Goal: Task Accomplishment & Management: Manage account settings

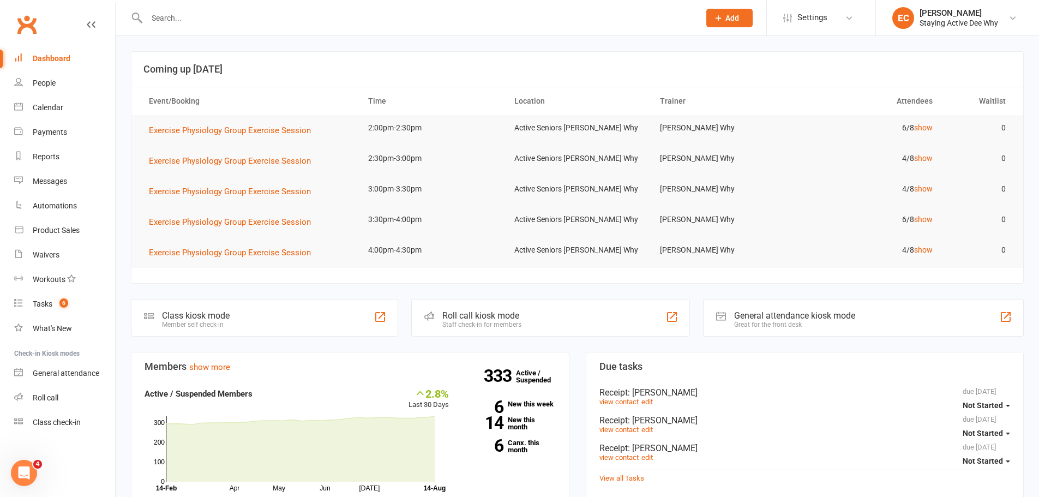
click at [243, 15] on input "text" at bounding box center [417, 17] width 549 height 15
click at [925, 128] on link "show" at bounding box center [923, 127] width 19 height 9
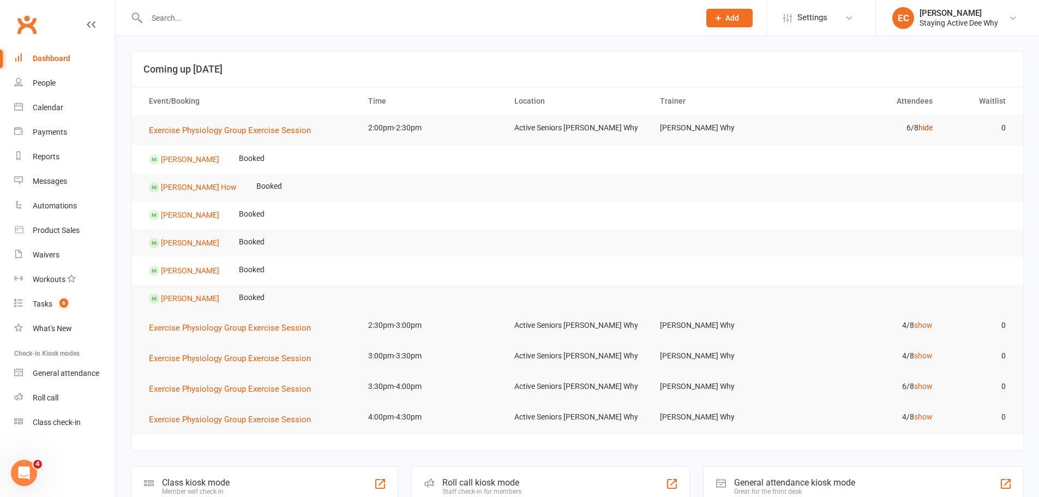
click at [925, 128] on link "hide" at bounding box center [926, 127] width 14 height 9
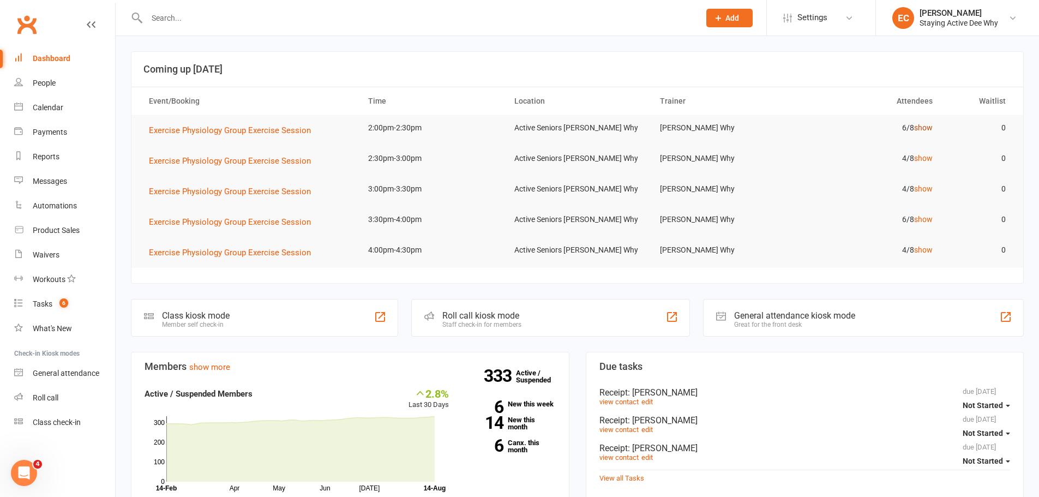
click at [919, 128] on link "show" at bounding box center [923, 127] width 19 height 9
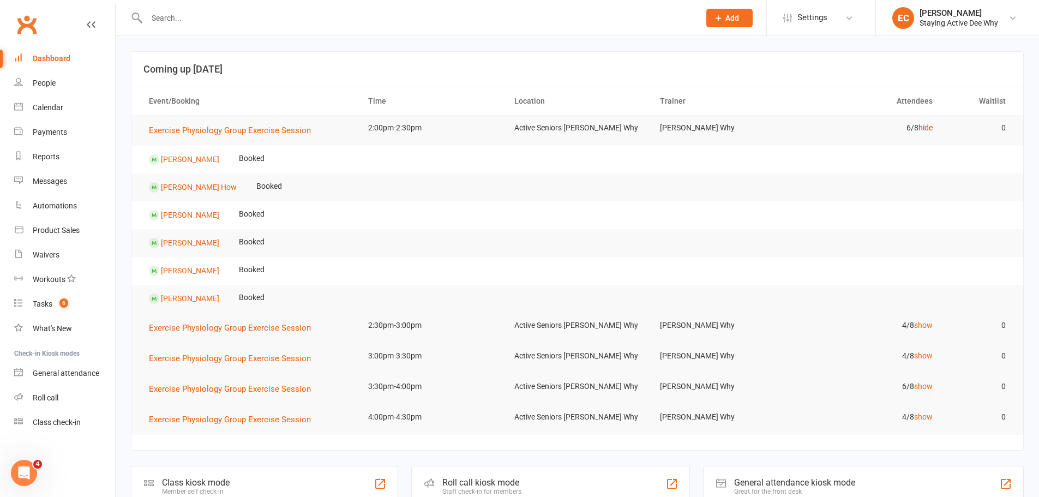
click at [920, 129] on link "hide" at bounding box center [926, 127] width 14 height 9
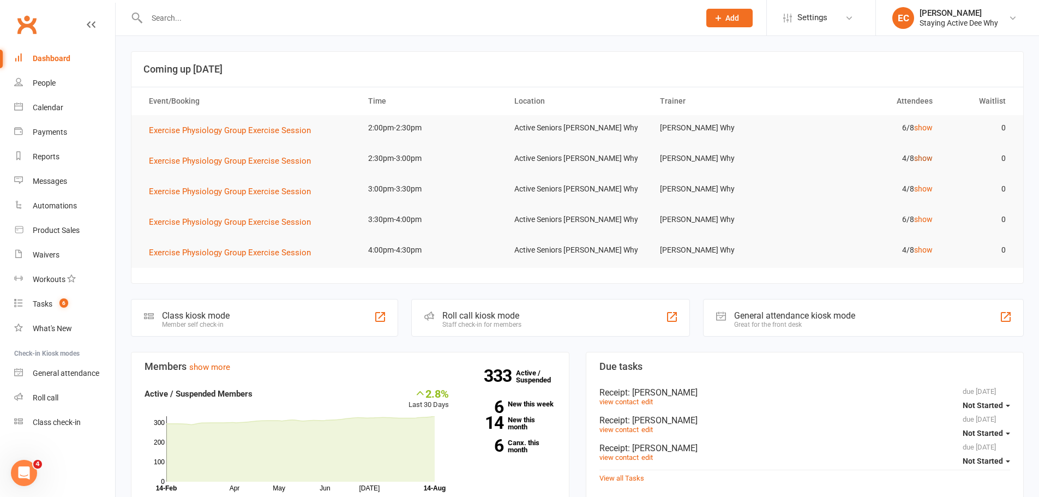
click at [929, 161] on link "show" at bounding box center [923, 158] width 19 height 9
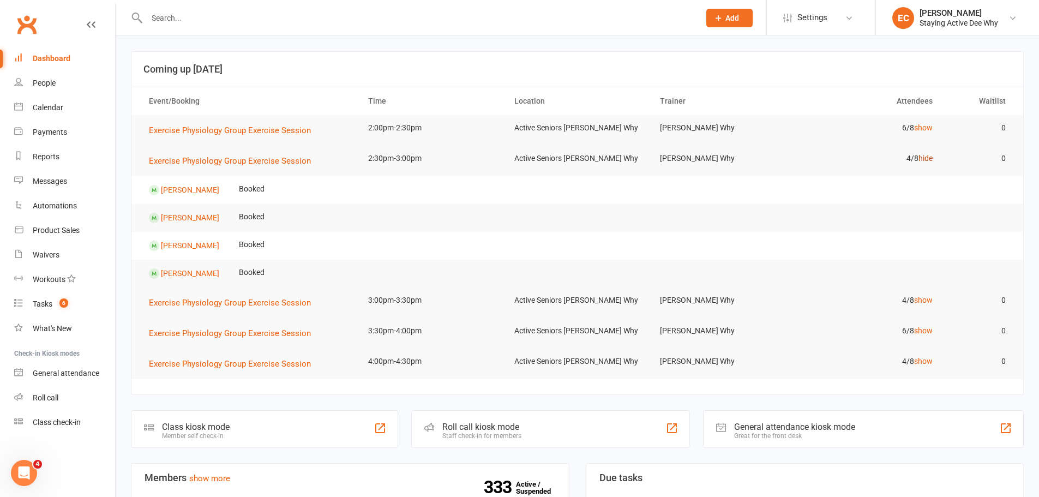
click at [929, 161] on link "hide" at bounding box center [926, 158] width 14 height 9
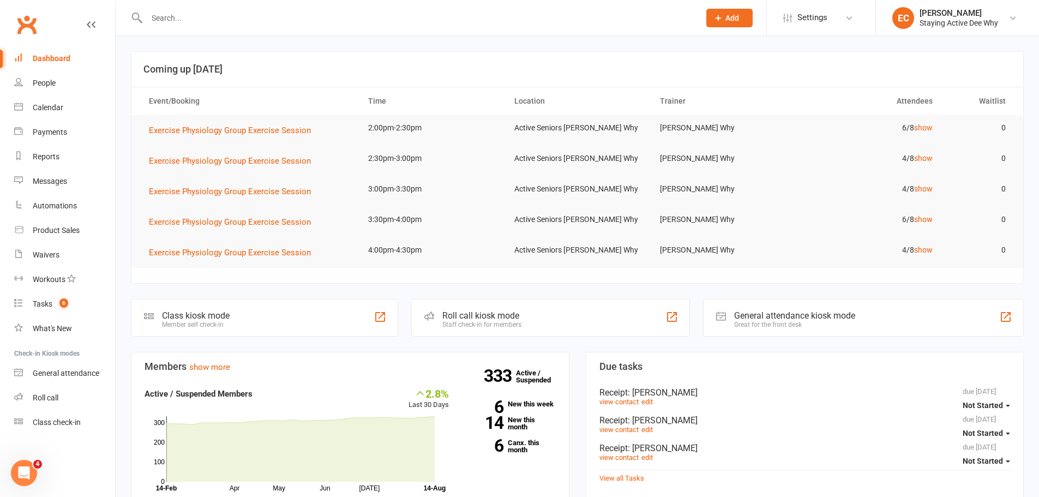
click at [226, 14] on input "text" at bounding box center [417, 17] width 549 height 15
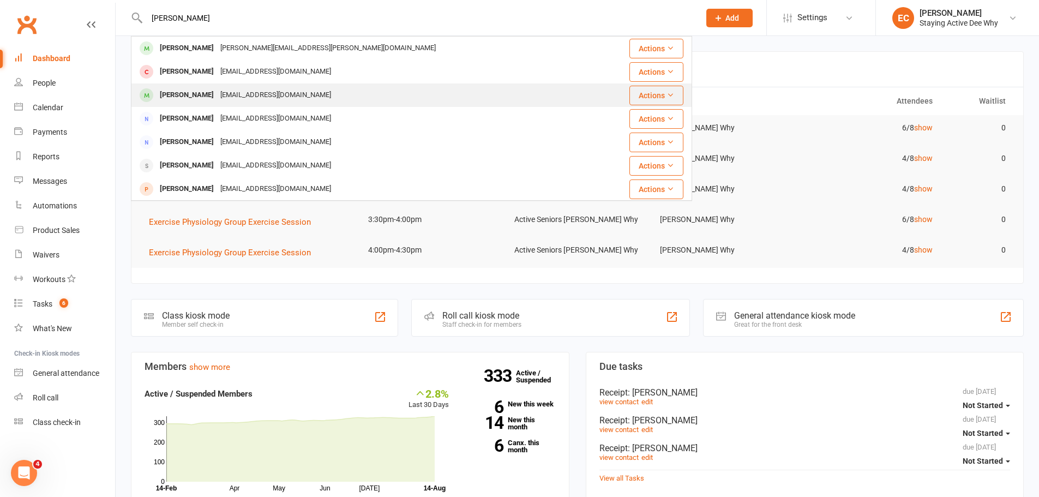
type input "mead"
click at [232, 93] on div "mbmead1@gmail.com" at bounding box center [275, 95] width 117 height 16
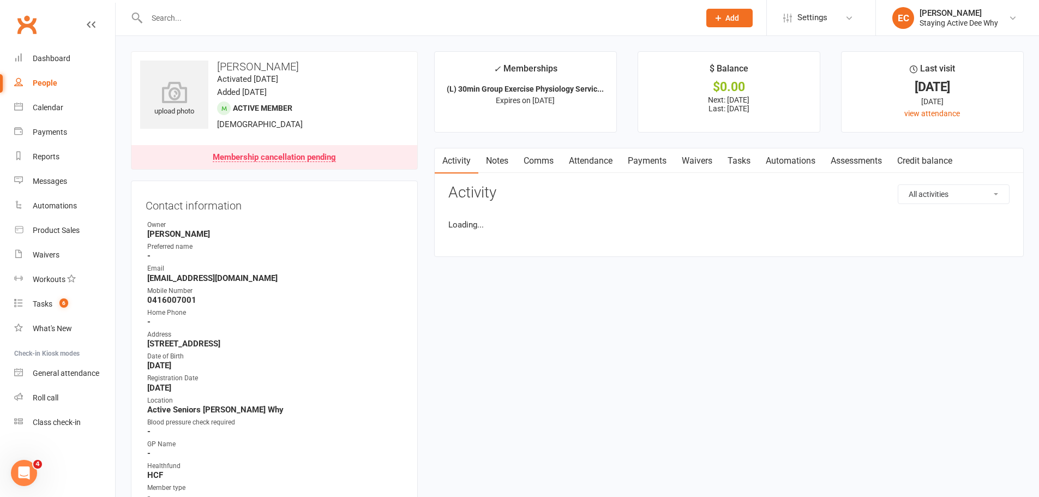
click at [185, 18] on input "text" at bounding box center [417, 17] width 549 height 15
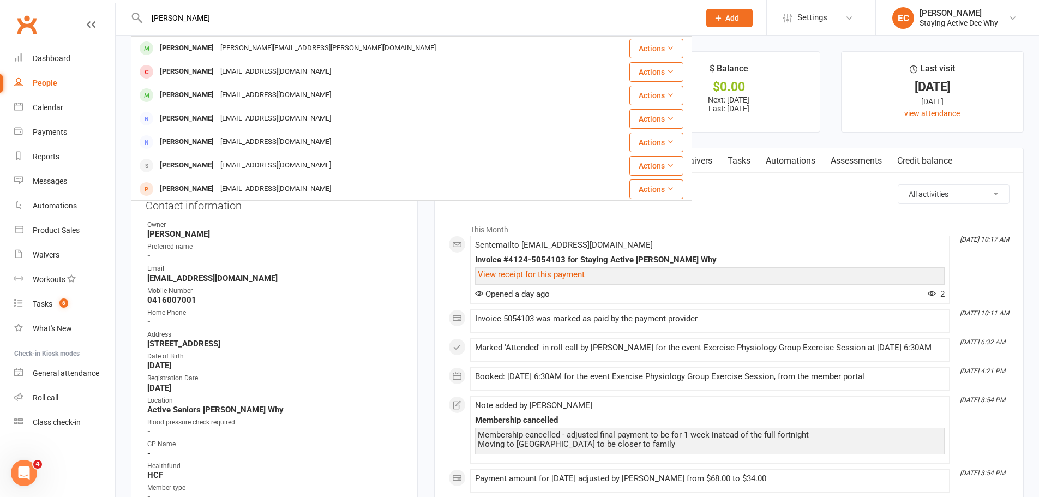
type input "mead"
drag, startPoint x: 438, startPoint y: 342, endPoint x: 414, endPoint y: 320, distance: 32.4
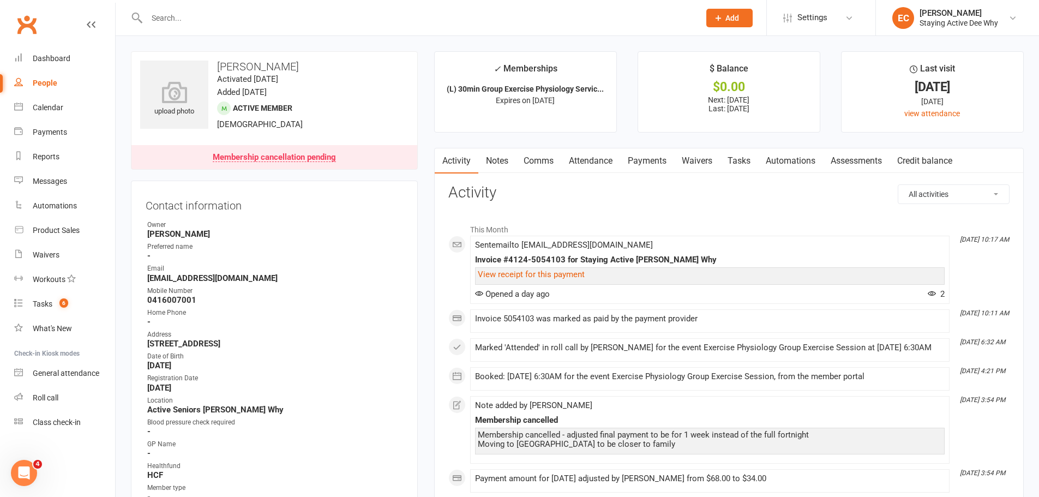
click at [313, 154] on div "Membership cancellation pending" at bounding box center [274, 157] width 123 height 9
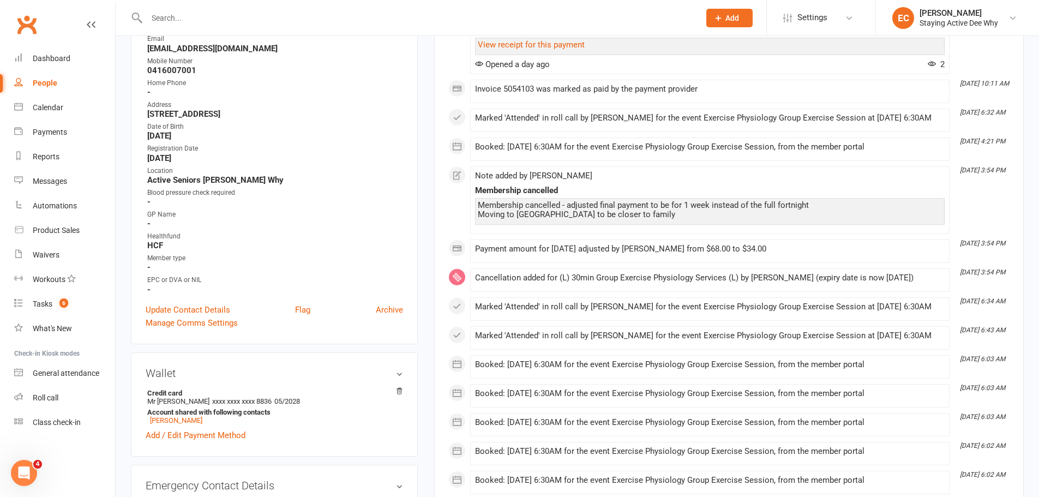
scroll to position [118, 0]
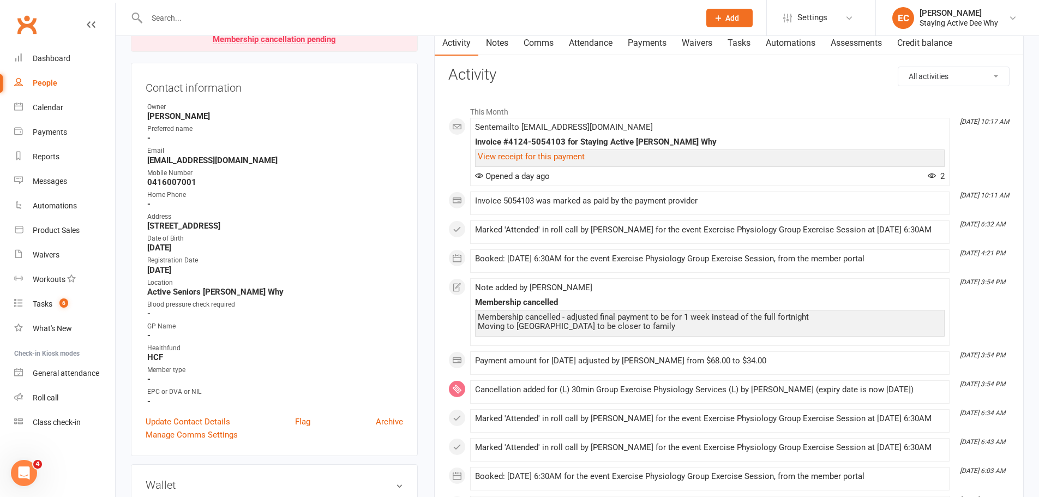
click at [180, 16] on input "text" at bounding box center [417, 17] width 549 height 15
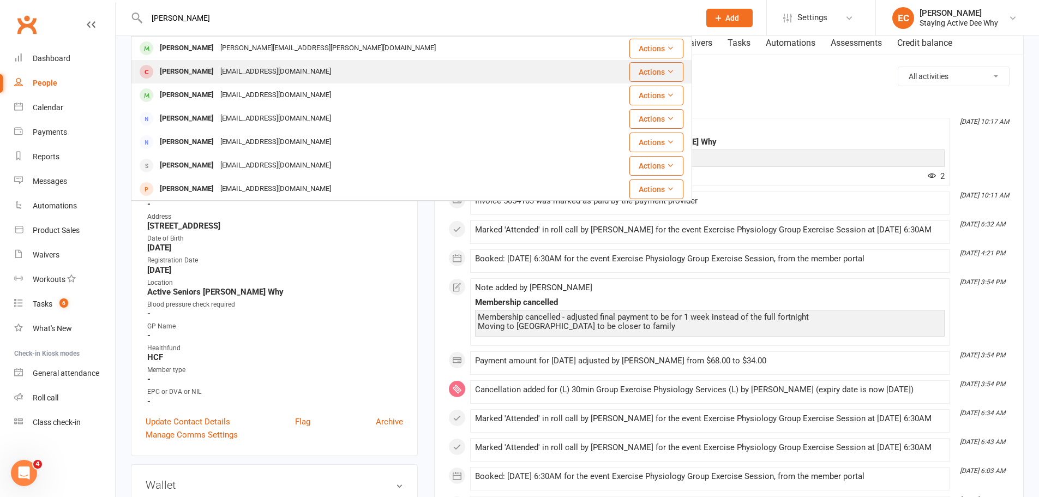
type input "mead"
click at [217, 78] on div "peemm2@gmail.com" at bounding box center [275, 72] width 117 height 16
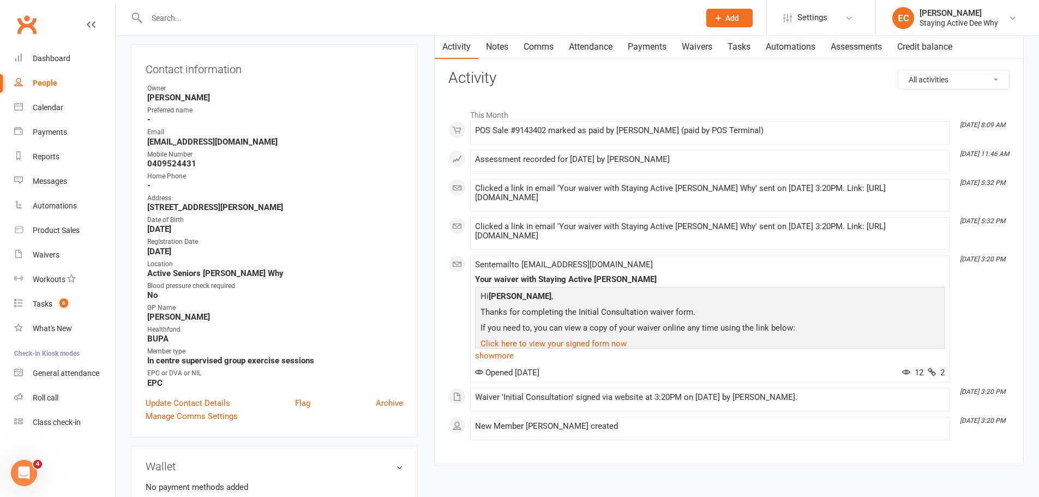
scroll to position [109, 0]
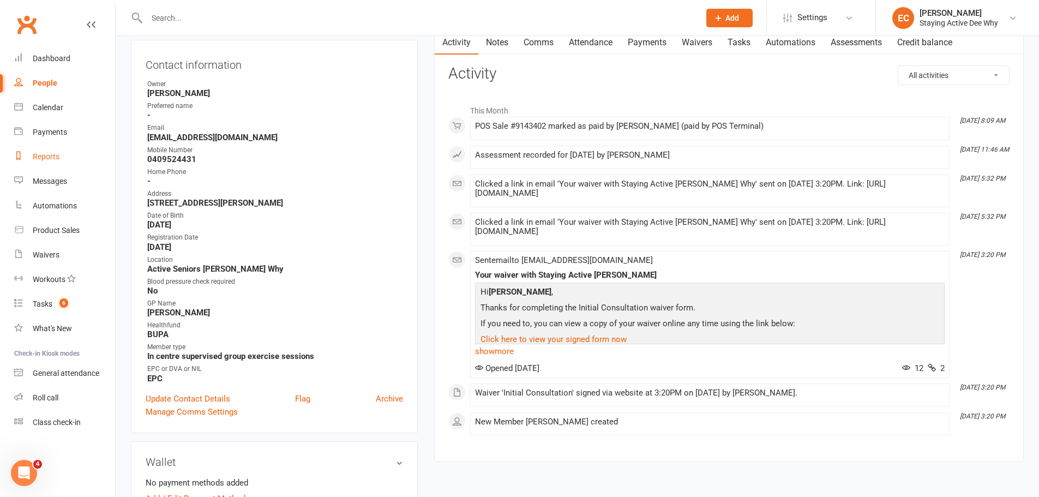
click at [57, 159] on div "Reports" at bounding box center [46, 156] width 27 height 9
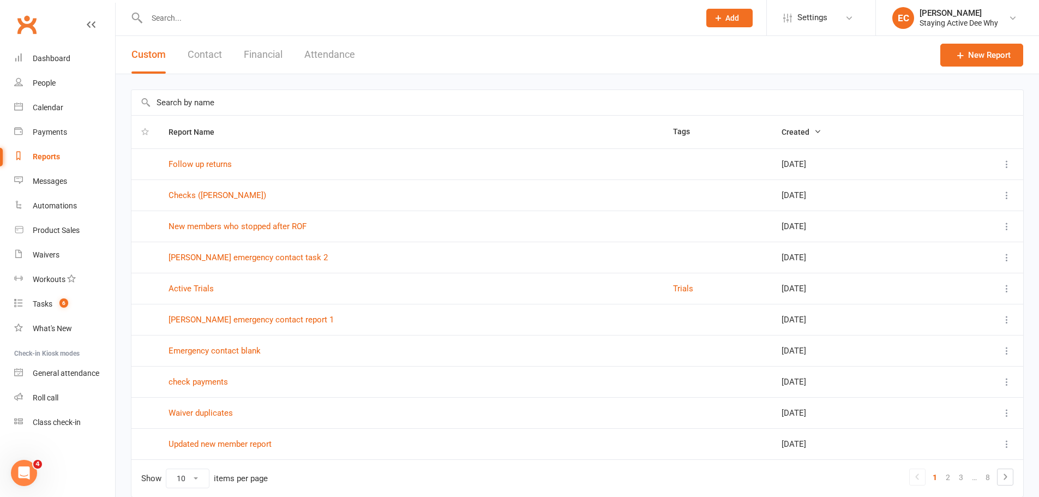
click at [195, 101] on input "text" at bounding box center [577, 102] width 892 height 25
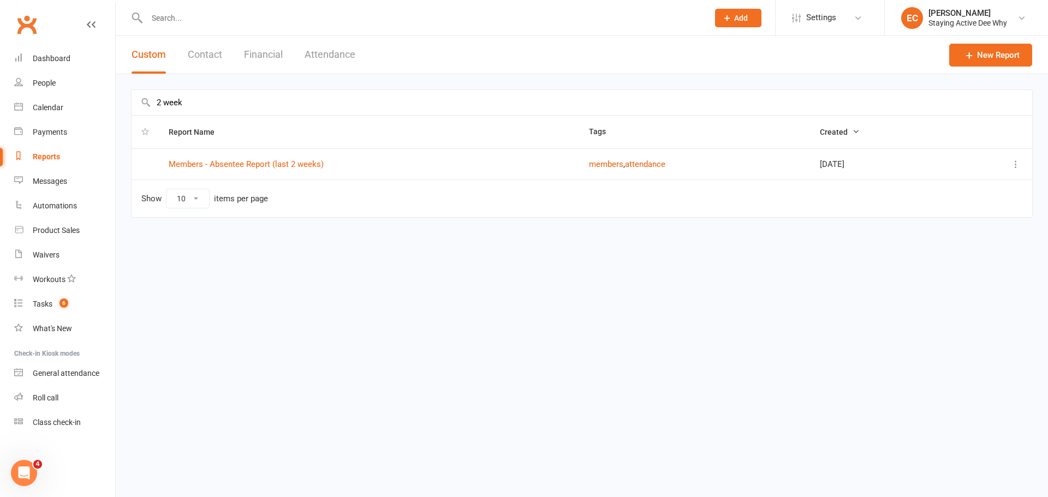
type input "2 week"
click at [213, 160] on td "Members - Absentee Report (last 2 weeks)" at bounding box center [369, 163] width 420 height 31
click at [214, 161] on link "Members - Absentee Report (last 2 weeks)" at bounding box center [246, 164] width 155 height 10
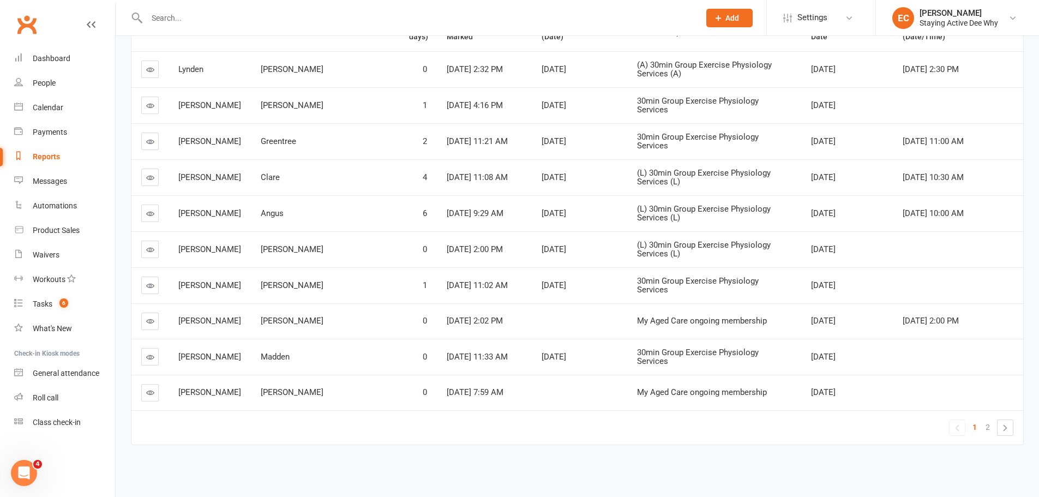
scroll to position [193, 0]
click at [990, 426] on span "2" at bounding box center [988, 427] width 4 height 15
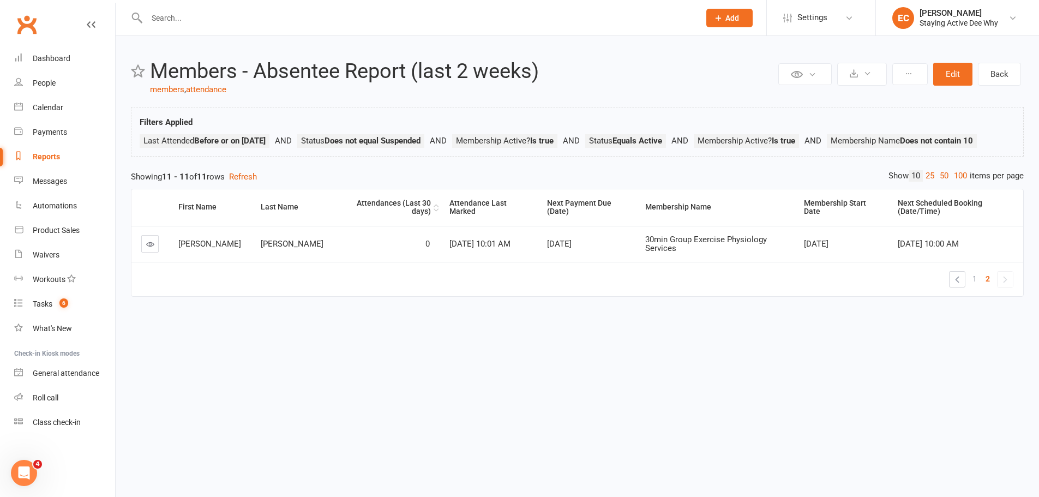
scroll to position [0, 0]
click at [990, 71] on link "Back" at bounding box center [1007, 74] width 43 height 23
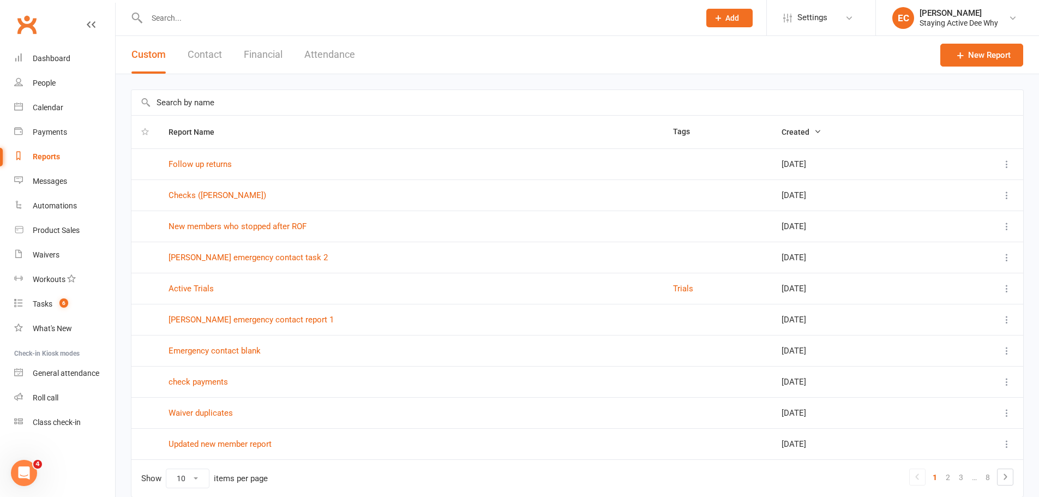
click at [177, 103] on input "text" at bounding box center [577, 102] width 892 height 25
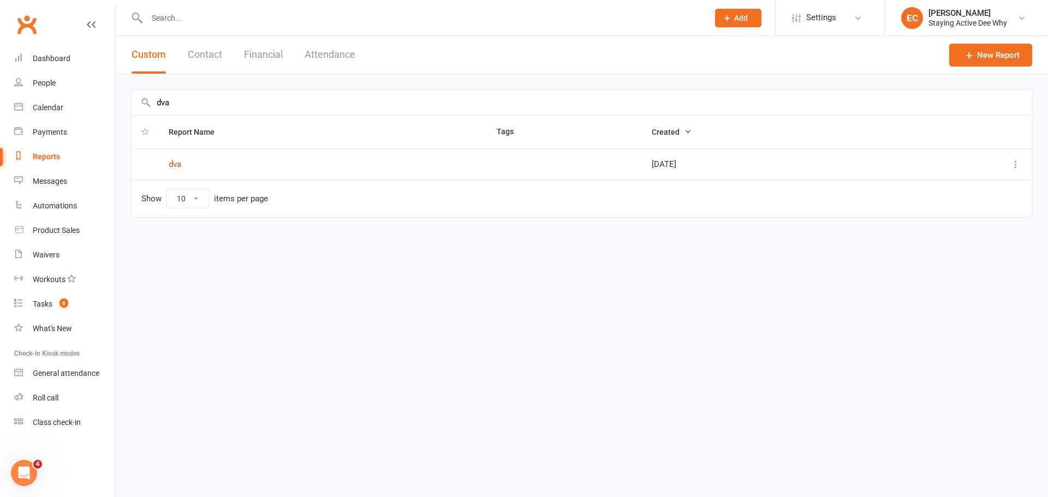
type input "dva"
click at [180, 163] on link "dva" at bounding box center [175, 164] width 13 height 10
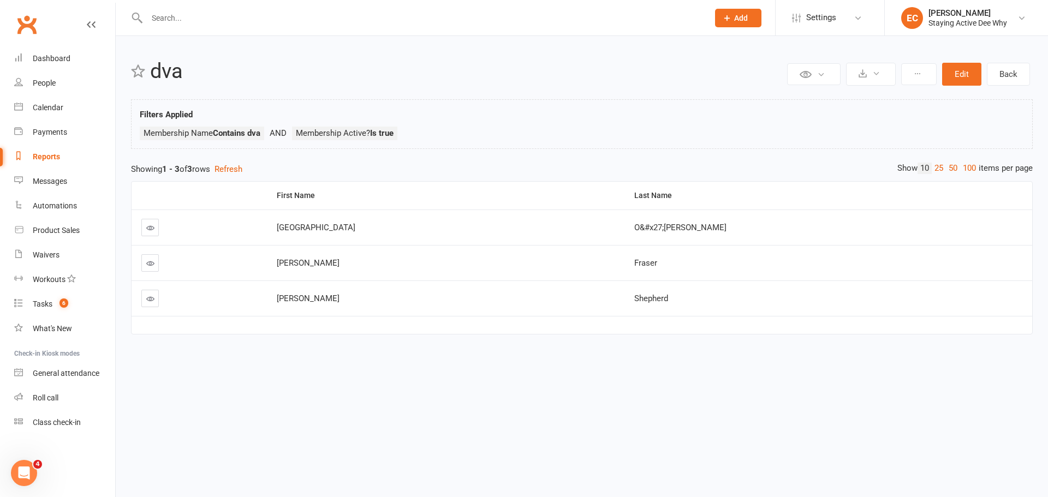
click at [182, 19] on input "text" at bounding box center [421, 17] width 557 height 15
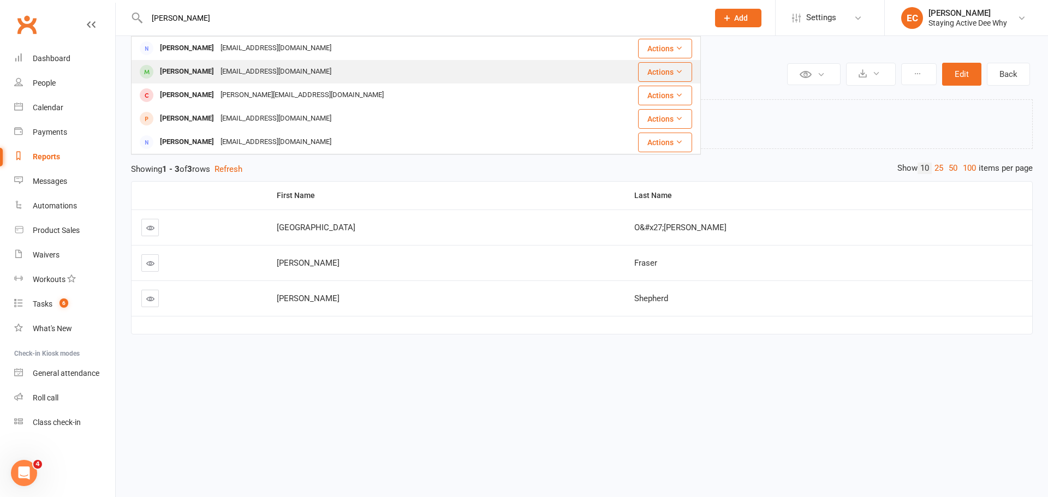
type input "spencer"
click at [217, 75] on div "Guiltyoffcaps@gmail.com" at bounding box center [275, 72] width 117 height 16
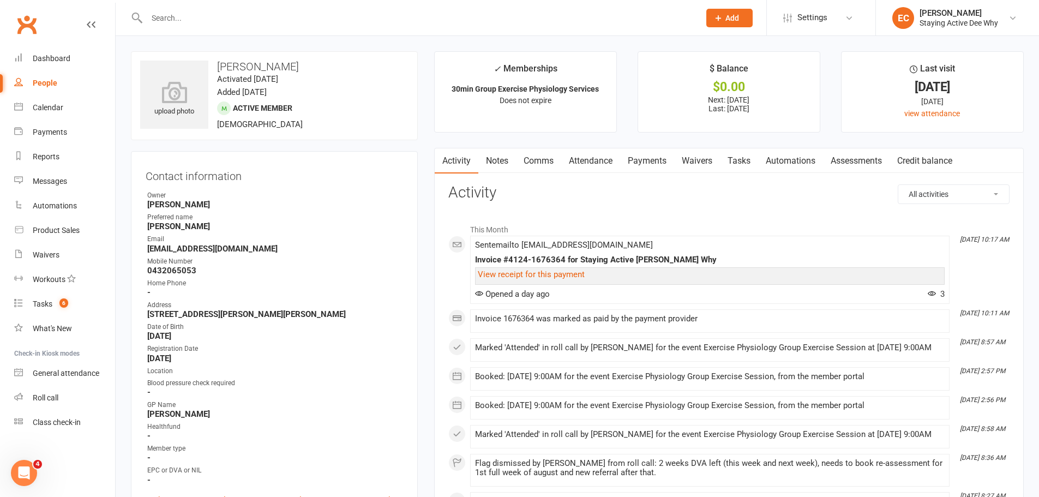
click at [488, 165] on link "Notes" at bounding box center [497, 160] width 38 height 25
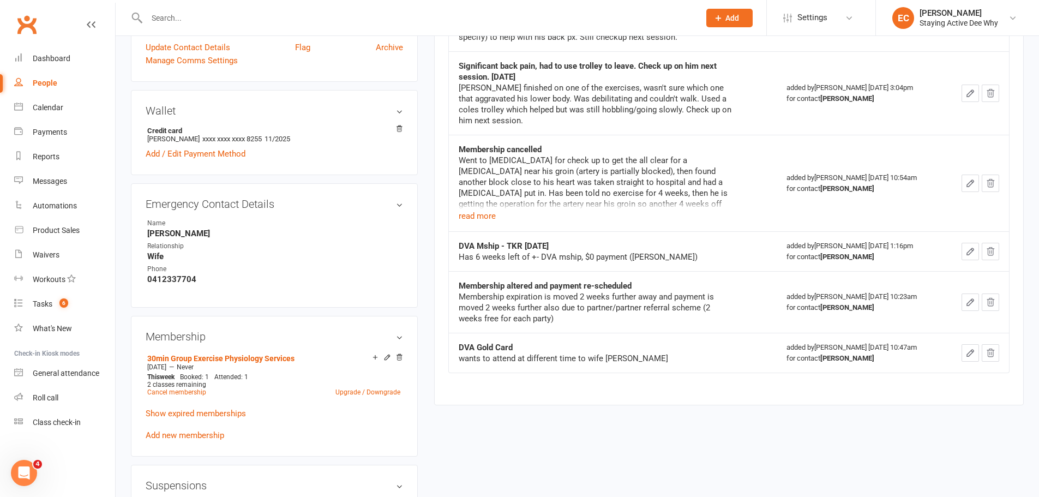
scroll to position [491, 0]
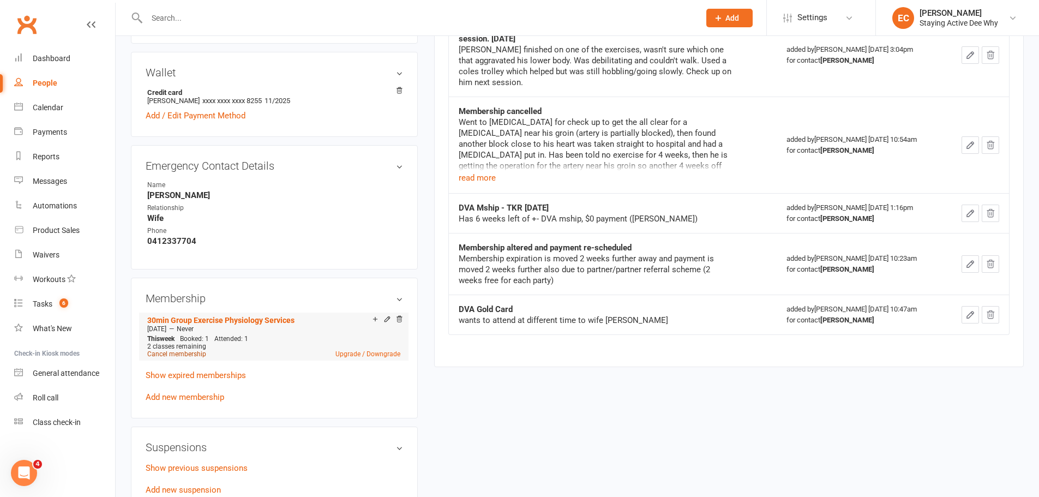
click at [194, 355] on link "Cancel membership" at bounding box center [176, 354] width 59 height 8
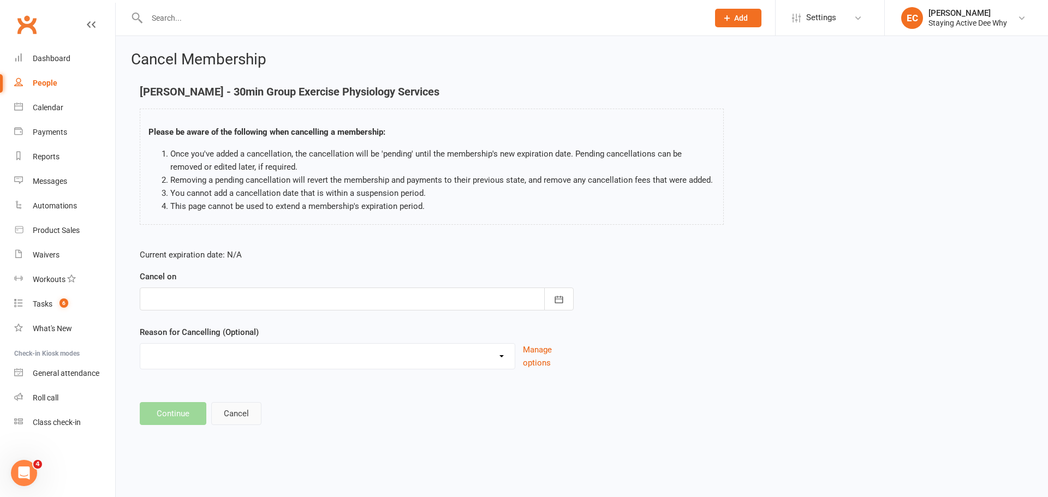
click at [236, 415] on button "Cancel" at bounding box center [236, 413] width 50 height 23
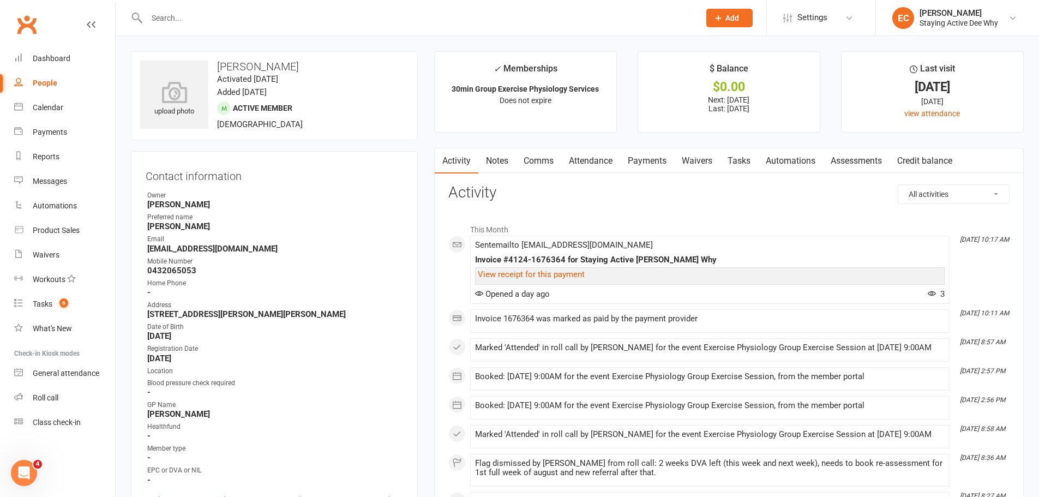
click at [662, 168] on link "Payments" at bounding box center [647, 160] width 54 height 25
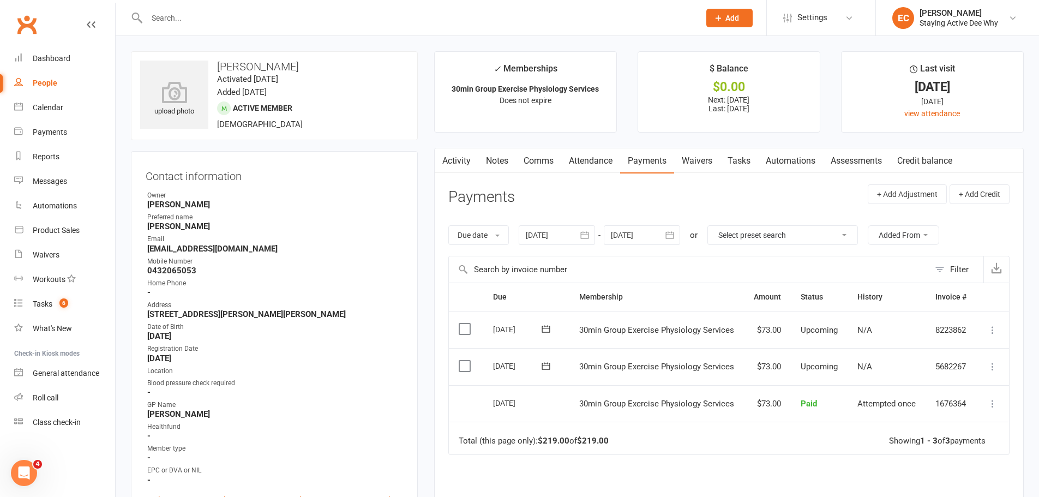
click at [431, 326] on main "✓ Memberships 30min Group Exercise Physiology Services Does not expire $ Balanc…" at bounding box center [729, 337] width 606 height 572
click at [464, 153] on link "Activity" at bounding box center [457, 160] width 44 height 25
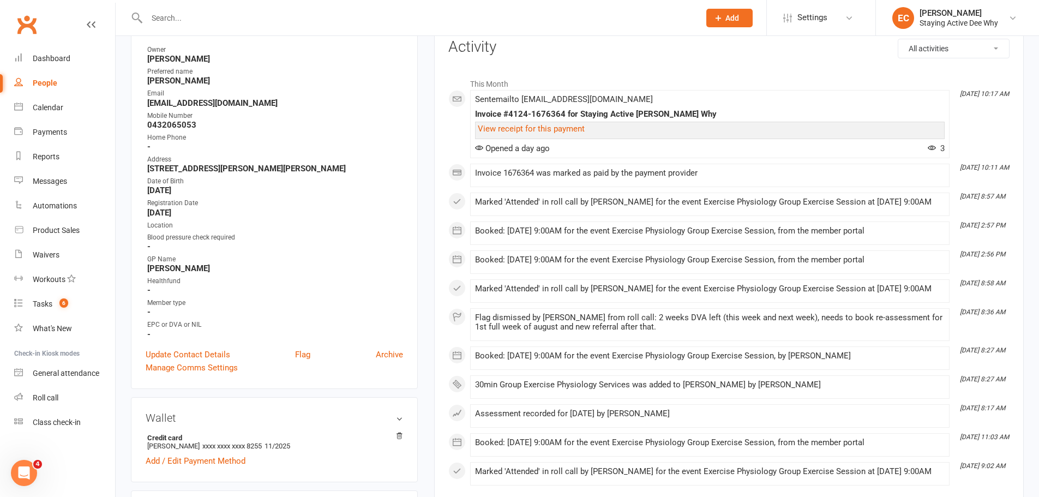
scroll to position [164, 0]
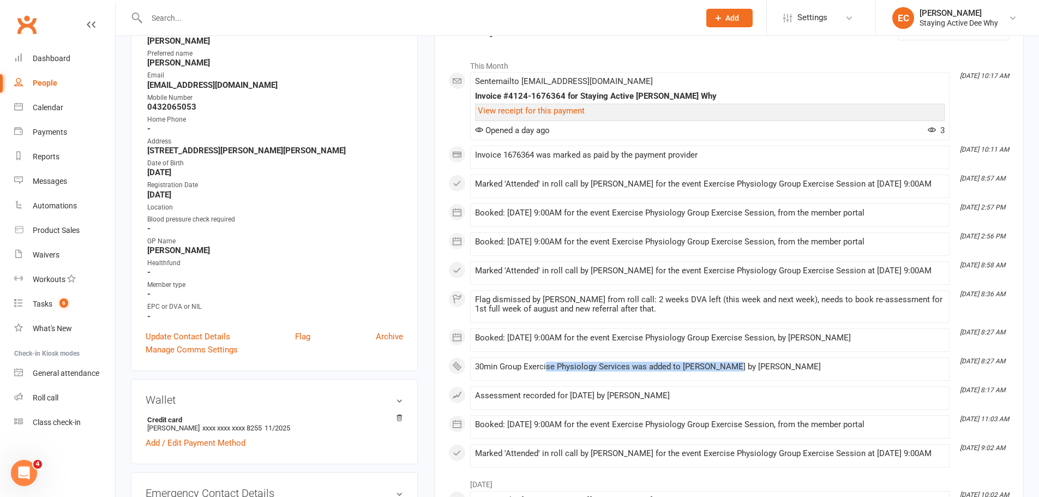
drag, startPoint x: 545, startPoint y: 383, endPoint x: 731, endPoint y: 380, distance: 185.5
click at [731, 372] on div "30min Group Exercise Physiology Services was added to Barry Spencer by Aaron Ka…" at bounding box center [710, 366] width 470 height 9
drag, startPoint x: 733, startPoint y: 385, endPoint x: 471, endPoint y: 392, distance: 262.0
click at [471, 381] on li "Aug 5, 8:27 AM 30min Group Exercise Physiology Services was added to Barry Spen…" at bounding box center [710, 368] width 480 height 23
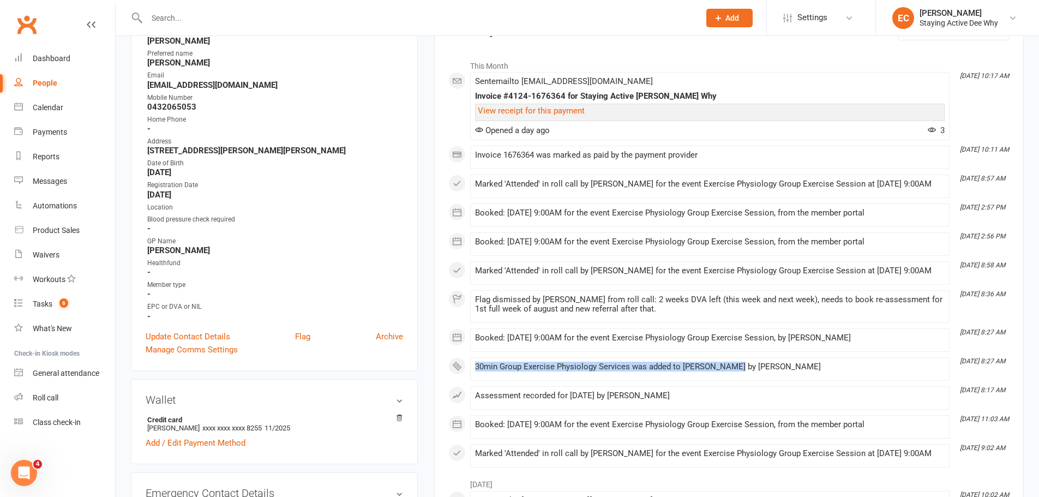
click at [471, 381] on li "Aug 5, 8:27 AM 30min Group Exercise Physiology Services was added to Barry Spen…" at bounding box center [710, 368] width 480 height 23
click at [325, 400] on h3 "Wallet" at bounding box center [275, 400] width 258 height 12
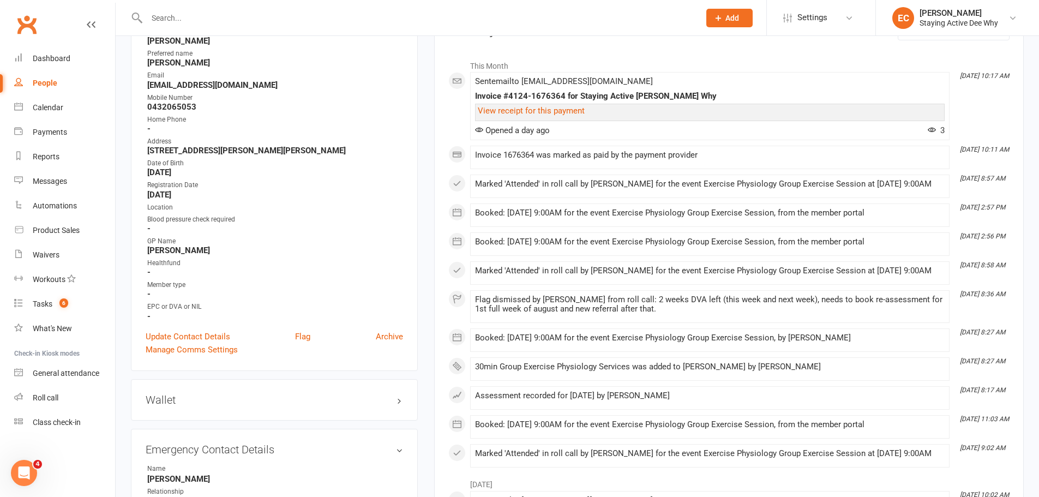
click at [315, 402] on h3 "Wallet" at bounding box center [275, 400] width 258 height 12
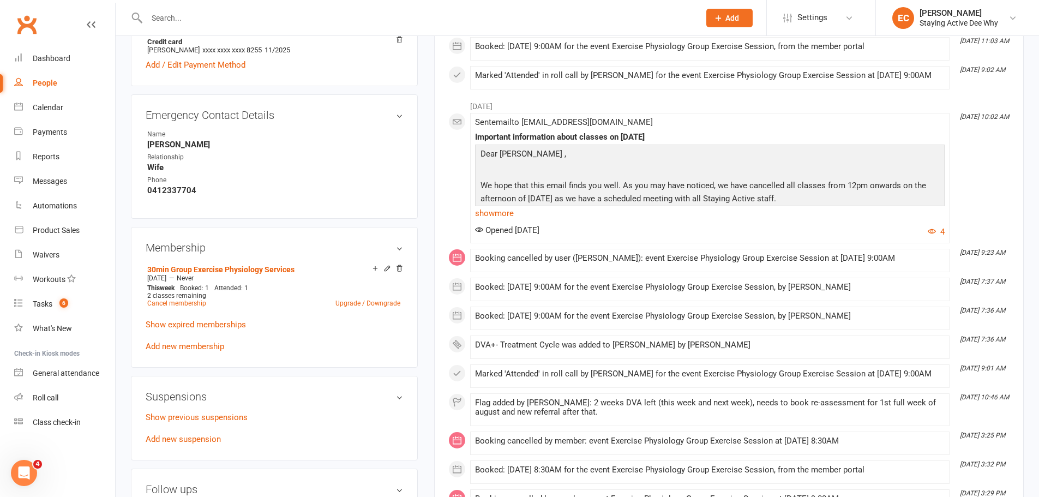
scroll to position [546, 0]
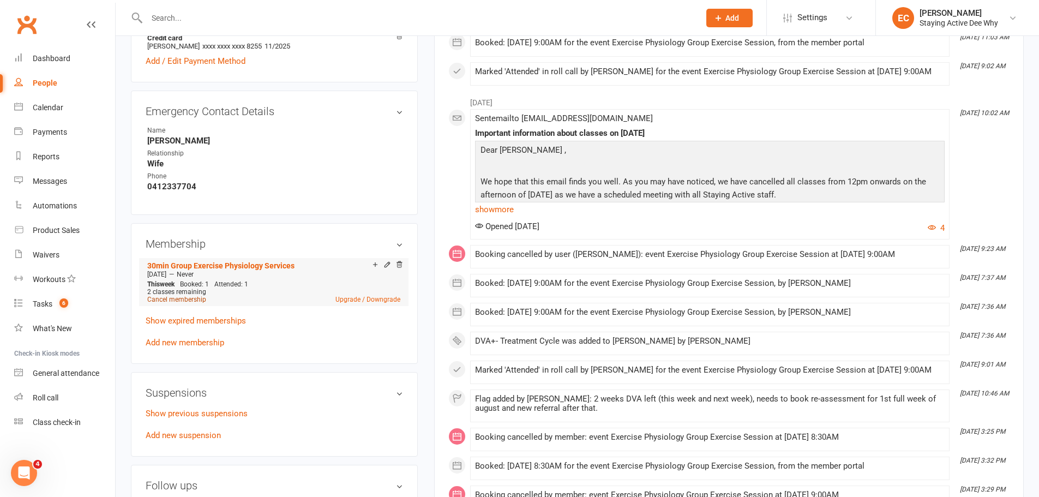
click at [186, 300] on link "Cancel membership" at bounding box center [176, 300] width 59 height 8
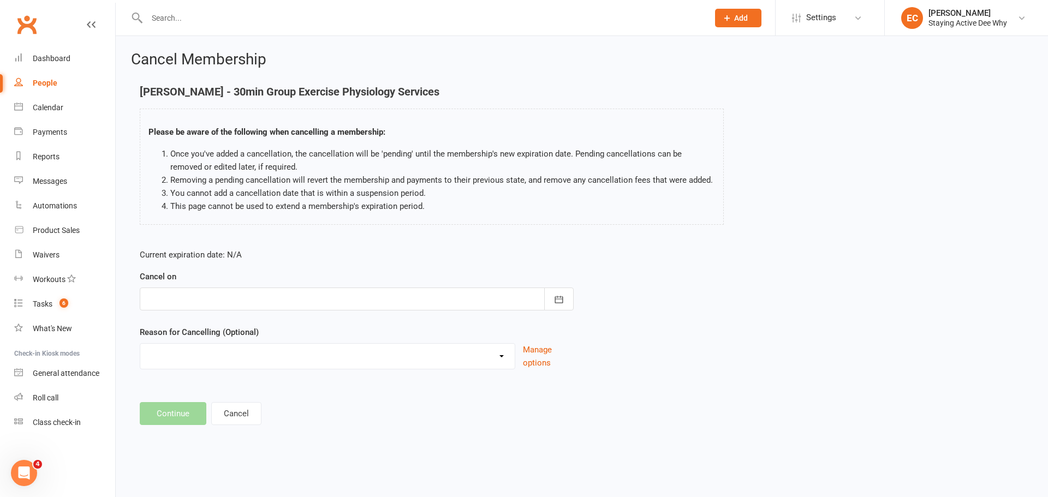
click at [189, 296] on div at bounding box center [357, 299] width 434 height 23
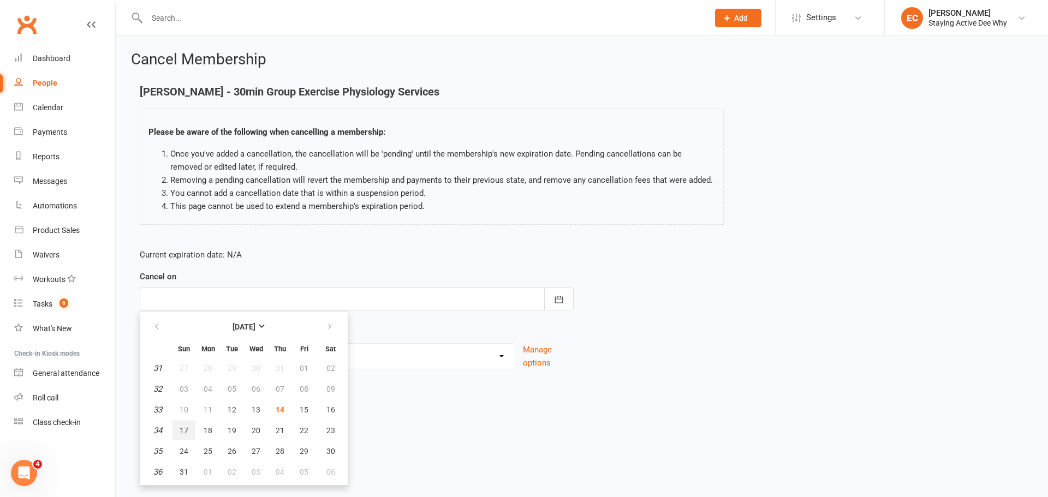
click at [192, 430] on button "17" at bounding box center [183, 431] width 23 height 20
type input "17 Aug 2025"
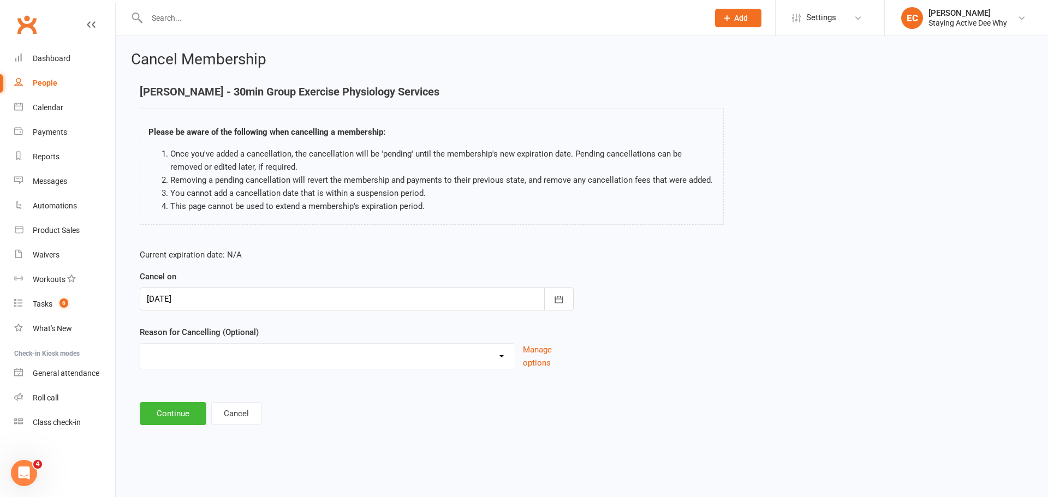
click at [200, 361] on select "Holiday Injury Other reason" at bounding box center [327, 355] width 374 height 22
select select "2"
click at [140, 356] on select "Holiday Injury Other reason" at bounding box center [327, 355] width 374 height 22
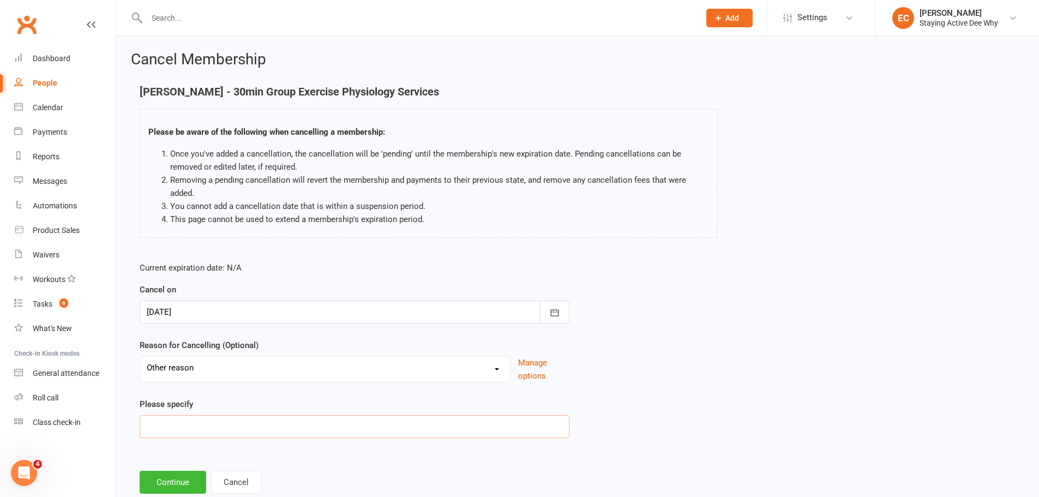
click at [175, 418] on input at bounding box center [355, 426] width 430 height 23
click at [158, 428] on input "SHould be on a DVA membership" at bounding box center [355, 426] width 430 height 23
type input "Should be on a DVA membership"
click at [188, 480] on button "Continue" at bounding box center [173, 482] width 67 height 23
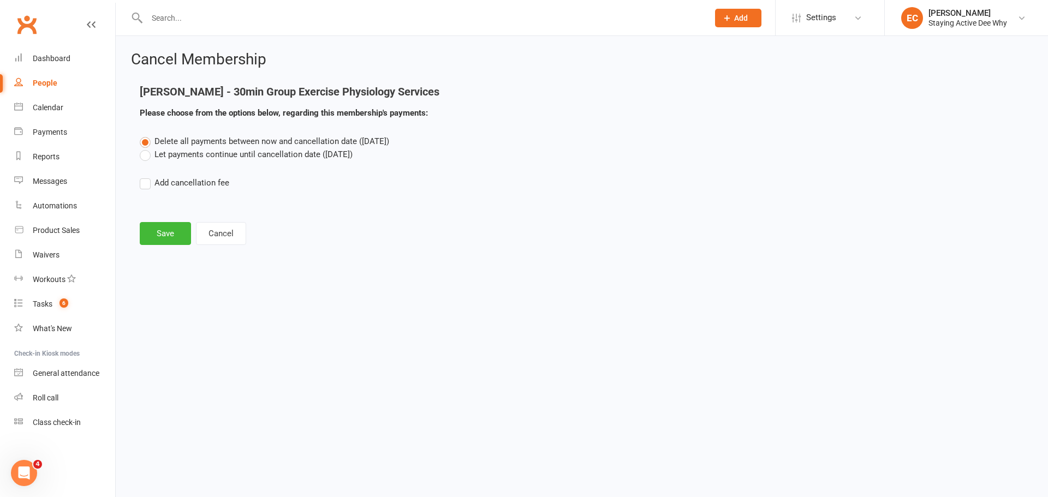
click at [203, 159] on label "Let payments continue until cancellation date (Aug 17, 2025)" at bounding box center [246, 154] width 213 height 13
click at [147, 148] on input "Let payments continue until cancellation date (Aug 17, 2025)" at bounding box center [143, 148] width 7 height 0
click at [164, 239] on button "Save" at bounding box center [165, 233] width 51 height 23
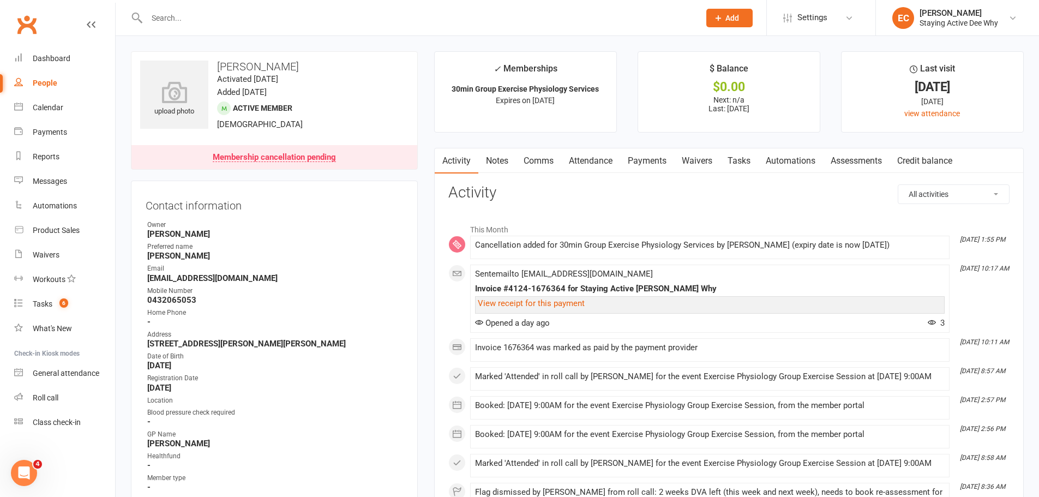
click at [647, 163] on link "Payments" at bounding box center [647, 160] width 54 height 25
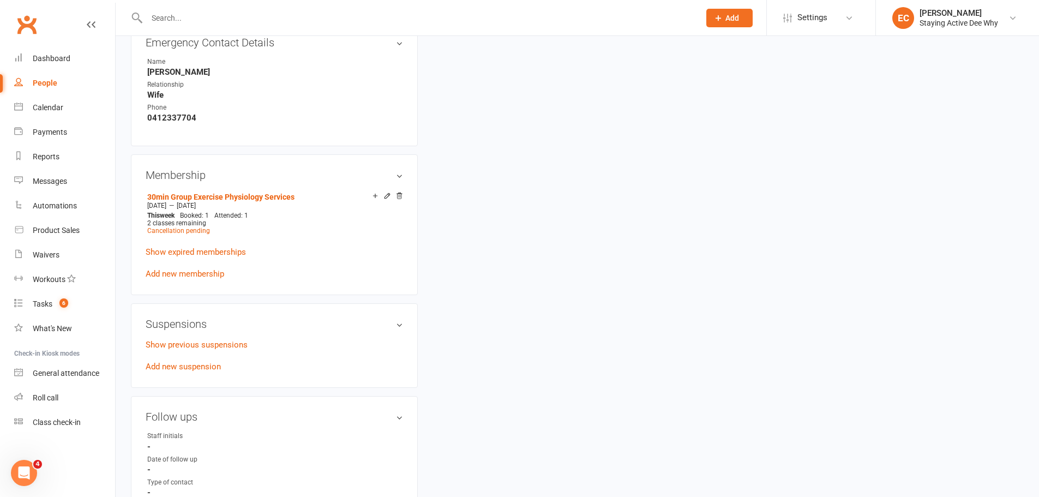
scroll to position [655, 0]
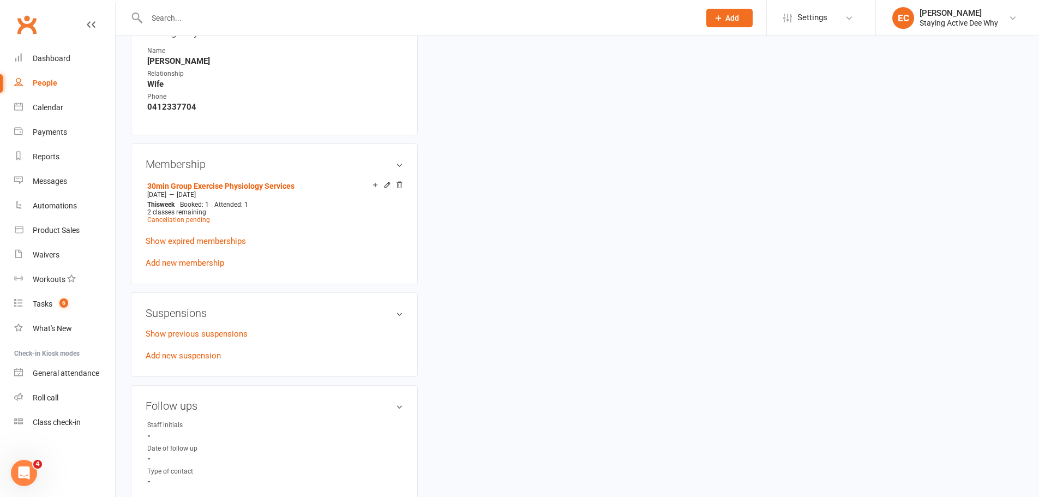
click at [198, 265] on link "Add new membership" at bounding box center [185, 263] width 79 height 10
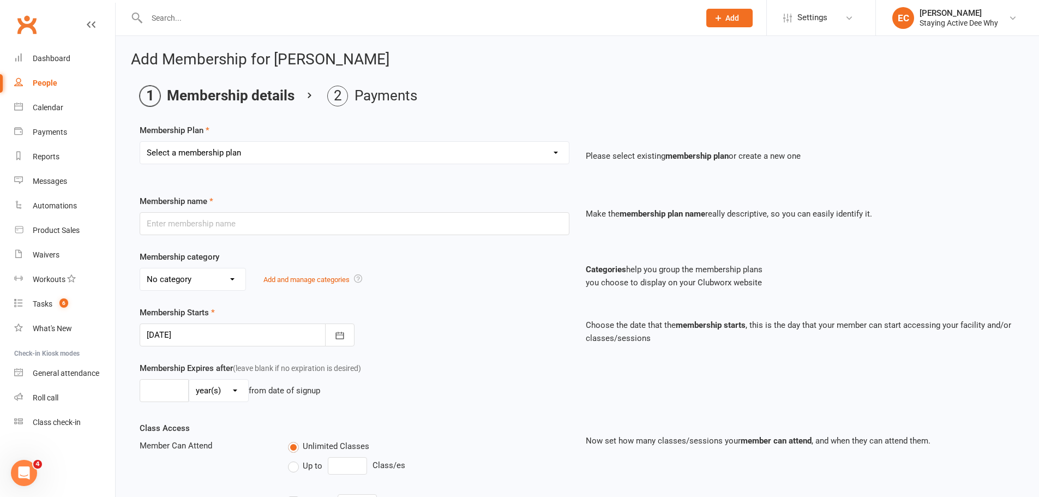
click at [211, 149] on select "Select a membership plan Create new Membership Plan 01 10953 Exercise Physiolog…" at bounding box center [354, 153] width 429 height 22
select select "11"
click at [140, 142] on select "Select a membership plan Create new Membership Plan 01 10953 Exercise Physiolog…" at bounding box center [354, 153] width 429 height 22
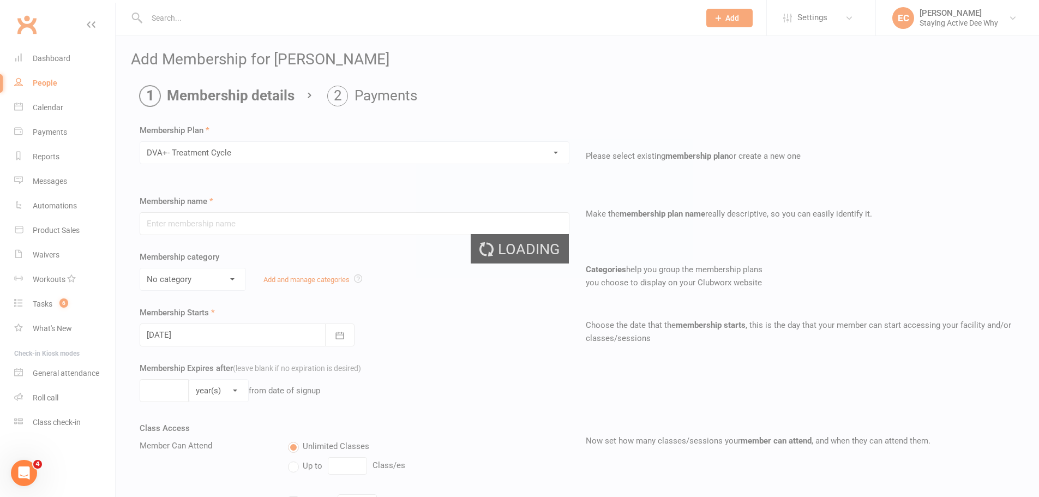
type input "DVA+- Treatment Cycle"
select select "0"
type input "10"
select select "1"
type input "3"
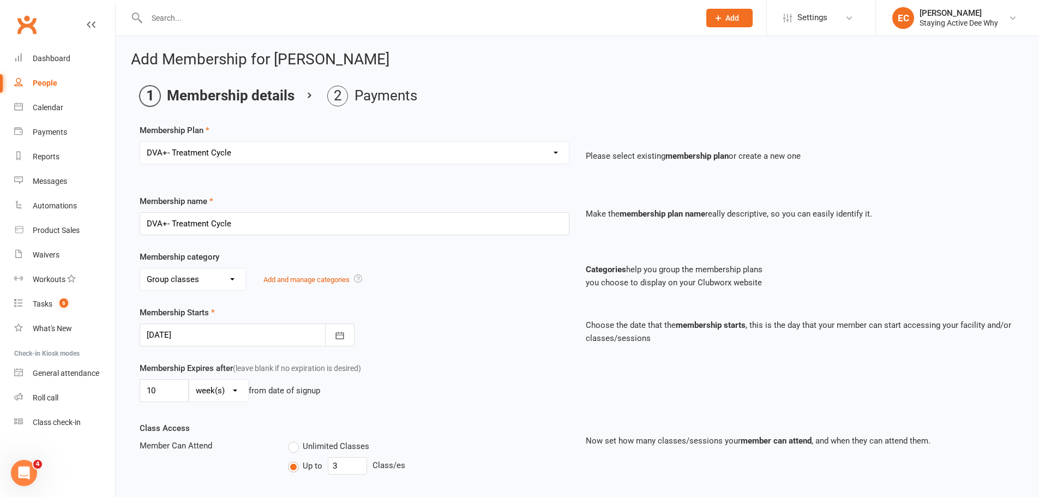
click at [203, 341] on div at bounding box center [247, 335] width 215 height 23
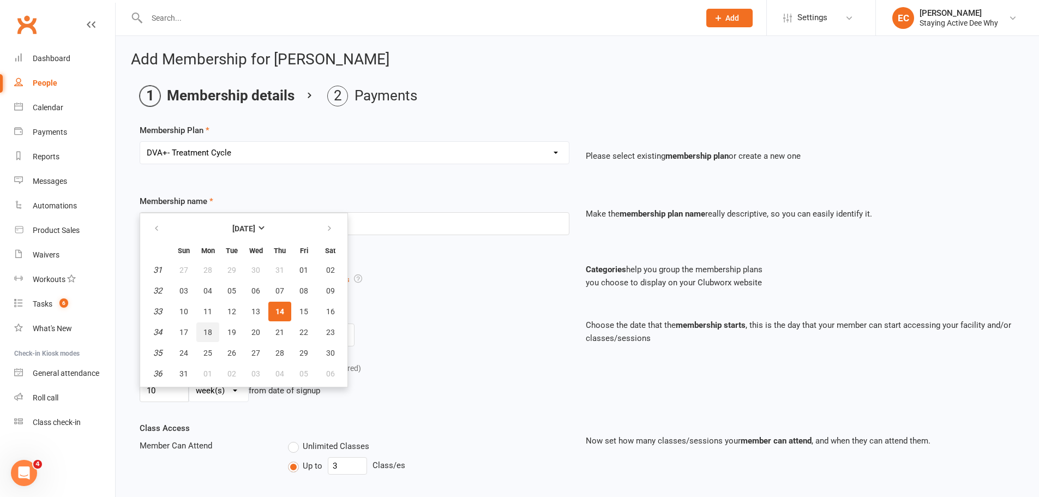
click at [207, 332] on span "18" at bounding box center [208, 332] width 9 height 9
type input "[DATE]"
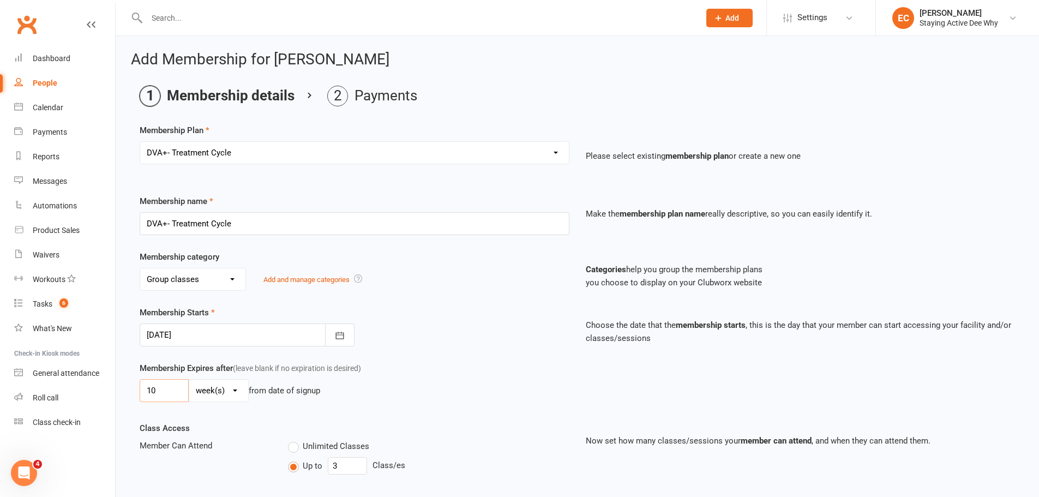
click at [183, 395] on input "10" at bounding box center [164, 390] width 49 height 23
type input "1"
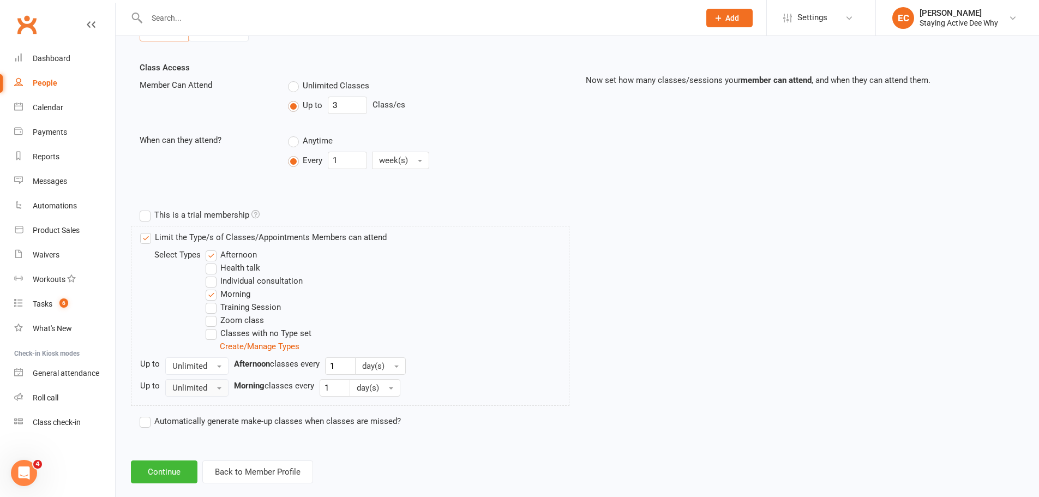
scroll to position [378, 0]
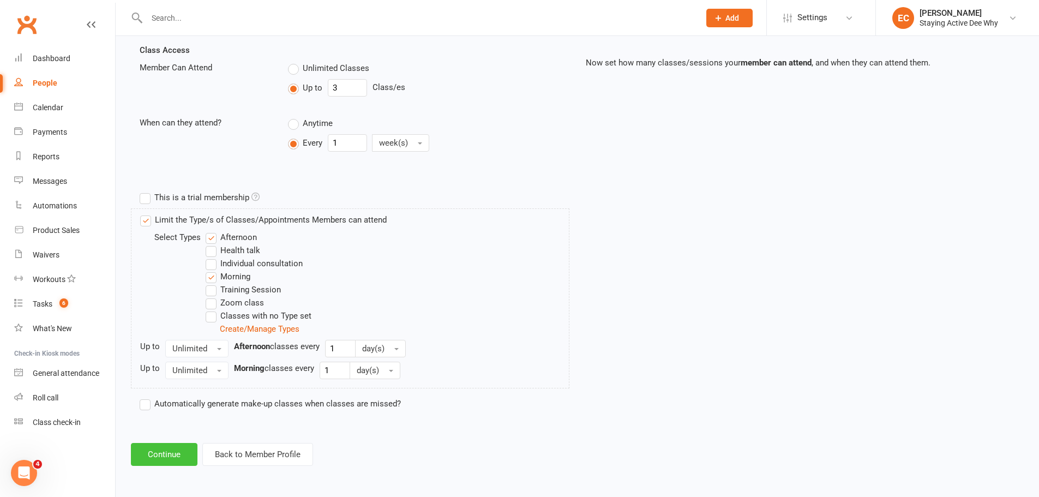
type input "9"
click at [175, 452] on button "Continue" at bounding box center [164, 454] width 67 height 23
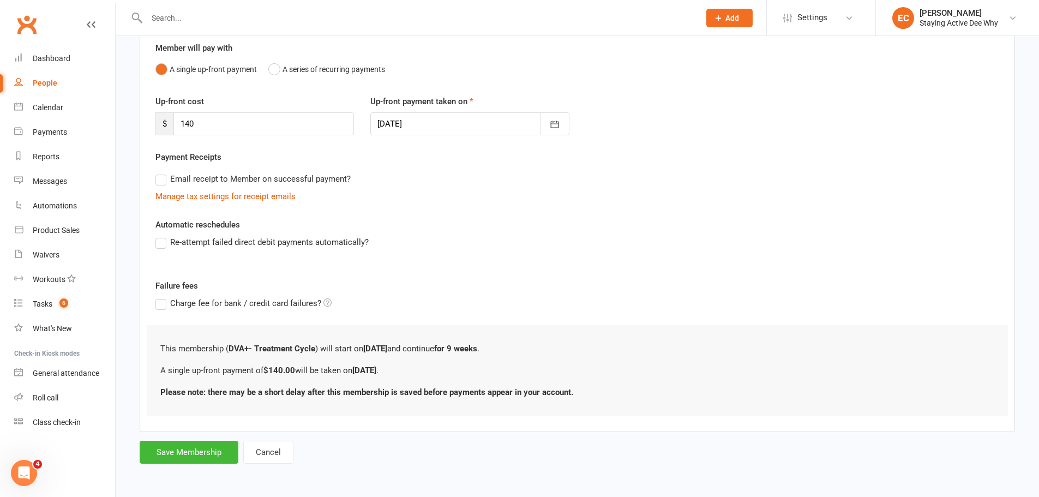
scroll to position [0, 0]
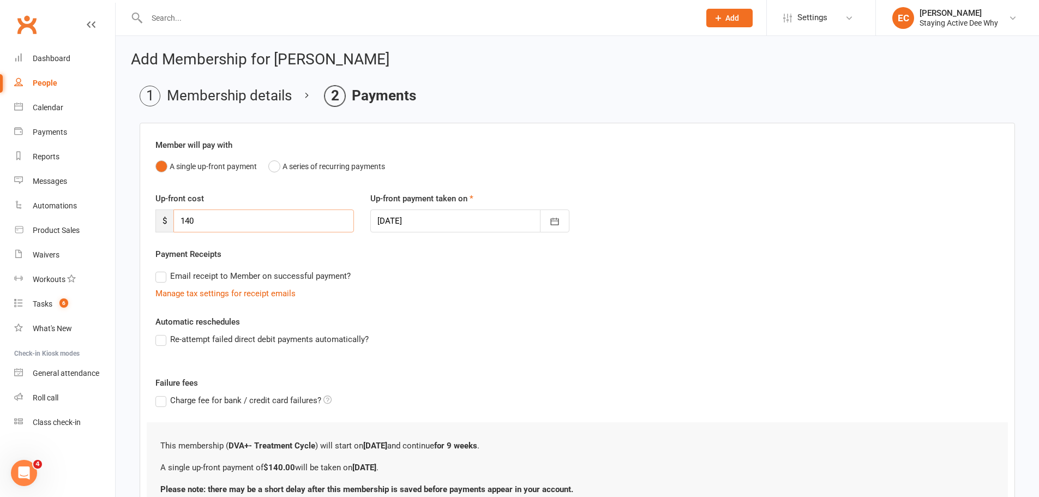
drag, startPoint x: 211, startPoint y: 214, endPoint x: 164, endPoint y: 214, distance: 46.9
click at [164, 214] on div "$ 140" at bounding box center [254, 221] width 199 height 23
type input "67"
click at [482, 226] on div at bounding box center [469, 221] width 199 height 23
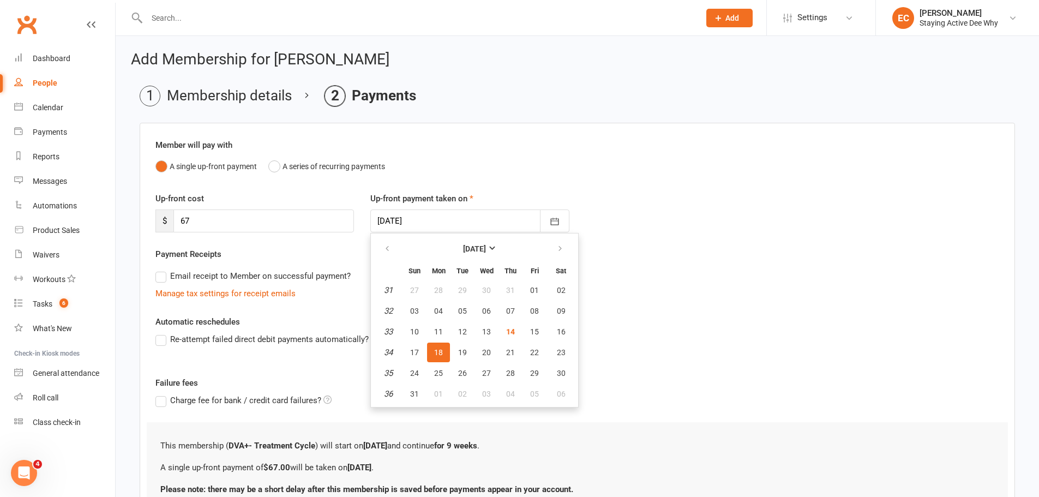
click at [686, 339] on div "Re-attempt failed direct debit payments automatically?" at bounding box center [577, 339] width 844 height 13
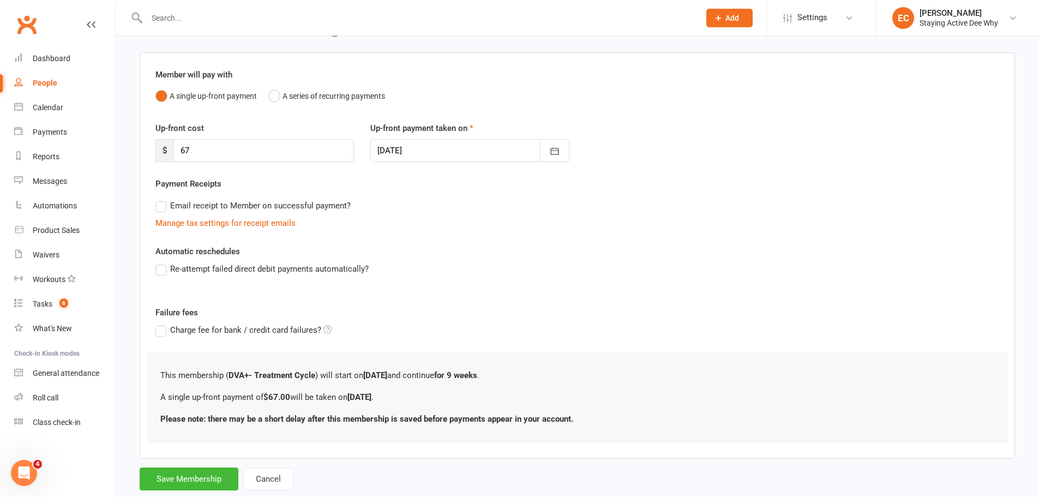
scroll to position [97, 0]
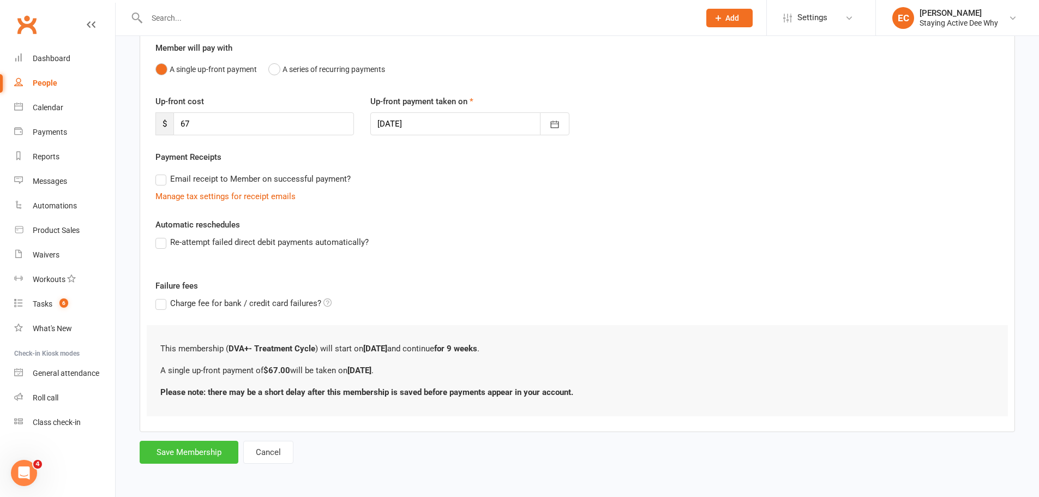
click at [205, 451] on button "Save Membership" at bounding box center [189, 452] width 99 height 23
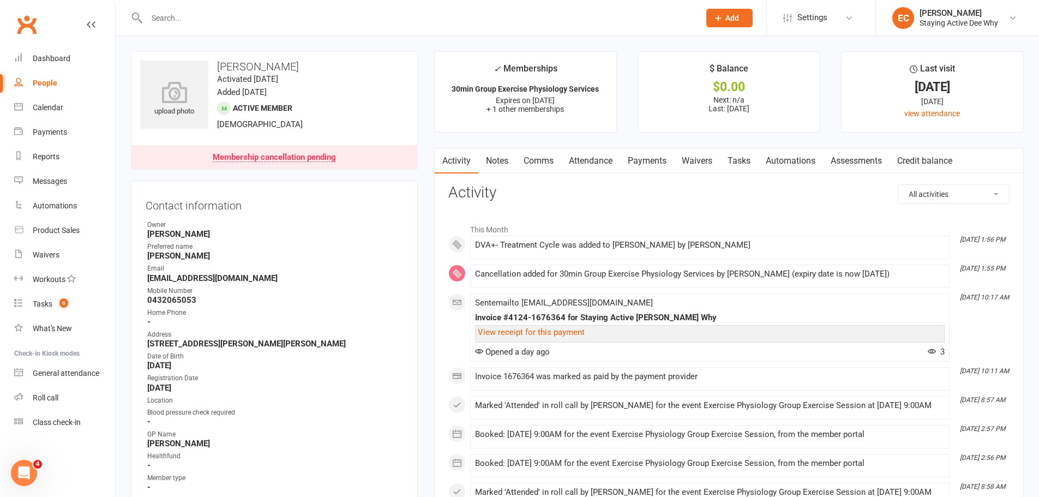
click at [506, 160] on link "Notes" at bounding box center [497, 160] width 38 height 25
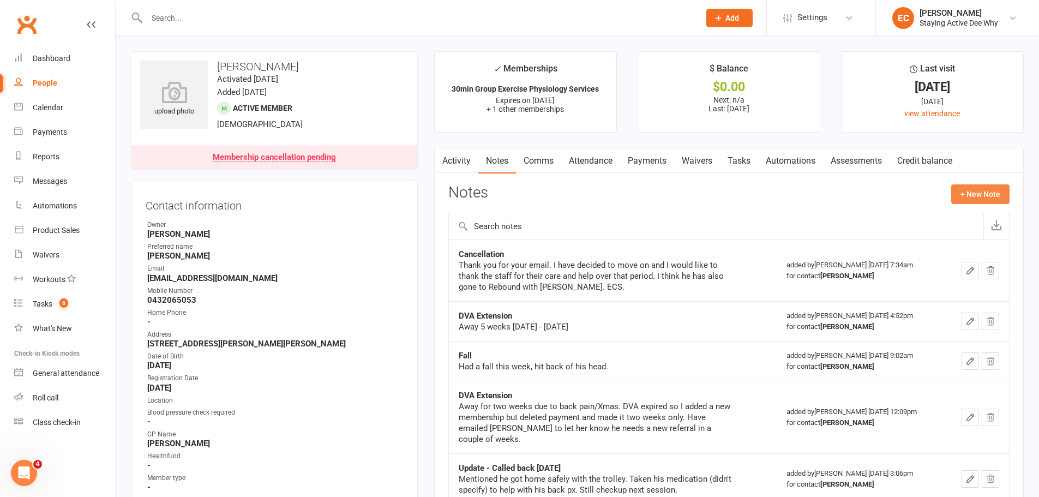
click at [984, 192] on button "+ New Note" at bounding box center [981, 194] width 58 height 20
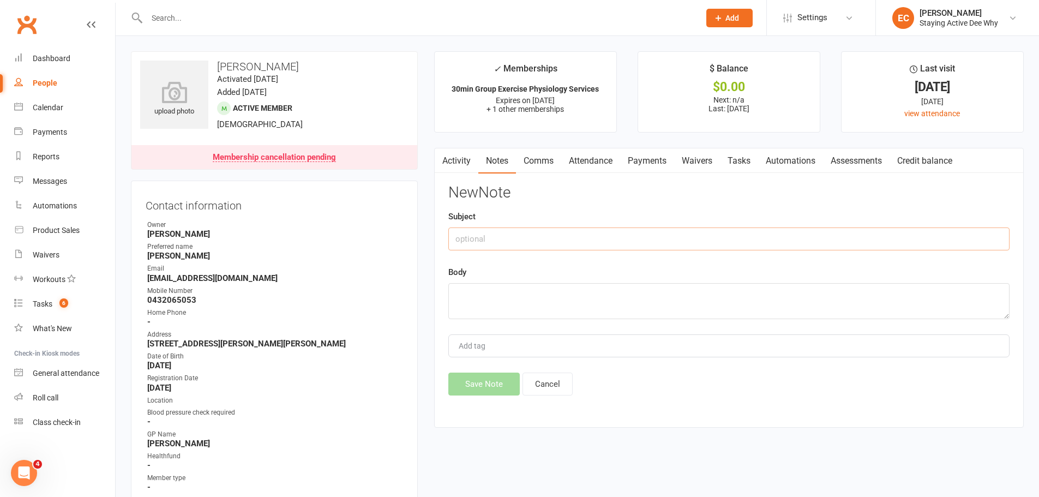
drag, startPoint x: 478, startPoint y: 231, endPoint x: 483, endPoint y: 238, distance: 7.9
click at [481, 233] on input "text" at bounding box center [728, 239] width 561 height 23
type input "Membership Error"
click at [475, 300] on textarea at bounding box center [728, 301] width 561 height 36
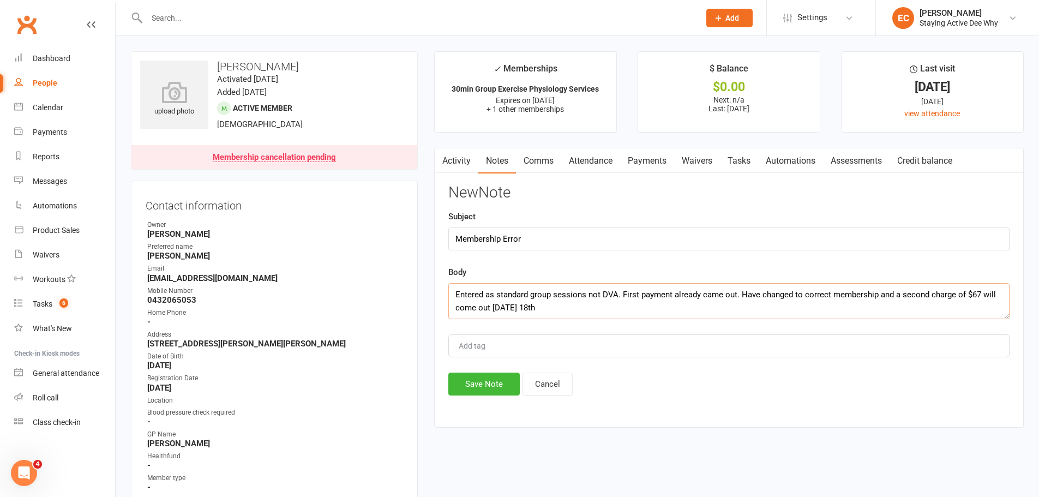
click at [508, 308] on textarea "Entered as standard group sessions not DVA. First payment already came out. Hav…" at bounding box center [728, 301] width 561 height 36
click at [557, 304] on textarea "Entered as standard group sessions not DVA. First payment already came out. Hav…" at bounding box center [728, 301] width 561 height 36
type textarea "Entered as standard group sessions not DVA. First payment already came out. Hav…"
click at [488, 388] on button "Save Note" at bounding box center [483, 384] width 71 height 23
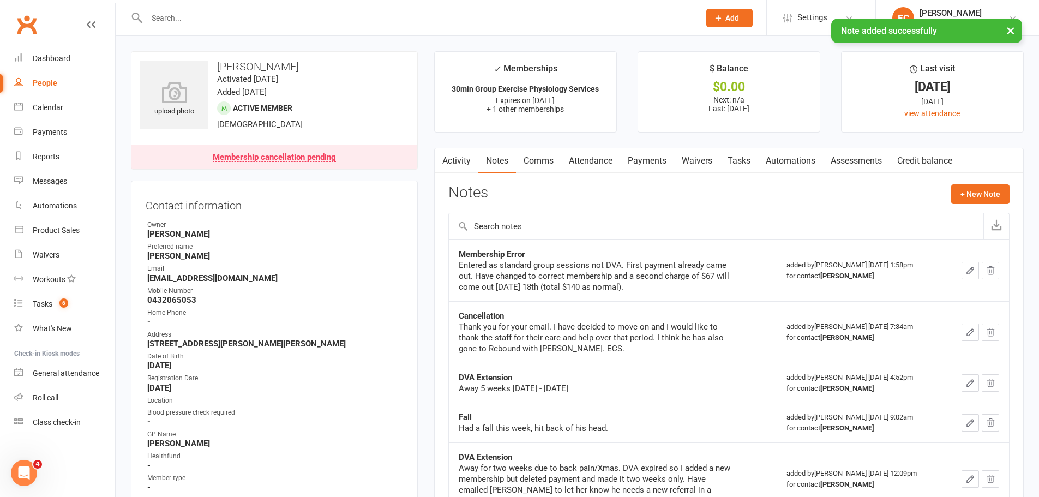
click at [364, 152] on link "Membership cancellation pending" at bounding box center [274, 157] width 286 height 24
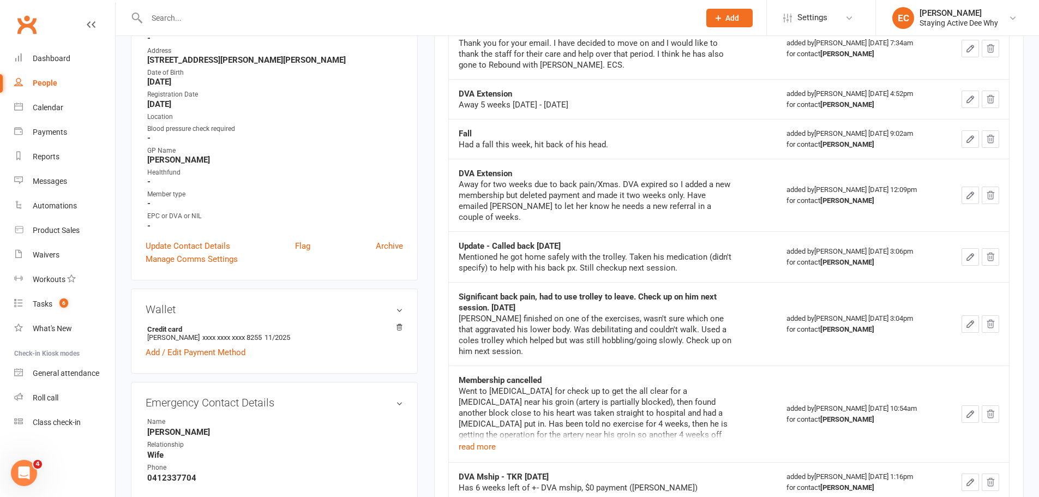
scroll to position [143, 0]
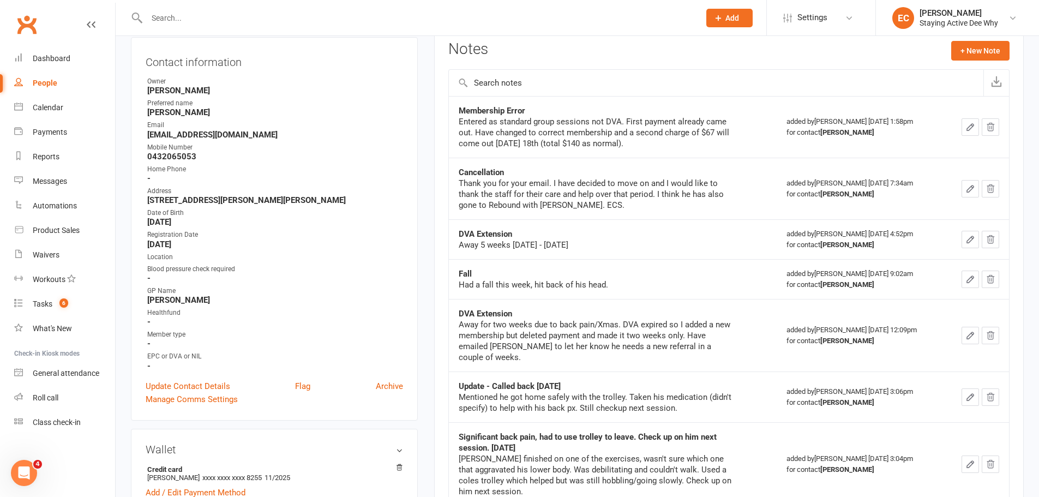
click at [972, 128] on icon "button" at bounding box center [970, 127] width 7 height 7
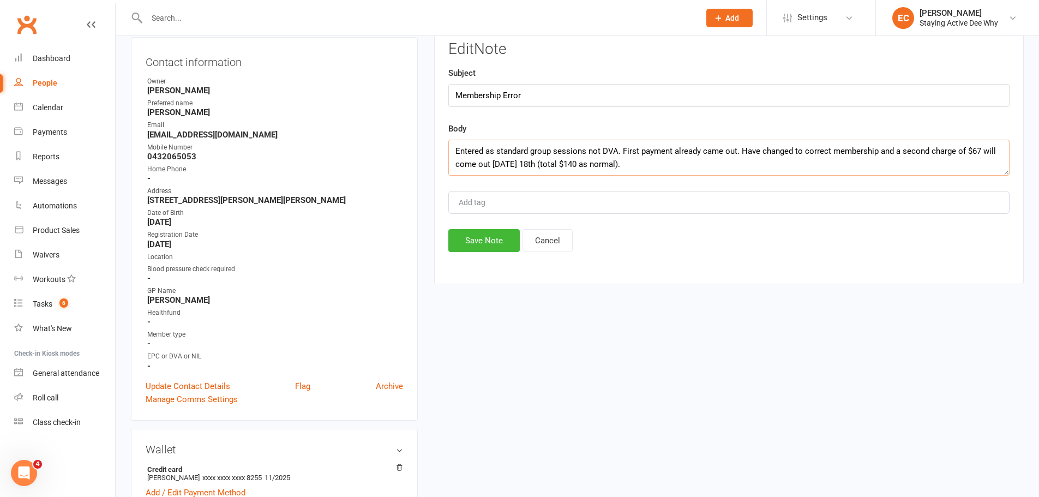
click at [650, 168] on textarea "Entered as standard group sessions not DVA. First payment already came out. Hav…" at bounding box center [728, 158] width 561 height 36
click at [721, 164] on textarea "Entered as standard group sessions not DVA. First payment already came out. Hav…" at bounding box center [728, 158] width 561 height 36
click at [789, 164] on textarea "Entered as standard group sessions not DVA. First payment already came out. Hav…" at bounding box center [728, 158] width 561 height 36
type textarea "Entered as standard group sessions not DVA. First payment already came out. Hav…"
click at [493, 243] on button "Save Note" at bounding box center [483, 240] width 71 height 23
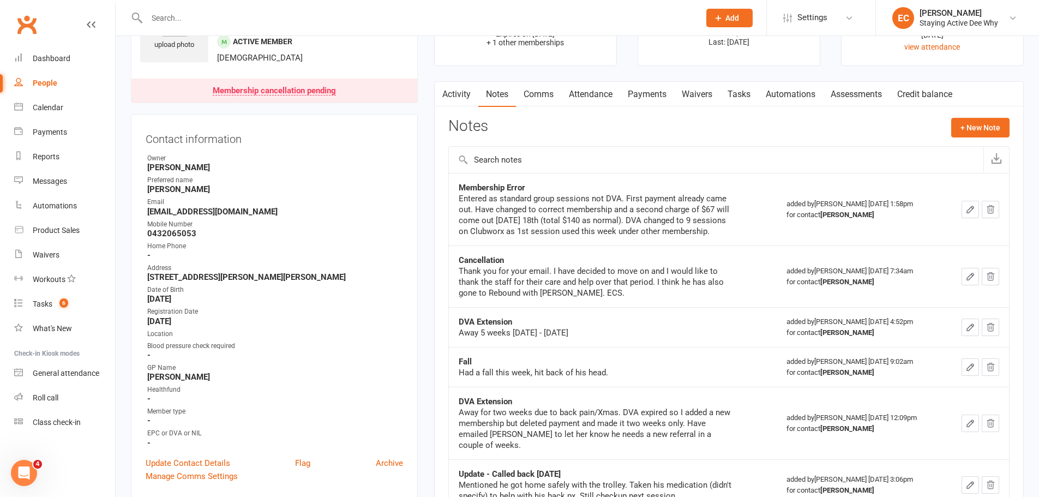
scroll to position [0, 0]
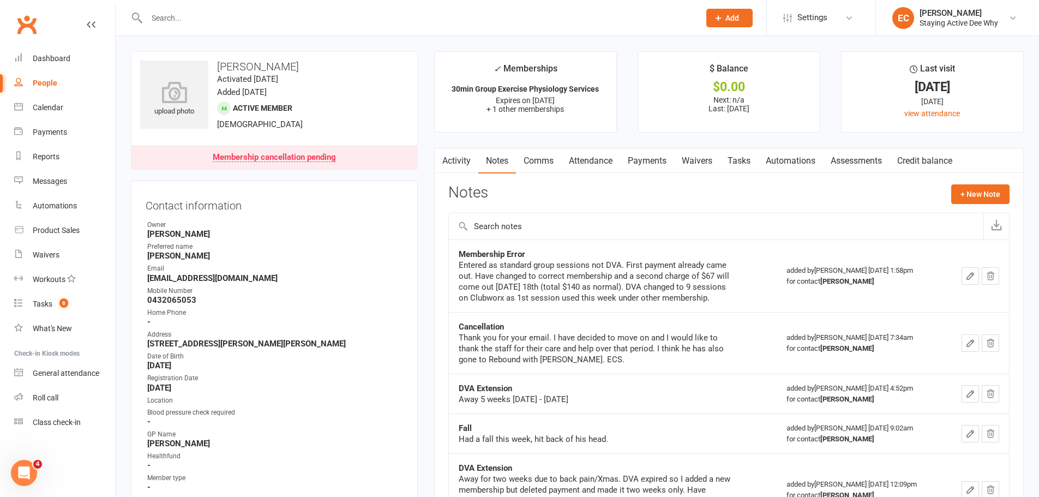
click at [593, 163] on link "Attendance" at bounding box center [590, 160] width 59 height 25
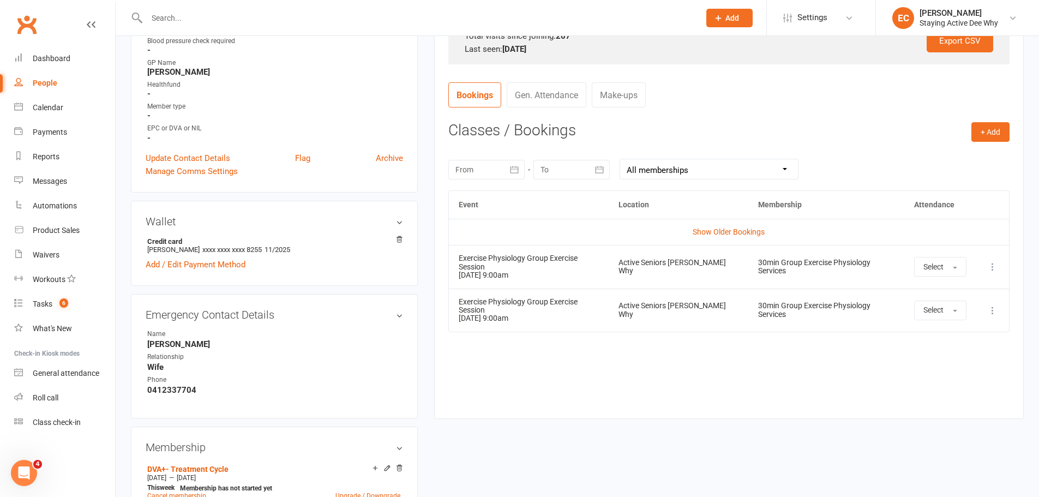
scroll to position [491, 0]
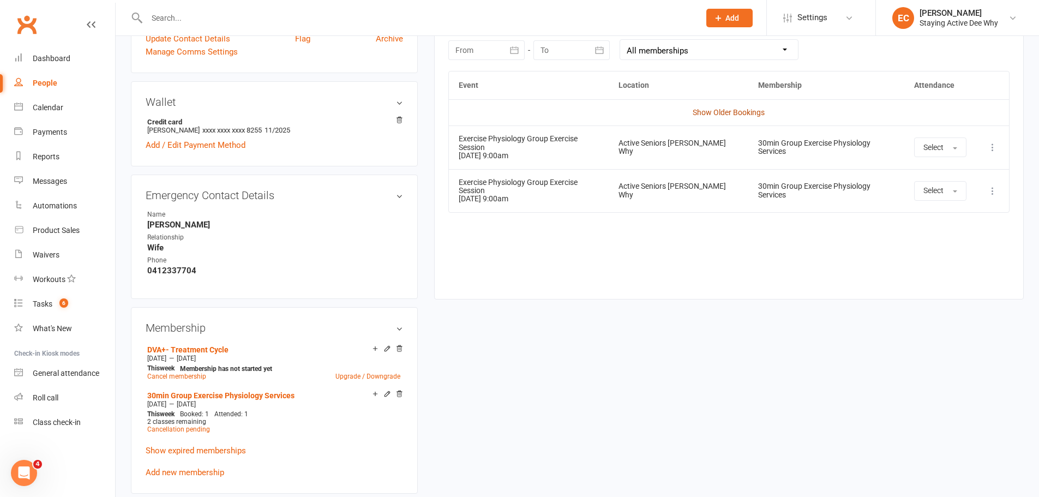
click at [707, 108] on link "Show Older Bookings" at bounding box center [729, 112] width 72 height 9
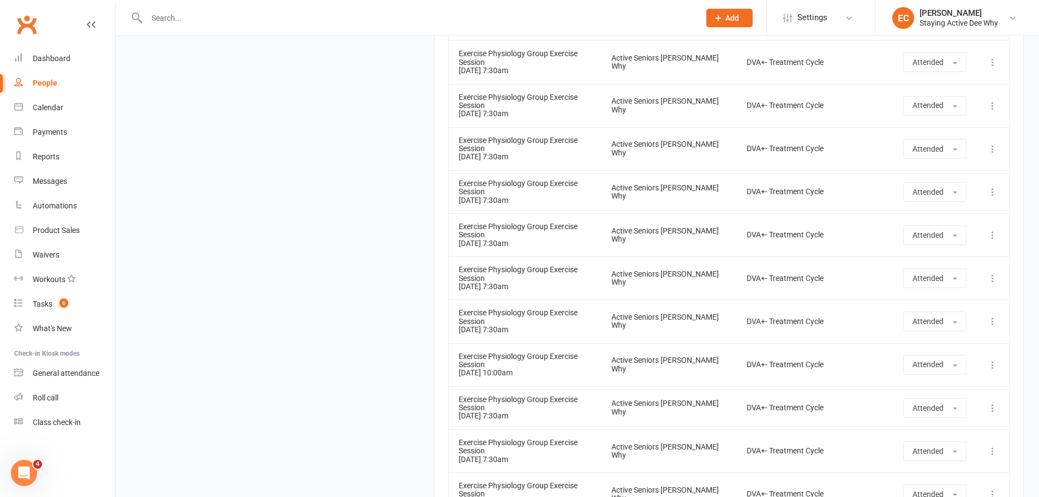
scroll to position [10667, 0]
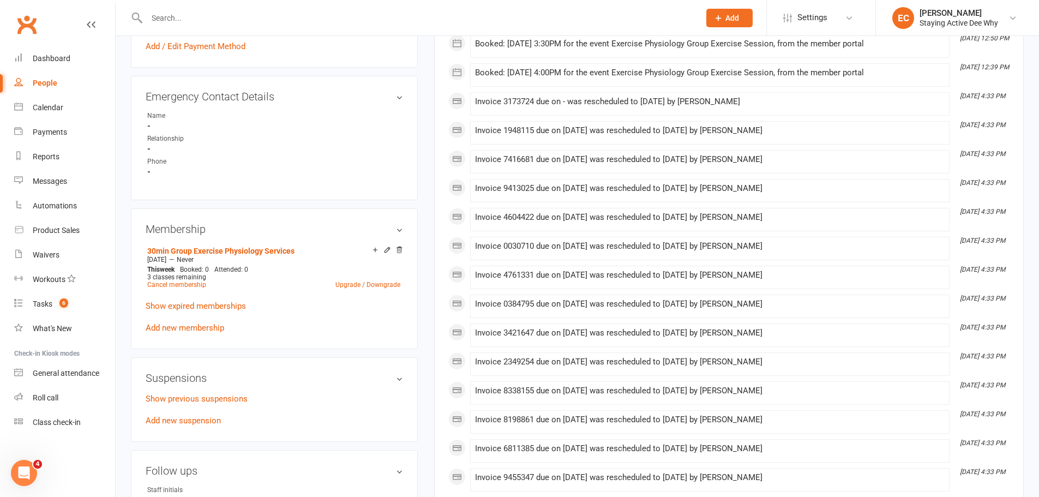
scroll to position [709, 0]
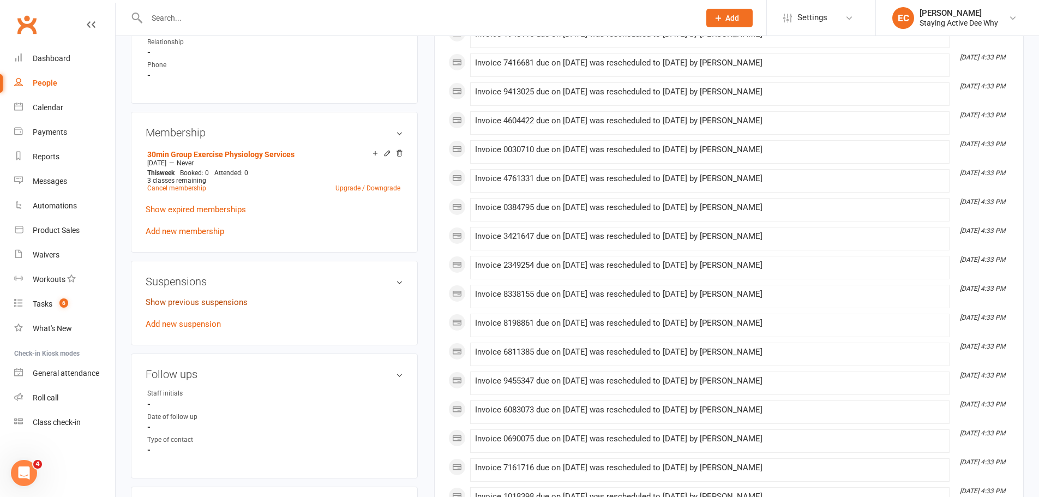
click at [190, 302] on link "Show previous suspensions" at bounding box center [197, 302] width 102 height 10
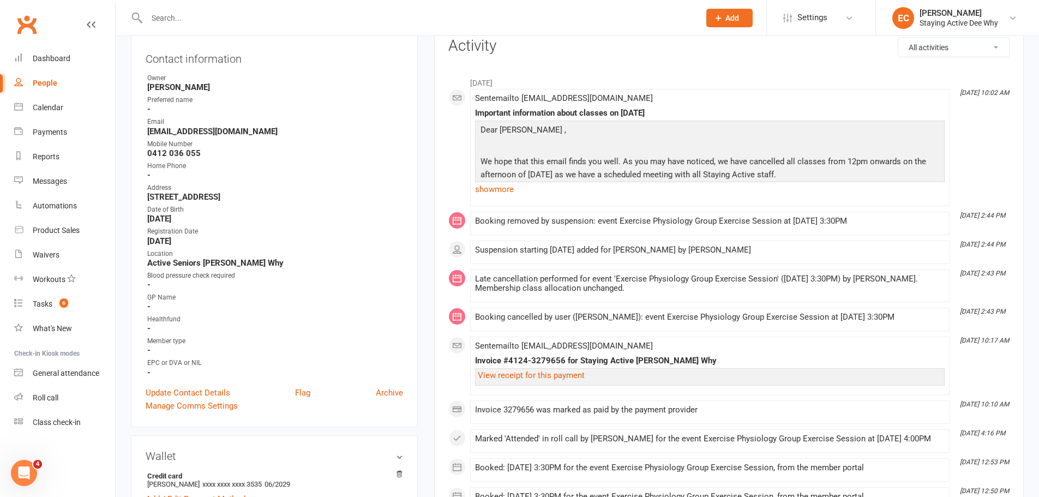
scroll to position [0, 0]
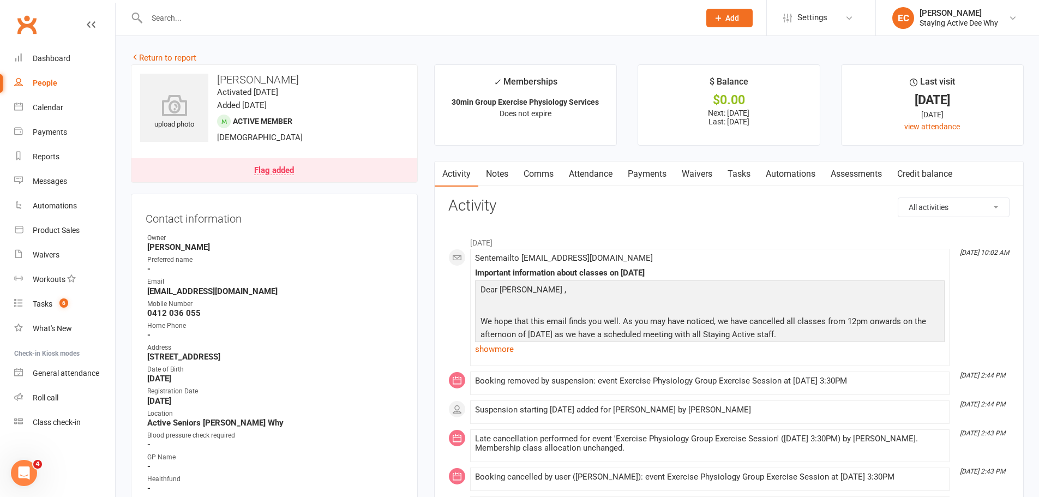
click at [494, 169] on link "Notes" at bounding box center [497, 173] width 38 height 25
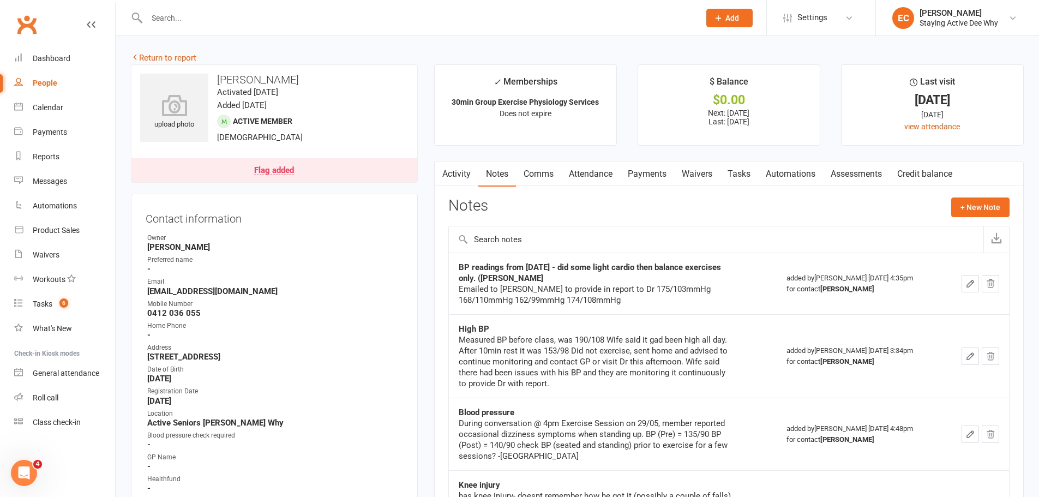
click at [529, 171] on link "Comms" at bounding box center [538, 173] width 45 height 25
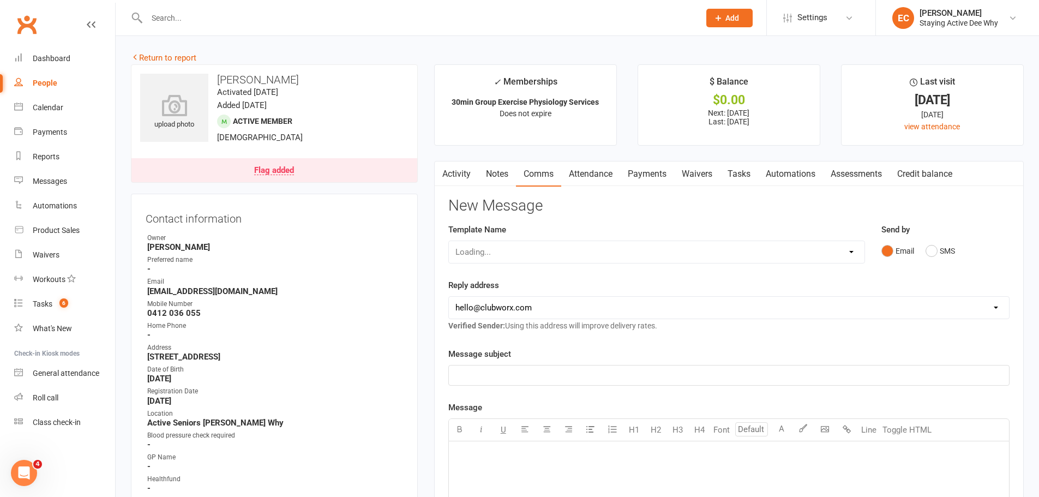
drag, startPoint x: 457, startPoint y: 181, endPoint x: 446, endPoint y: 175, distance: 12.5
click at [457, 181] on link "Activity" at bounding box center [457, 173] width 44 height 25
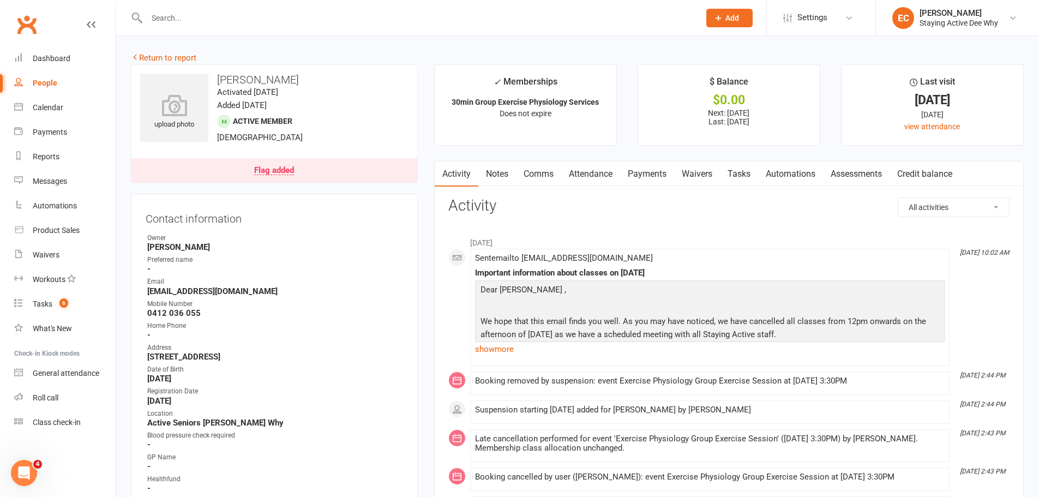
click at [572, 171] on link "Attendance" at bounding box center [590, 173] width 59 height 25
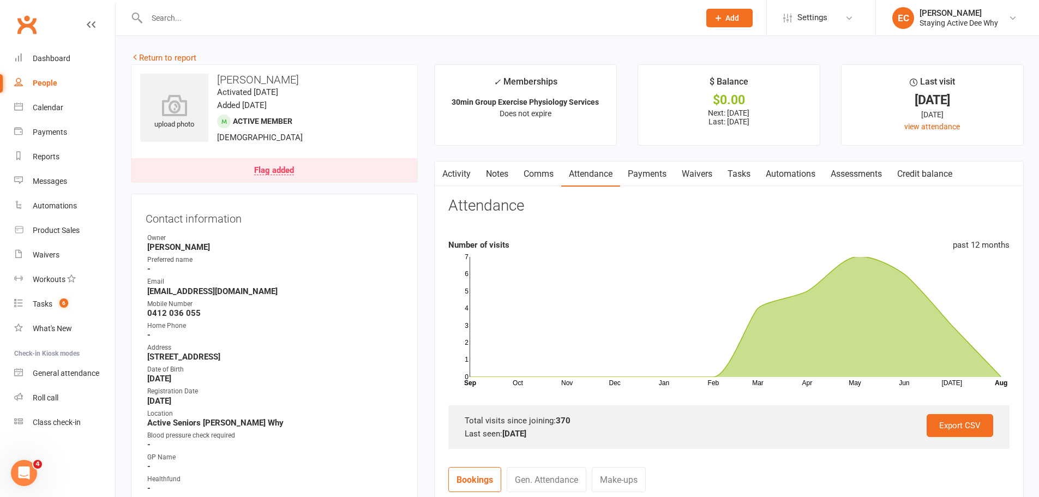
click at [638, 178] on link "Payments" at bounding box center [647, 173] width 54 height 25
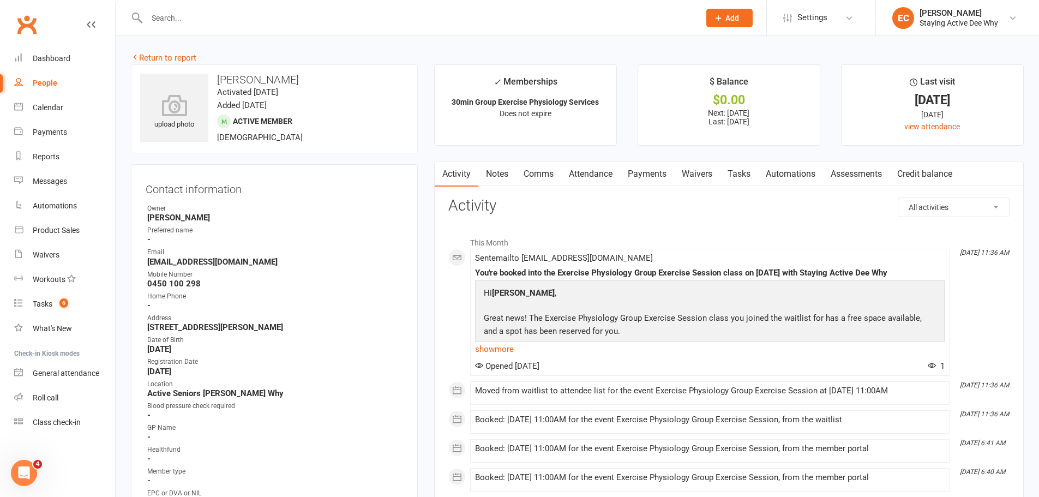
click at [641, 174] on link "Payments" at bounding box center [647, 173] width 54 height 25
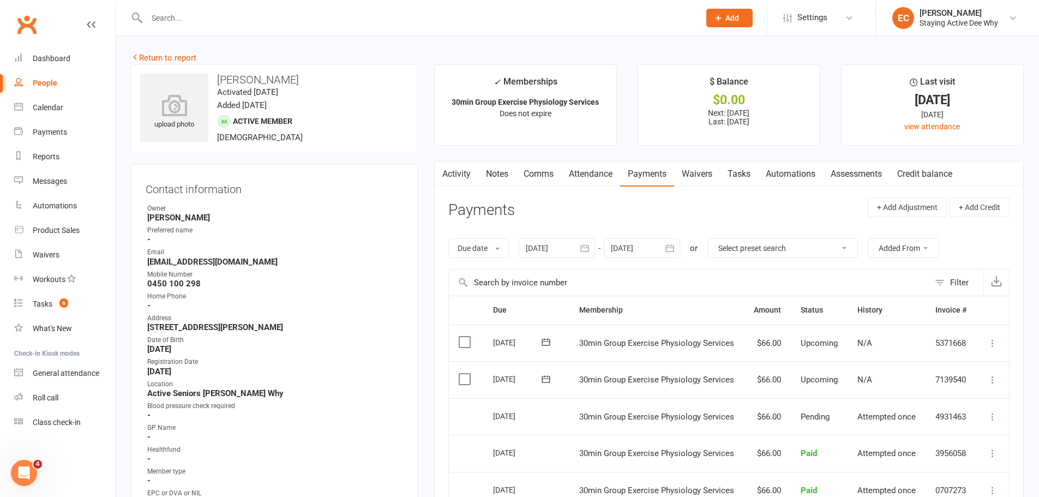
click at [507, 180] on link "Notes" at bounding box center [497, 173] width 38 height 25
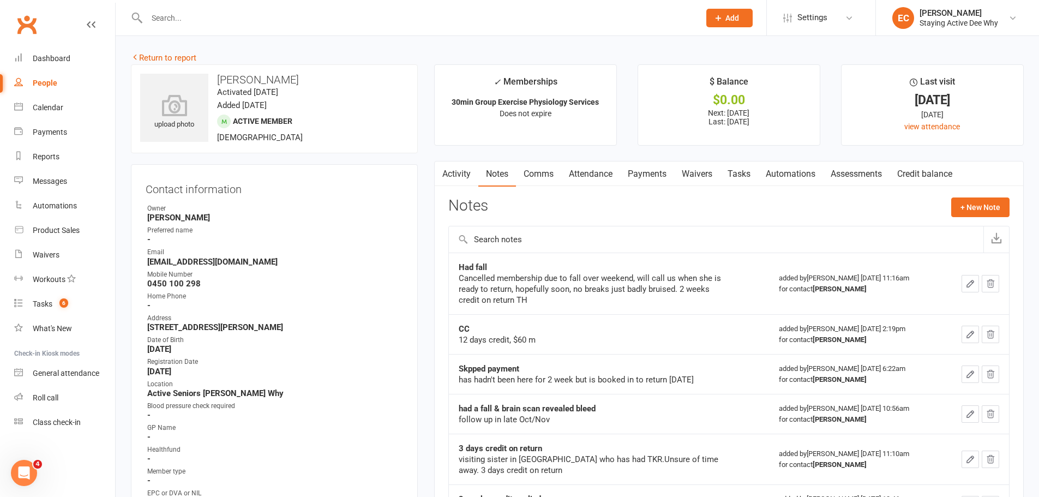
click at [465, 179] on link "Activity" at bounding box center [457, 173] width 44 height 25
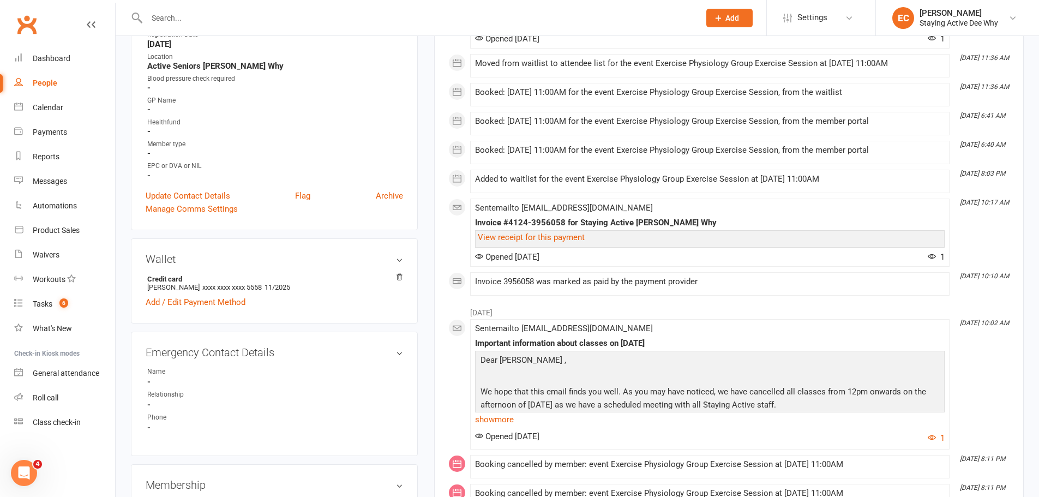
scroll to position [600, 0]
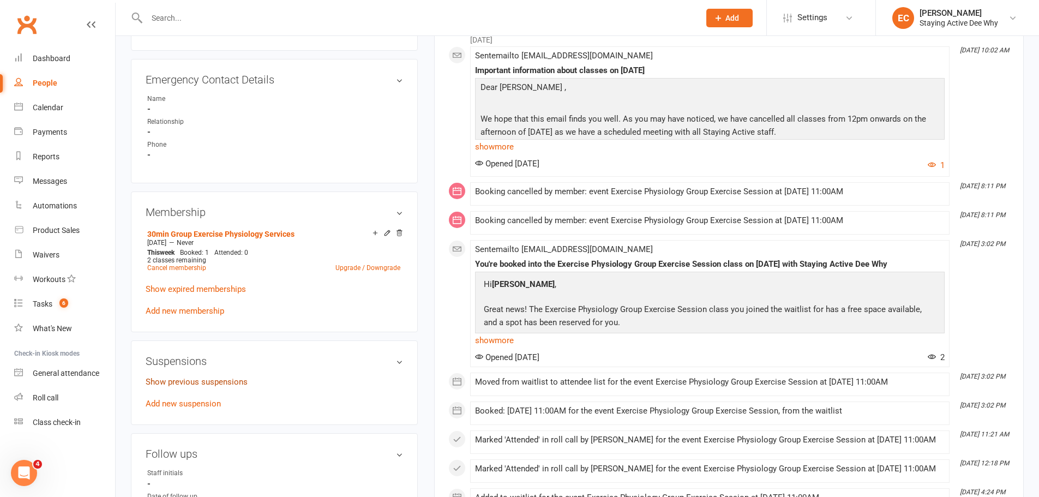
click at [214, 381] on link "Show previous suspensions" at bounding box center [197, 382] width 102 height 10
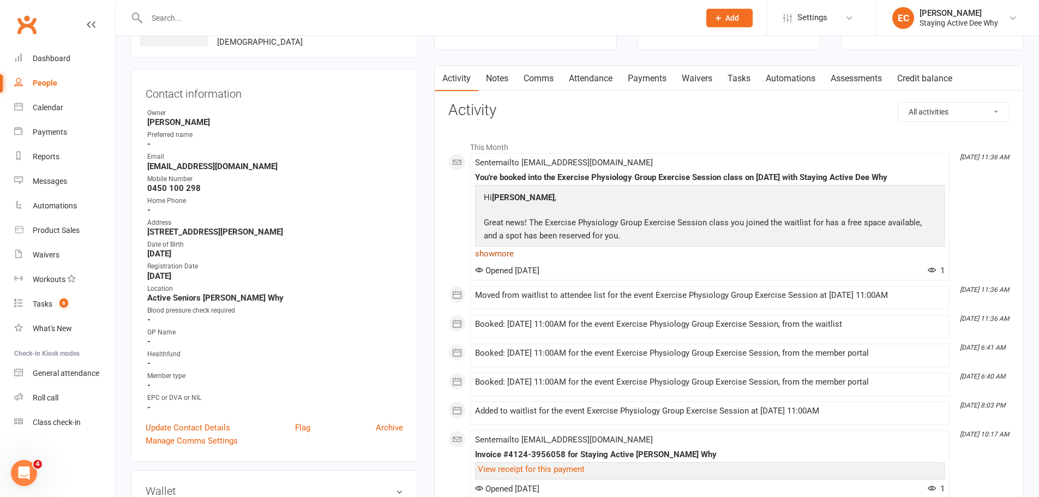
scroll to position [0, 0]
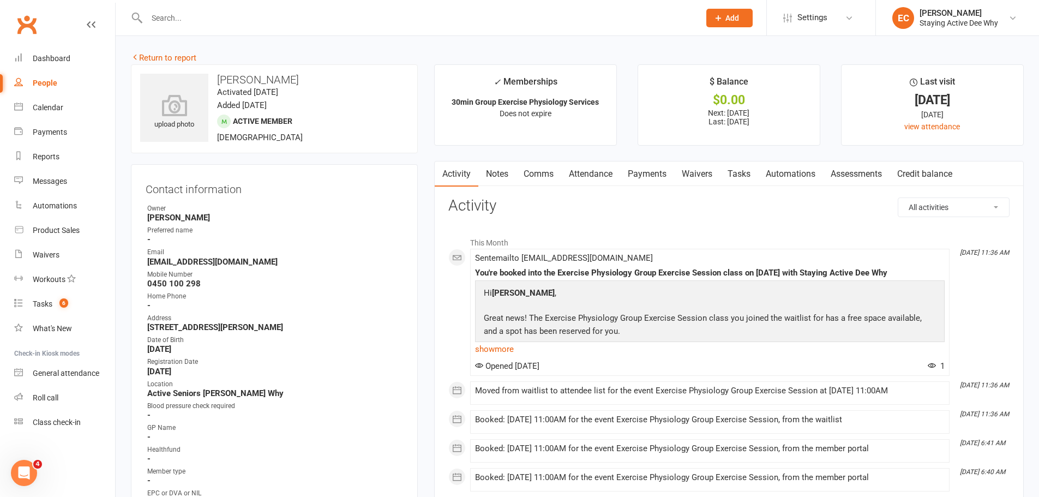
click at [644, 177] on link "Payments" at bounding box center [647, 173] width 54 height 25
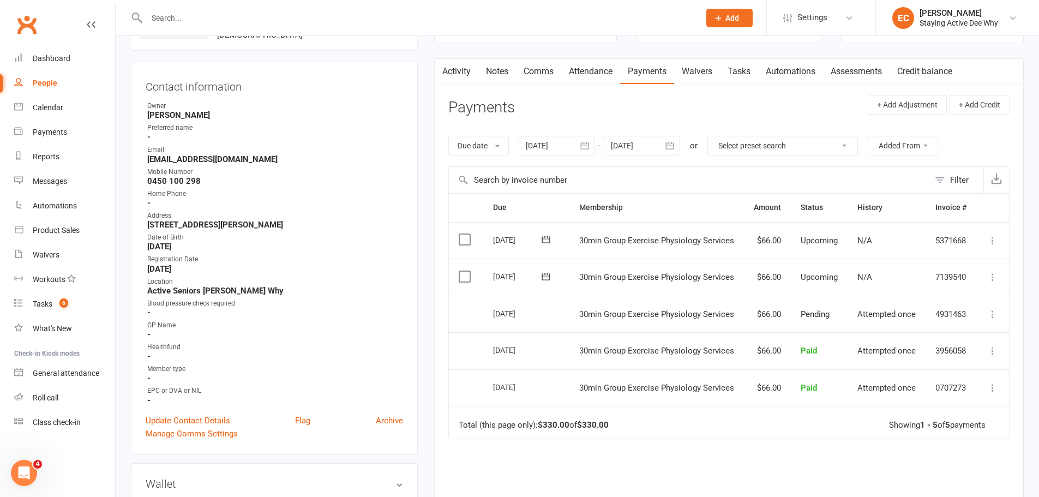
scroll to position [109, 0]
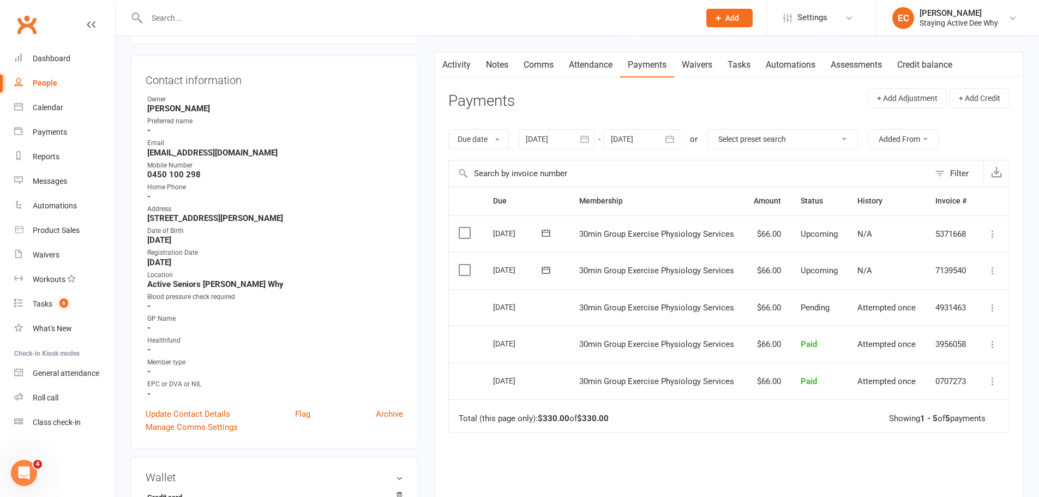
click at [473, 68] on link "Activity" at bounding box center [457, 64] width 44 height 25
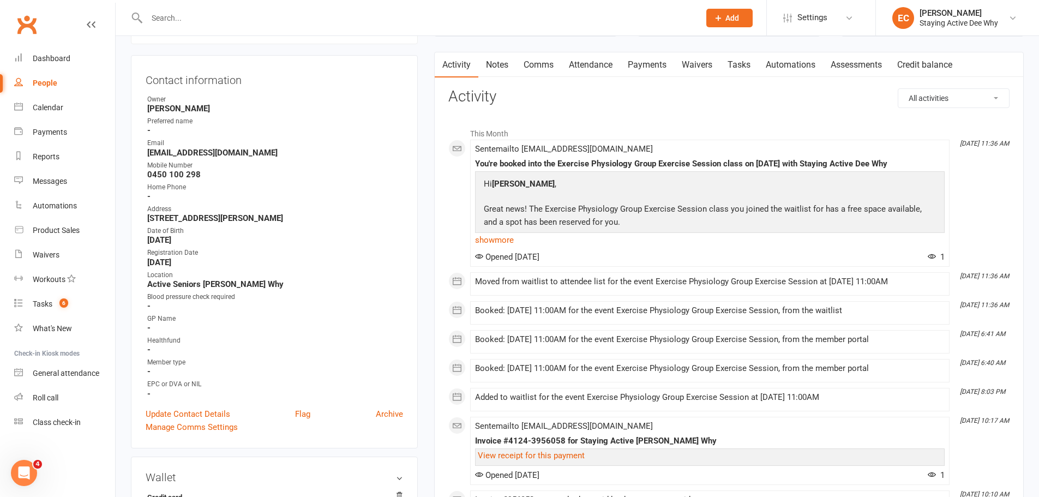
click at [590, 64] on link "Attendance" at bounding box center [590, 64] width 59 height 25
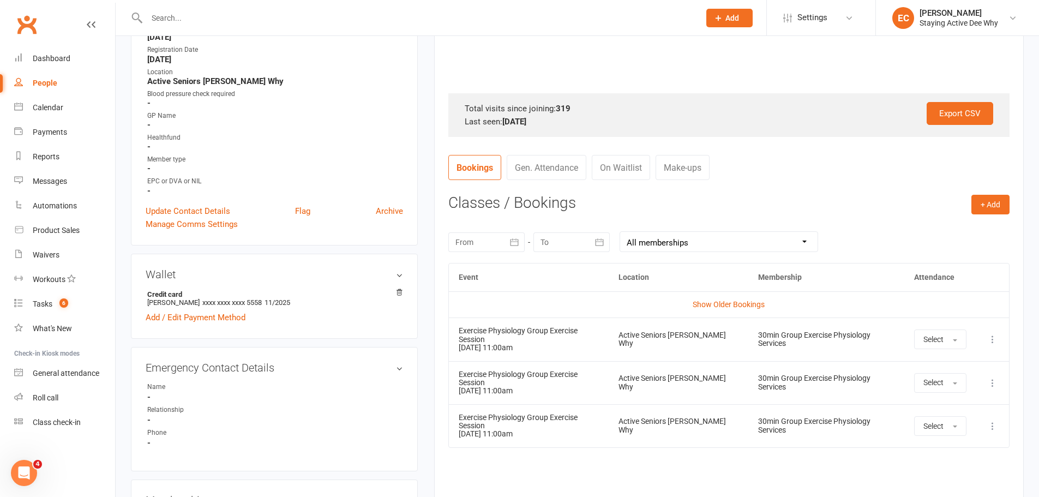
scroll to position [327, 0]
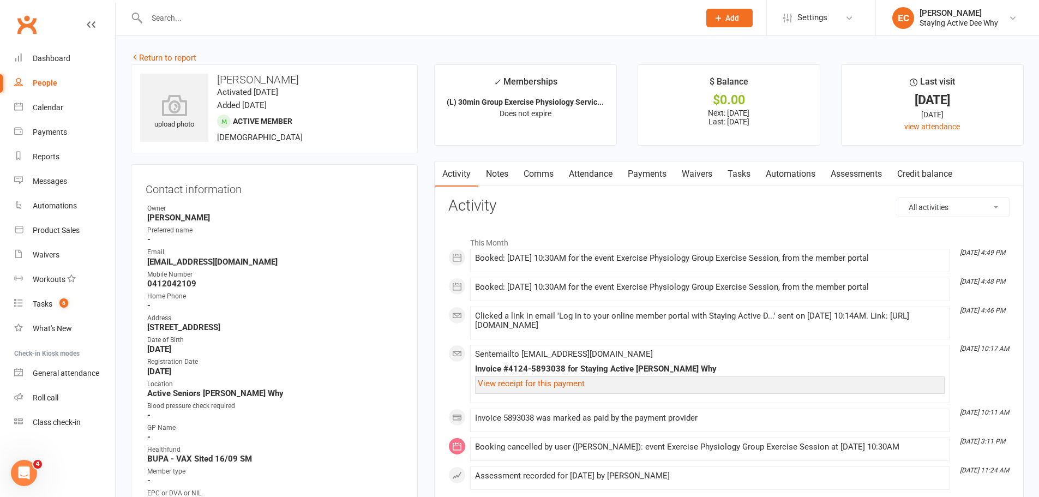
click at [666, 178] on link "Payments" at bounding box center [647, 173] width 54 height 25
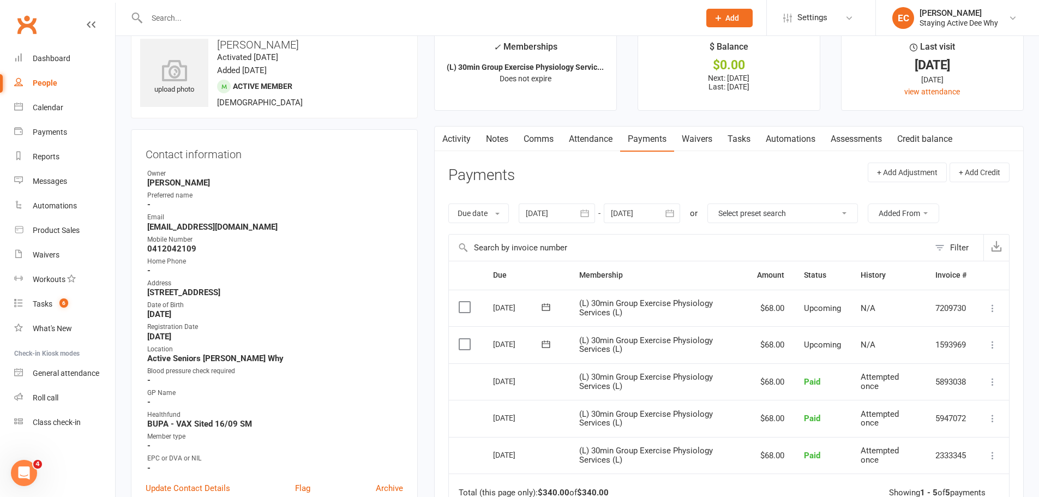
scroll to position [55, 0]
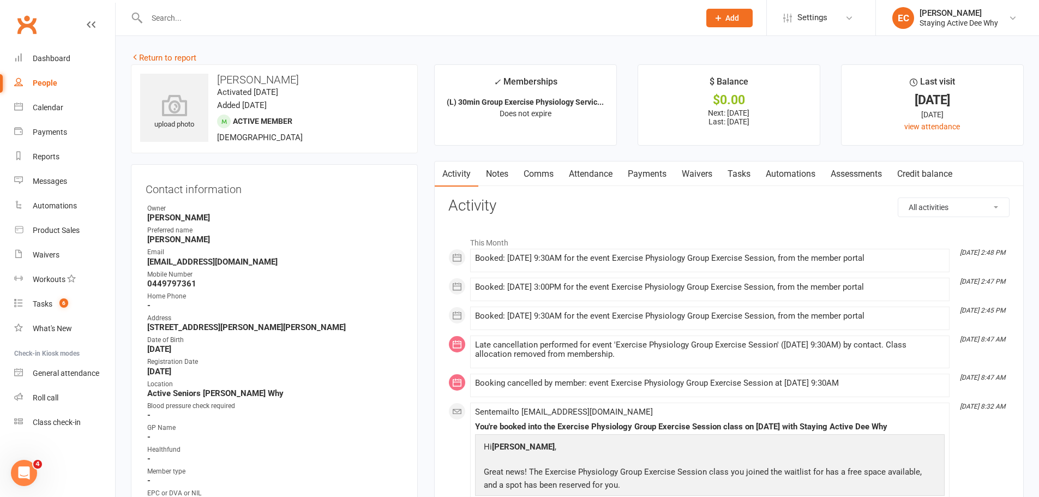
click at [647, 179] on link "Payments" at bounding box center [647, 173] width 54 height 25
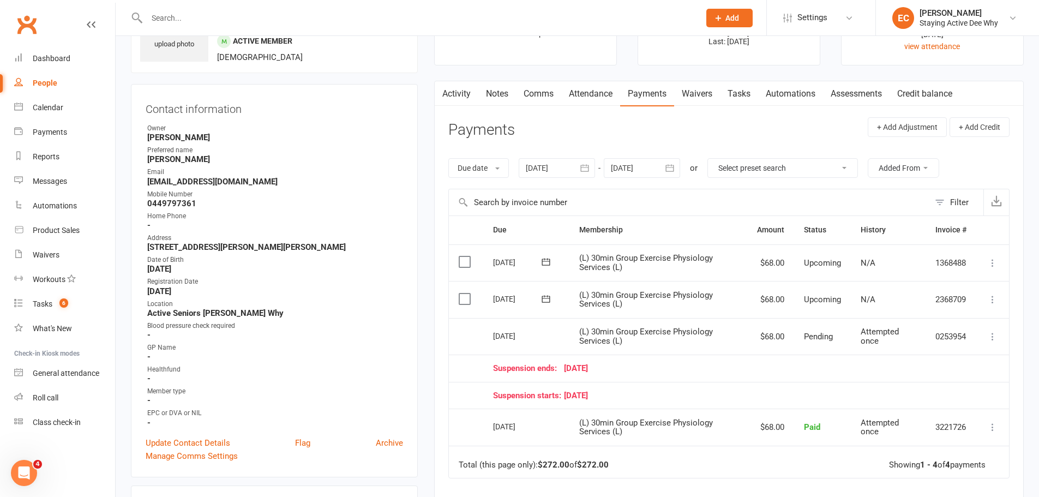
scroll to position [55, 0]
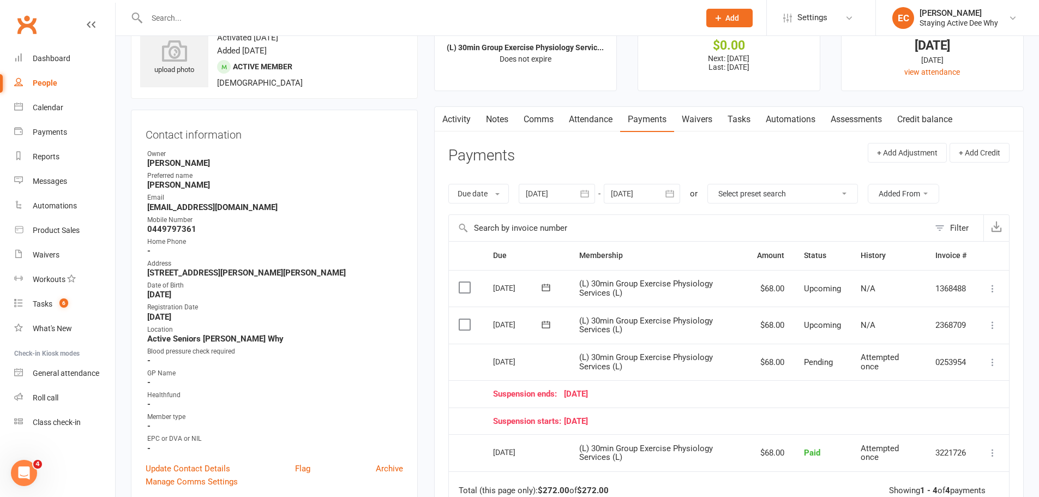
click at [585, 123] on link "Attendance" at bounding box center [590, 119] width 59 height 25
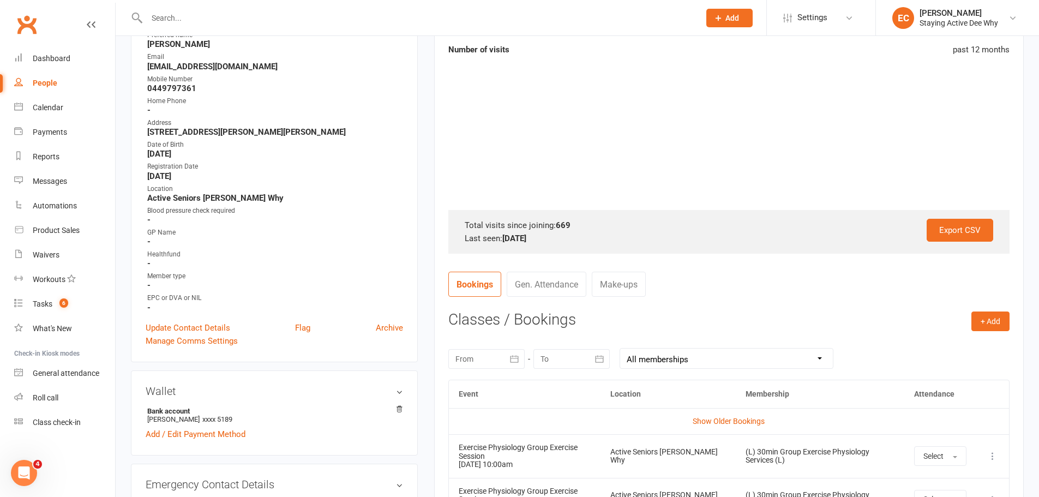
scroll to position [273, 0]
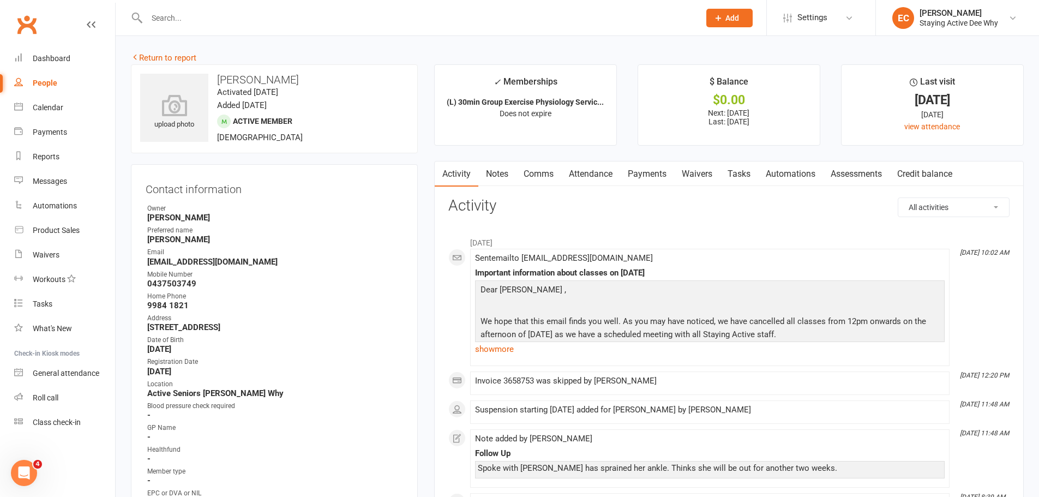
click at [645, 175] on link "Payments" at bounding box center [647, 173] width 54 height 25
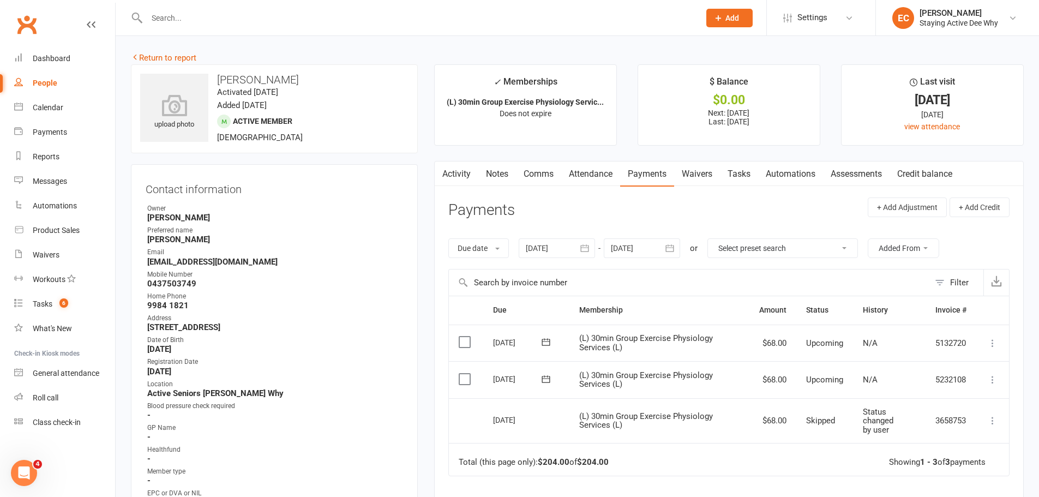
click at [993, 380] on icon at bounding box center [993, 379] width 11 height 11
click at [925, 464] on link "Skip" at bounding box center [934, 467] width 129 height 22
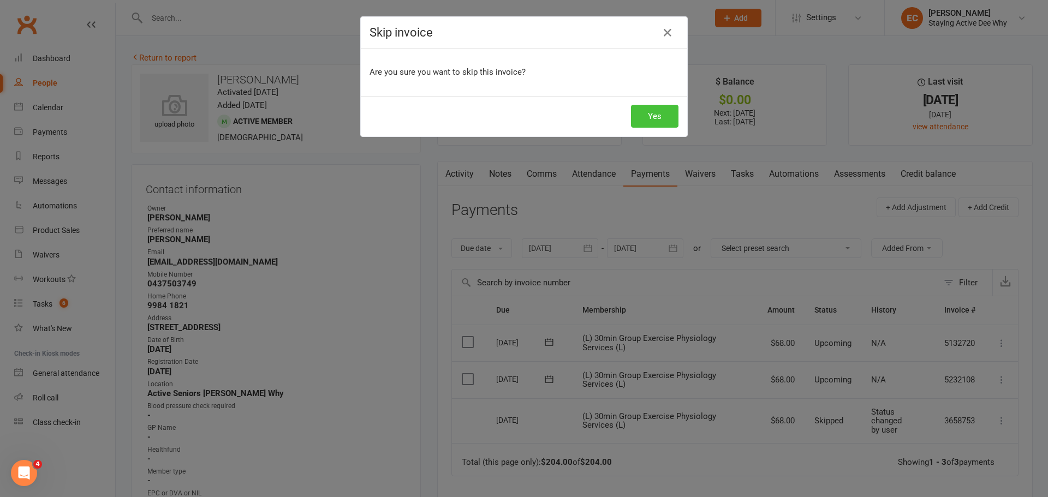
click at [648, 117] on button "Yes" at bounding box center [654, 116] width 47 height 23
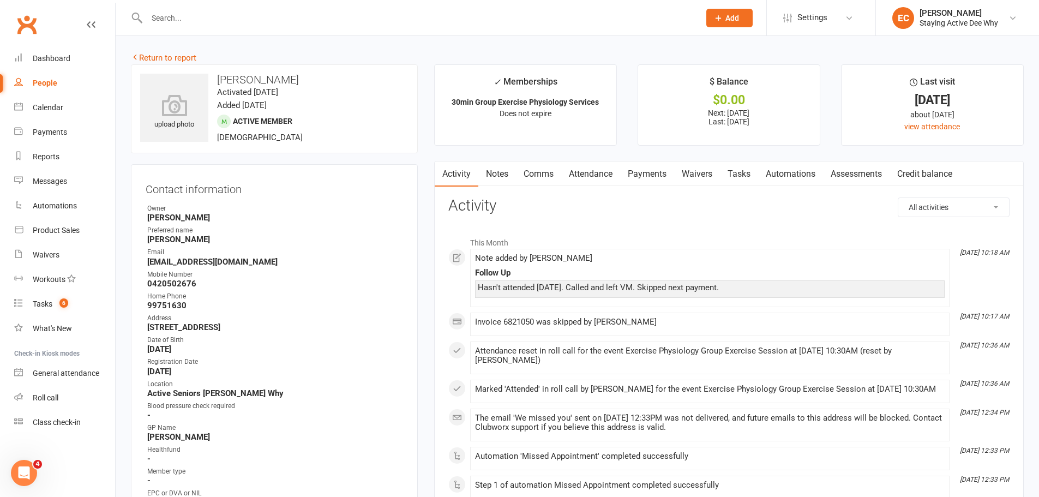
click at [630, 174] on link "Payments" at bounding box center [647, 173] width 54 height 25
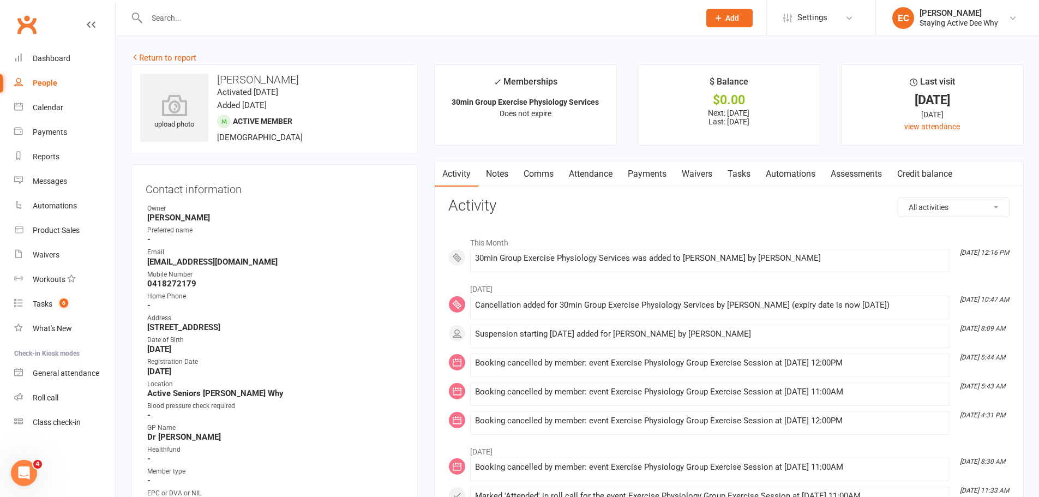
click at [654, 169] on link "Payments" at bounding box center [647, 173] width 54 height 25
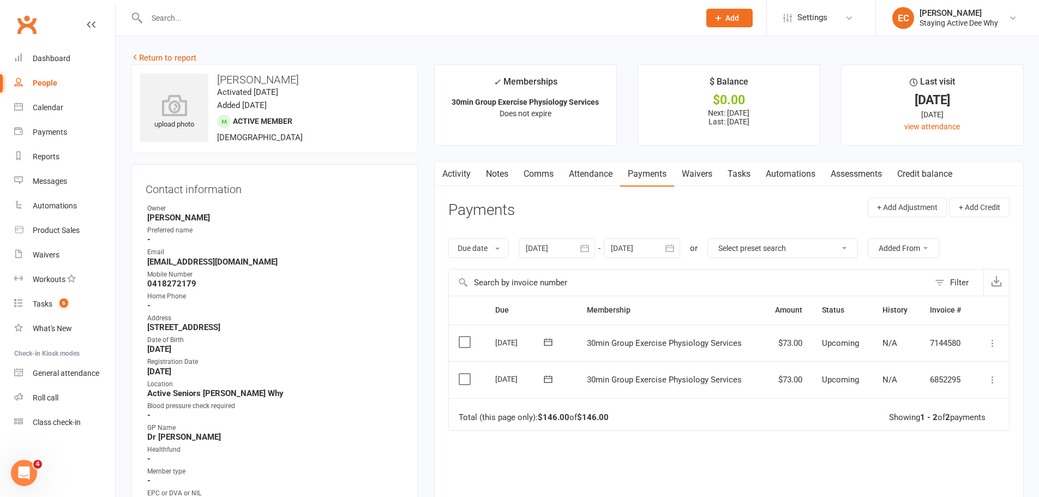
click at [586, 180] on link "Attendance" at bounding box center [590, 173] width 59 height 25
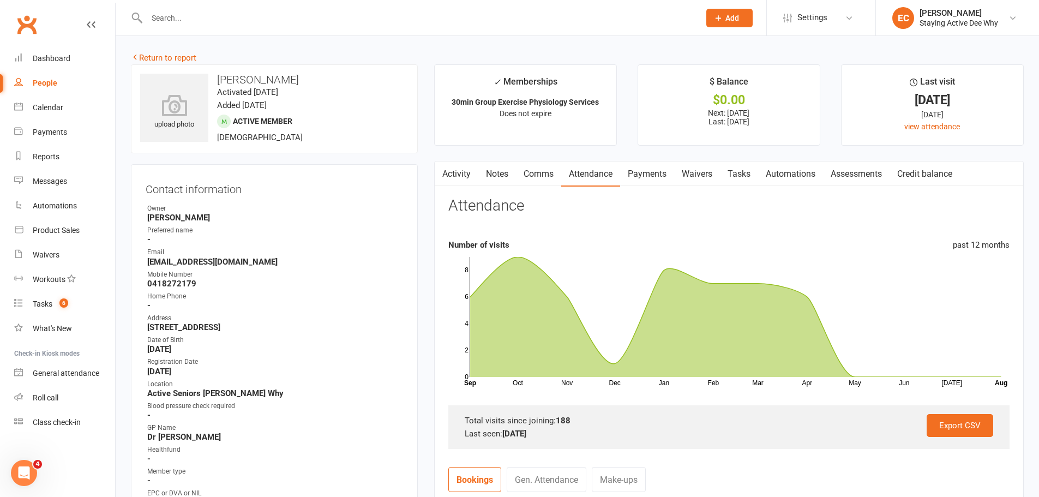
drag, startPoint x: 650, startPoint y: 175, endPoint x: 650, endPoint y: 187, distance: 12.5
click at [650, 175] on link "Payments" at bounding box center [647, 173] width 54 height 25
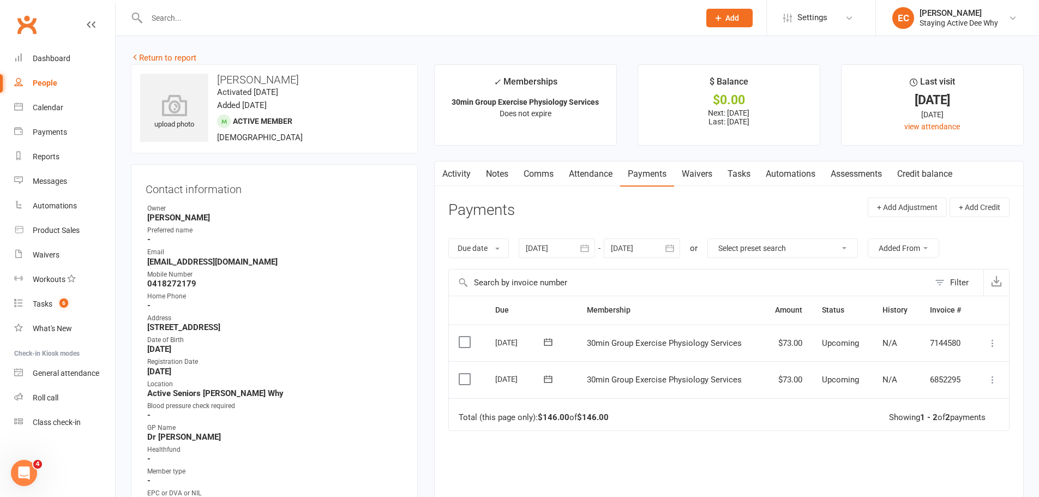
click at [992, 381] on icon at bounding box center [993, 379] width 11 height 11
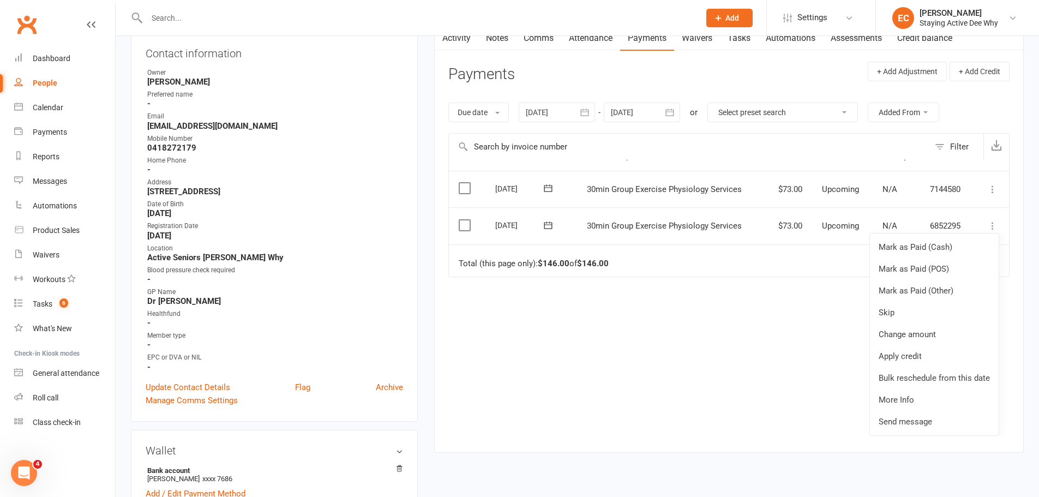
scroll to position [164, 0]
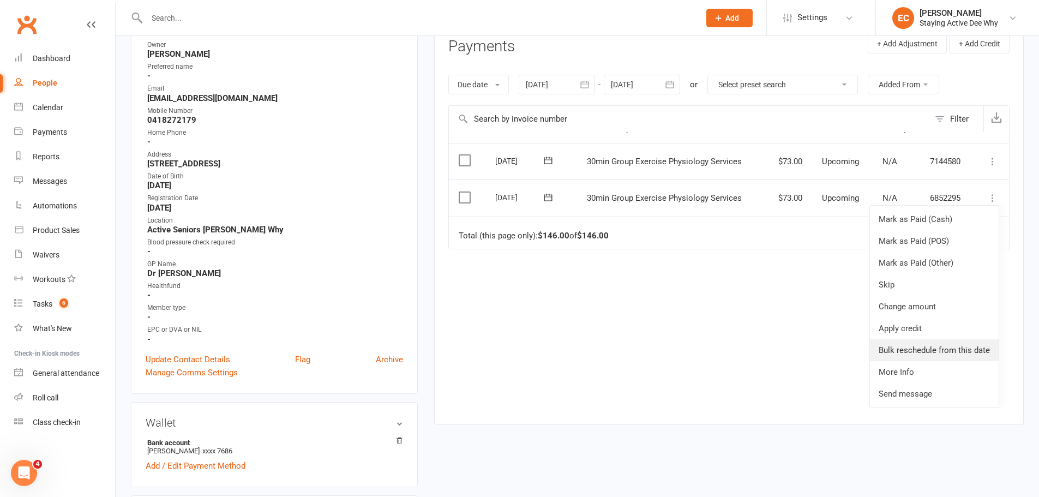
click at [908, 346] on link "Bulk reschedule from this date" at bounding box center [934, 350] width 129 height 22
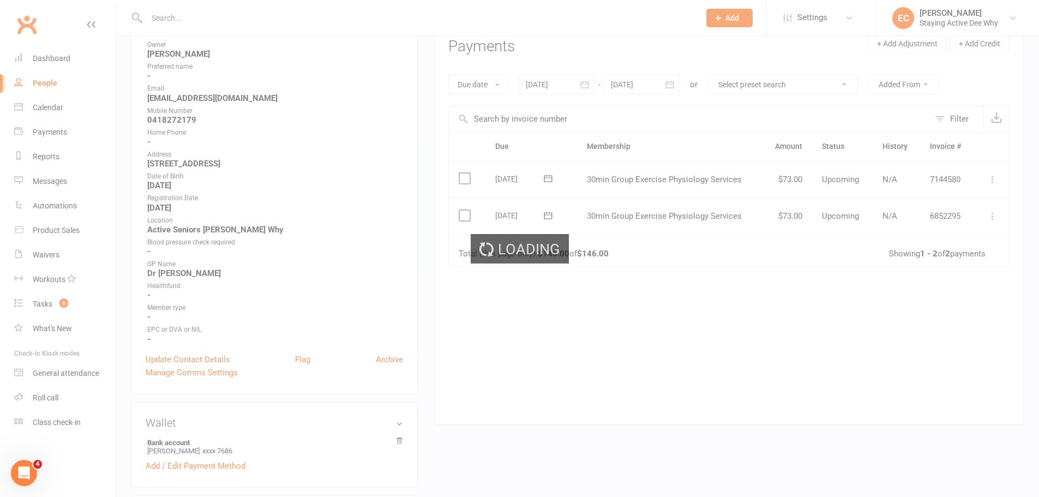
scroll to position [0, 0]
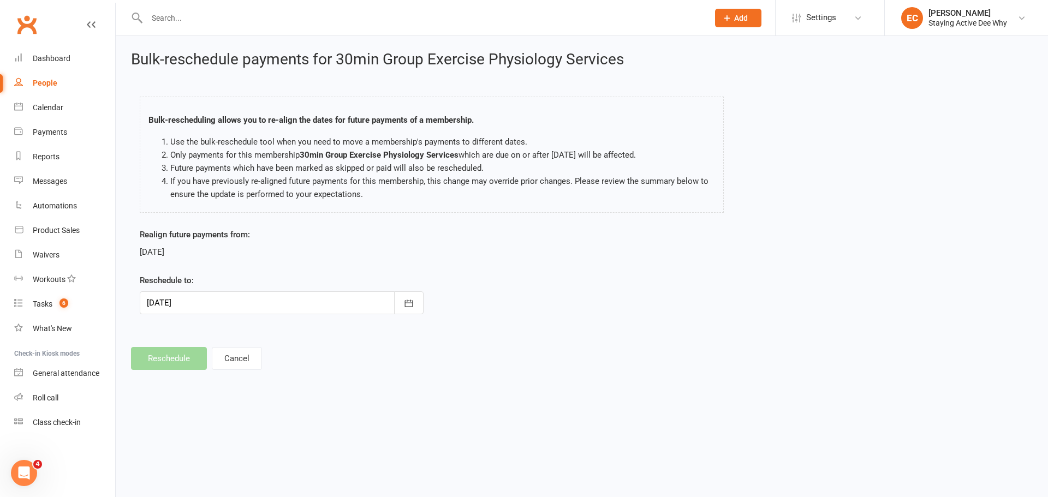
click at [279, 300] on div at bounding box center [282, 302] width 284 height 23
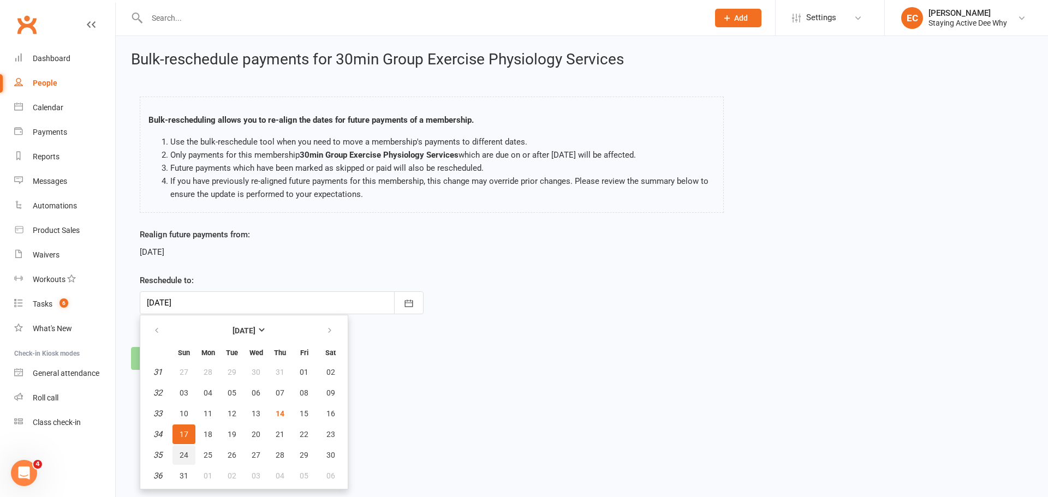
click at [193, 452] on button "24" at bounding box center [183, 455] width 23 height 20
type input "24 Aug 2025"
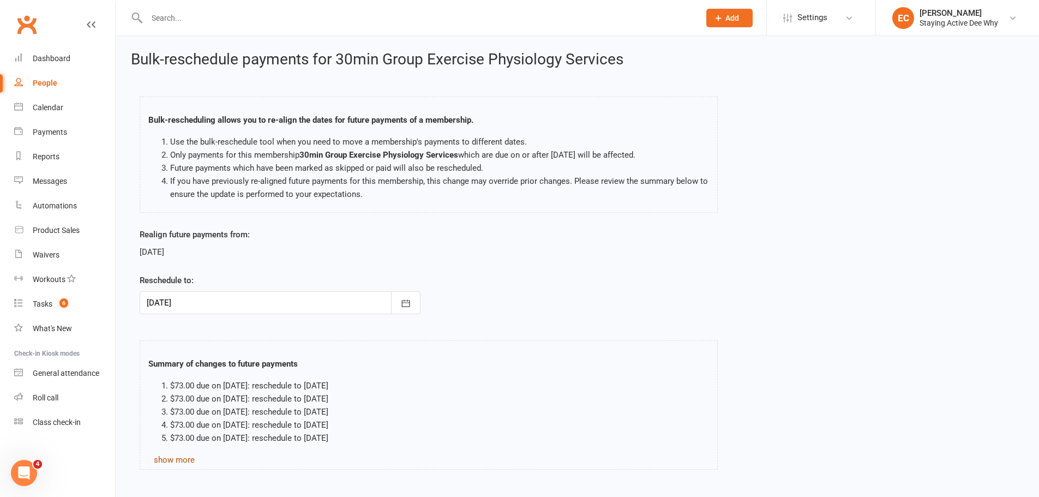
scroll to position [59, 0]
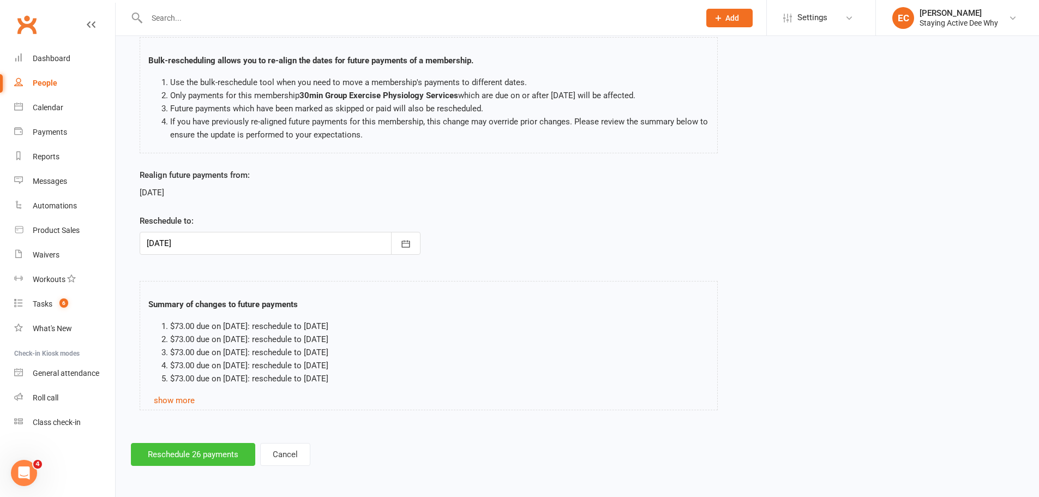
click at [202, 465] on button "Reschedule 26 payments" at bounding box center [193, 454] width 124 height 23
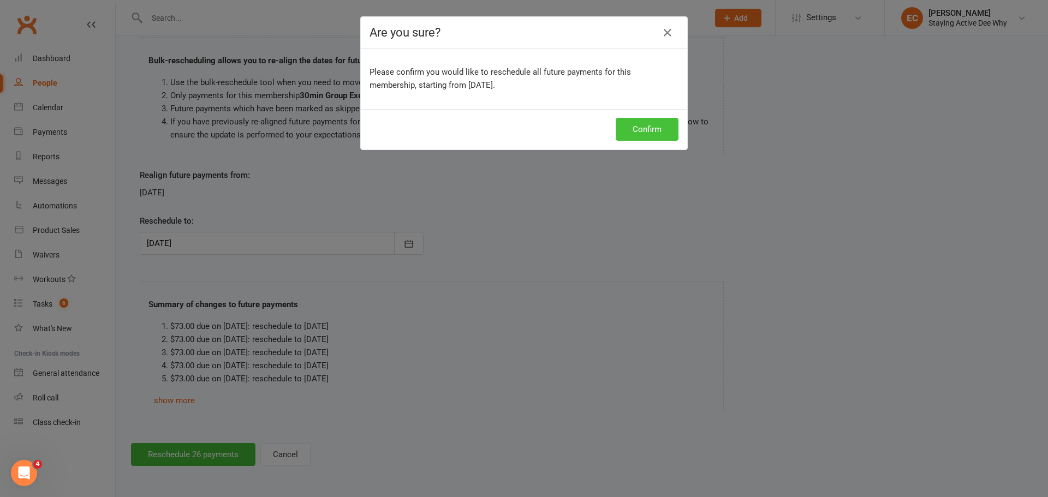
click at [653, 128] on button "Confirm" at bounding box center [646, 129] width 63 height 23
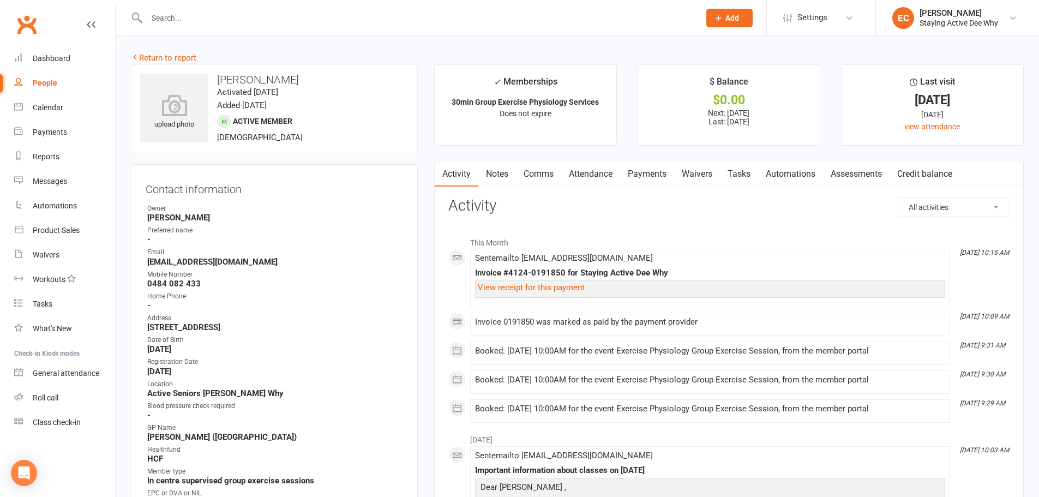
click at [585, 176] on link "Attendance" at bounding box center [590, 173] width 59 height 25
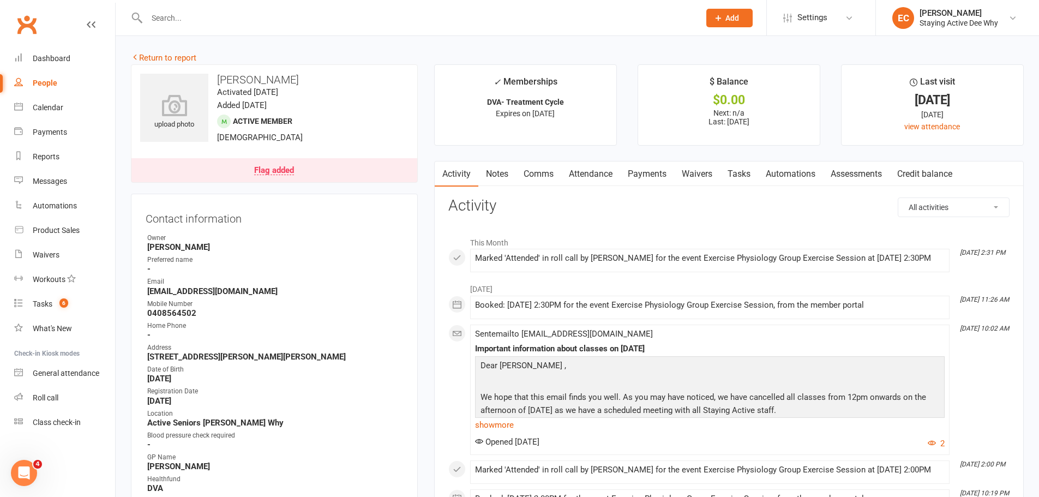
click at [226, 20] on input "text" at bounding box center [417, 17] width 549 height 15
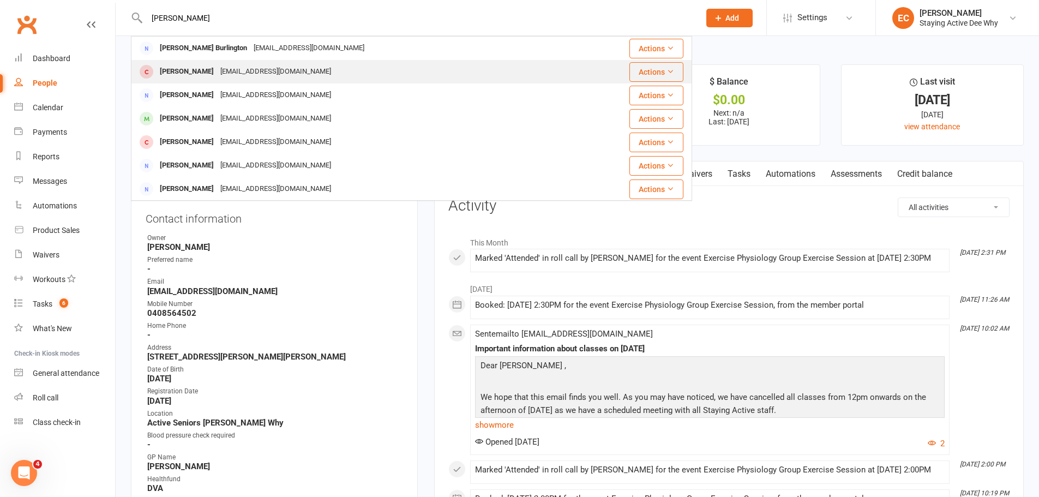
type input "[PERSON_NAME]"
click at [198, 71] on div "[PERSON_NAME]" at bounding box center [187, 72] width 61 height 16
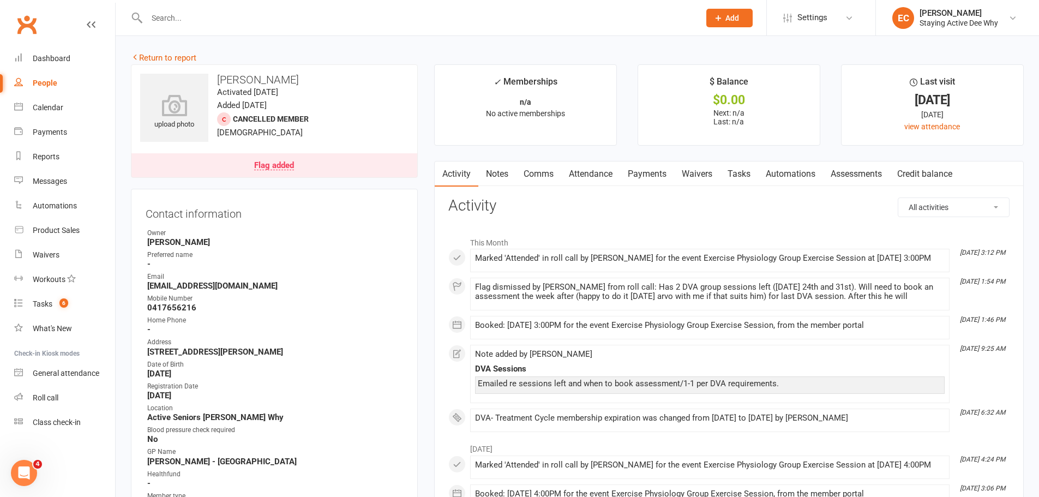
click at [651, 181] on link "Payments" at bounding box center [647, 173] width 54 height 25
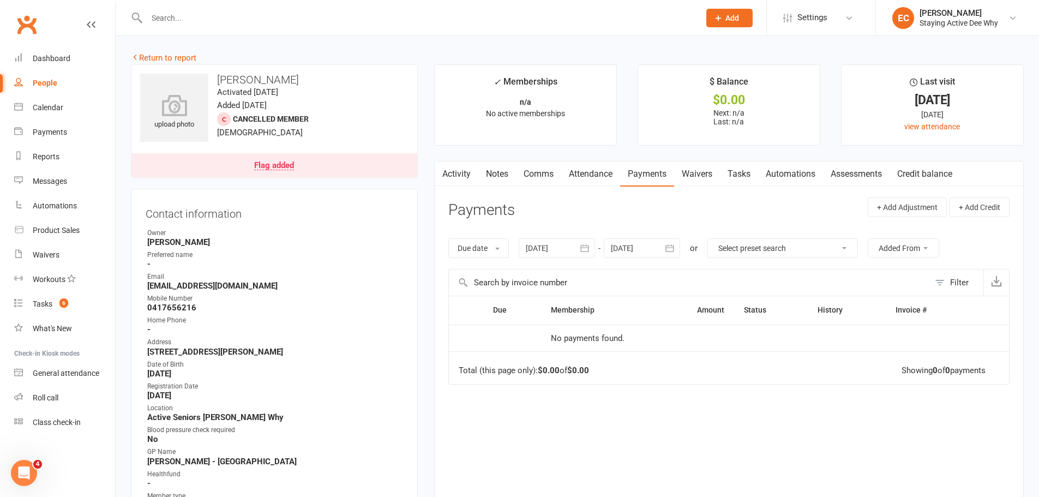
click at [601, 176] on link "Attendance" at bounding box center [590, 173] width 59 height 25
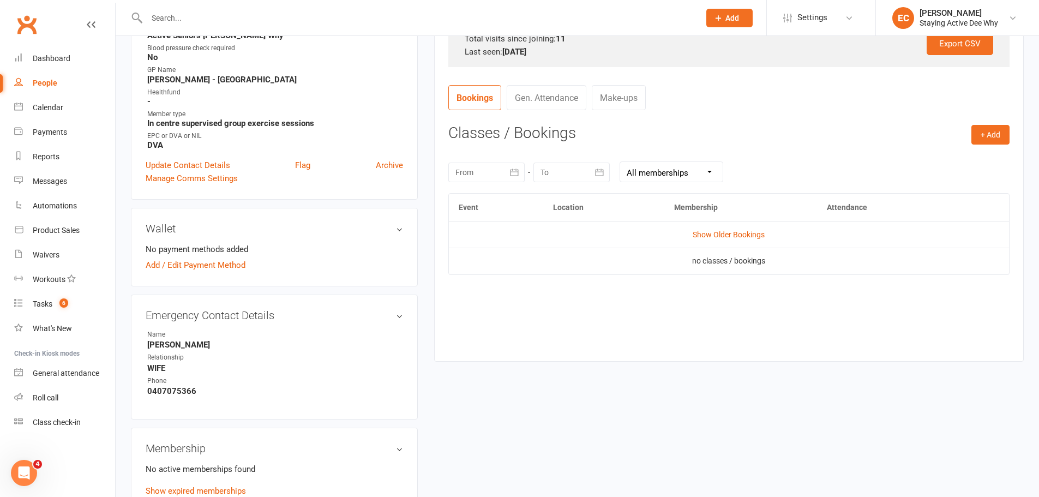
scroll to position [55, 0]
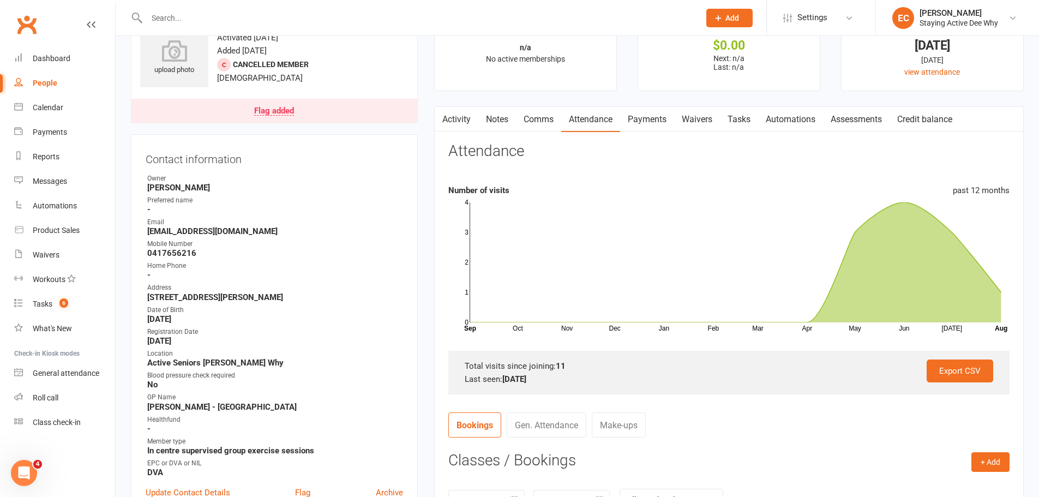
click at [446, 124] on button "button" at bounding box center [442, 119] width 14 height 25
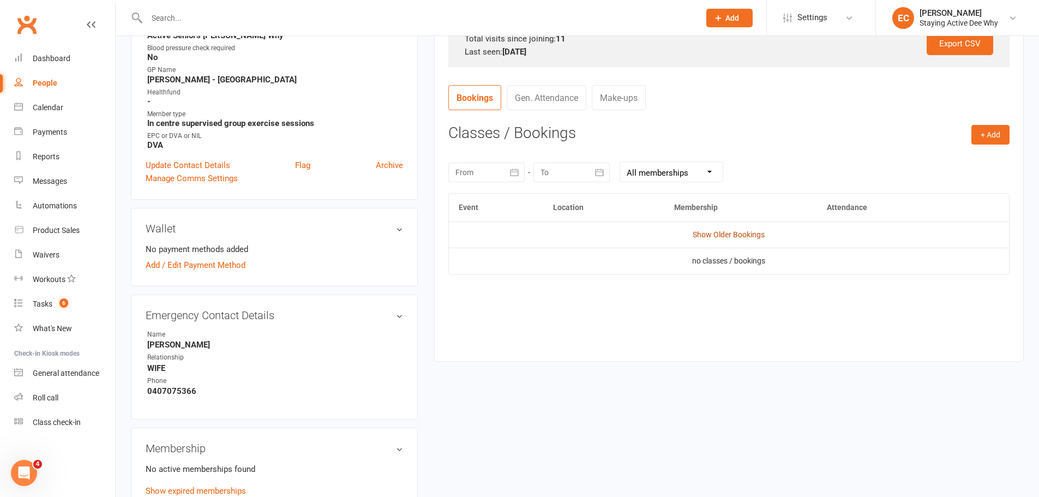
click at [732, 234] on link "Show Older Bookings" at bounding box center [729, 234] width 72 height 9
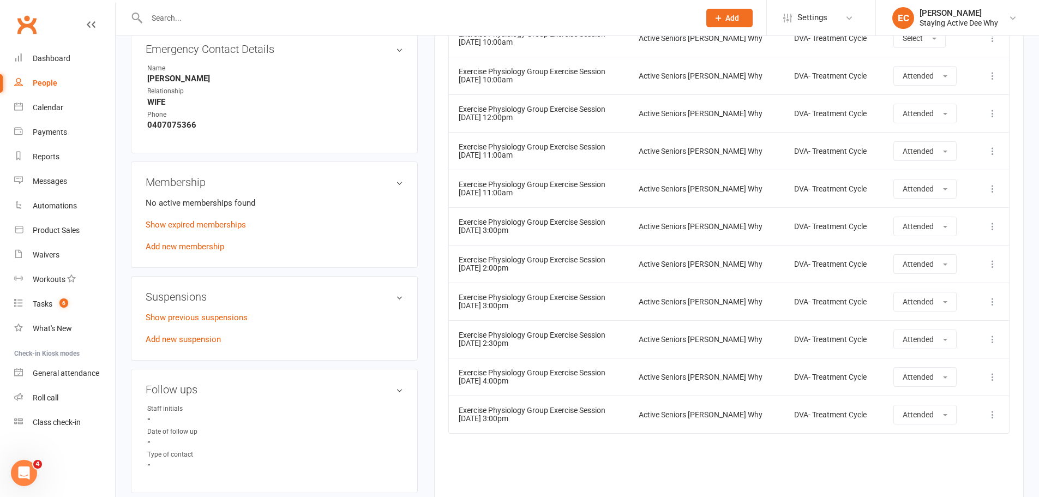
scroll to position [643, 0]
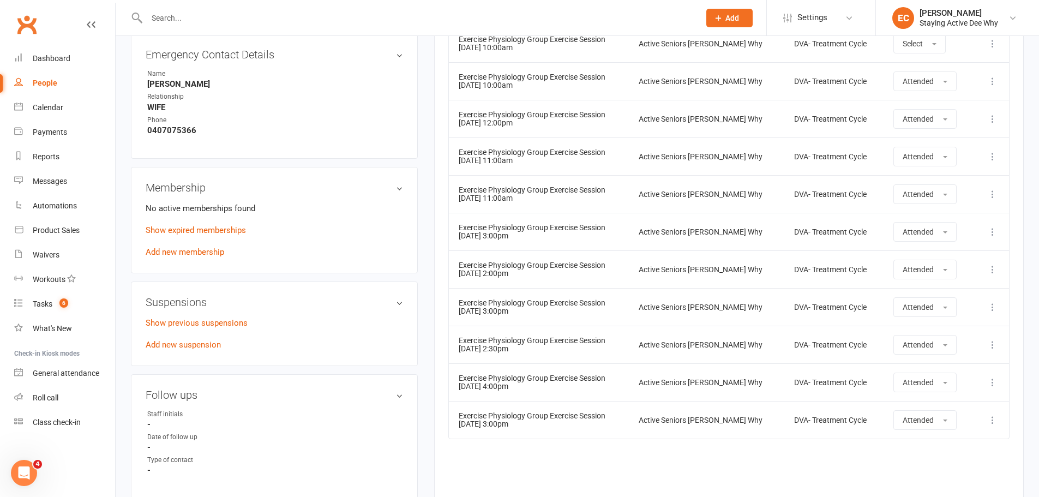
drag, startPoint x: 459, startPoint y: 417, endPoint x: 533, endPoint y: 426, distance: 74.7
click at [533, 426] on td "Exercise Physiology Group Exercise Session [DATE] 3:00pm" at bounding box center [539, 420] width 180 height 38
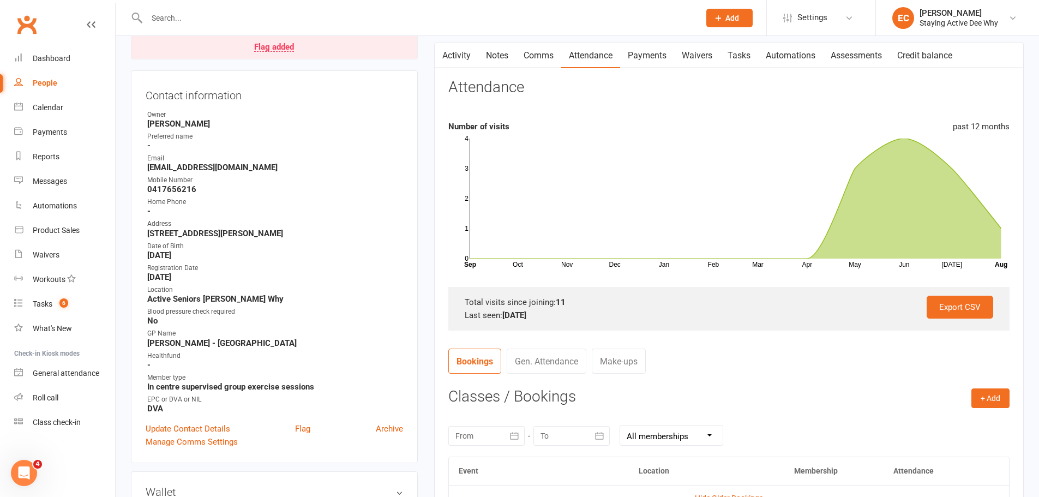
scroll to position [0, 0]
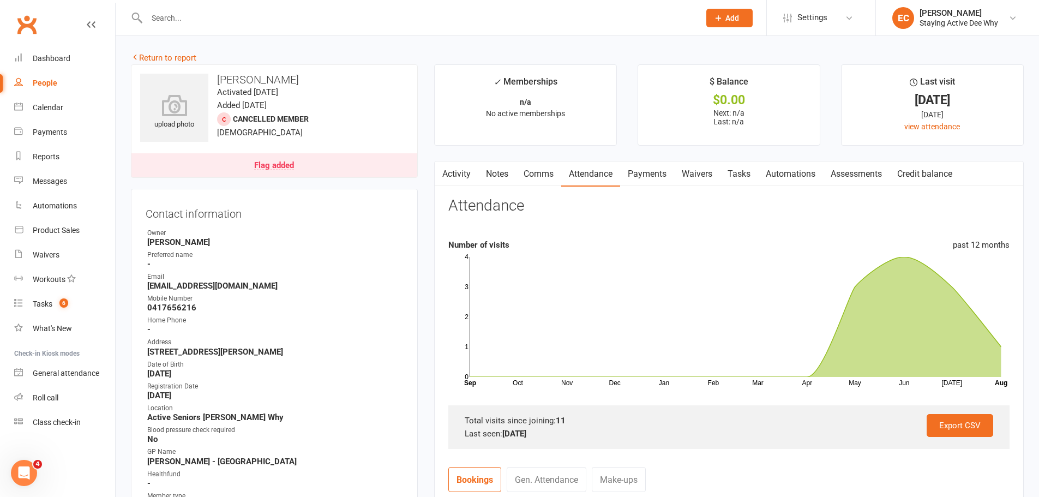
click at [312, 166] on link "Flag added" at bounding box center [274, 165] width 286 height 24
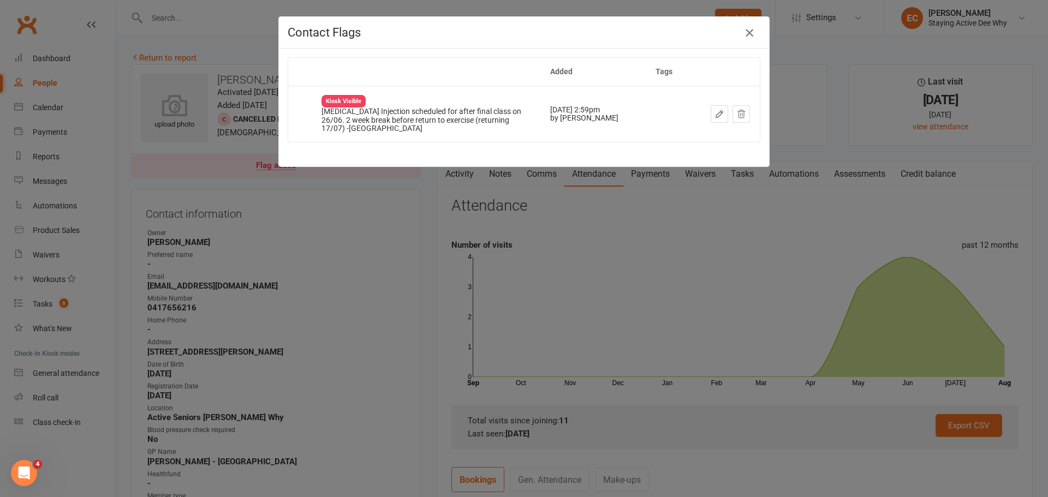
click at [745, 32] on icon "button" at bounding box center [749, 32] width 13 height 13
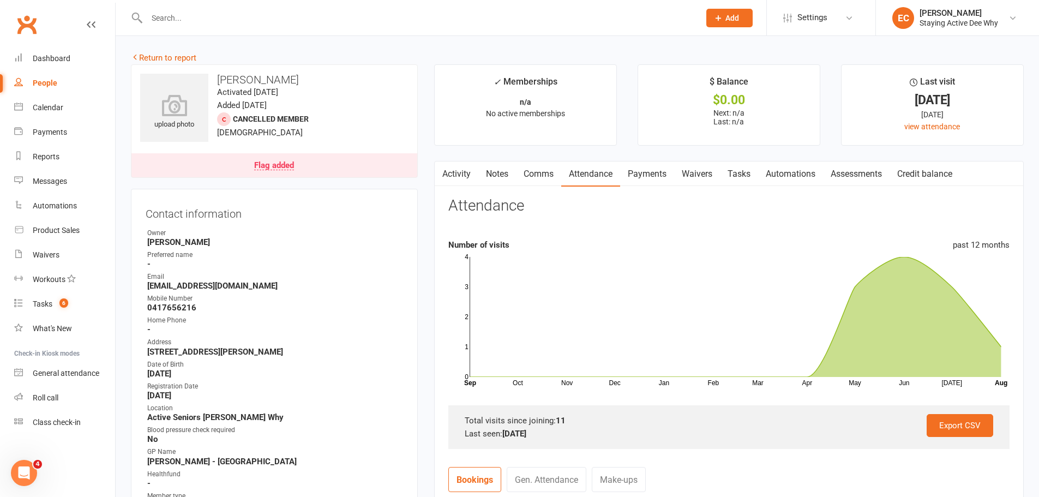
click at [242, 16] on input "text" at bounding box center [417, 17] width 549 height 15
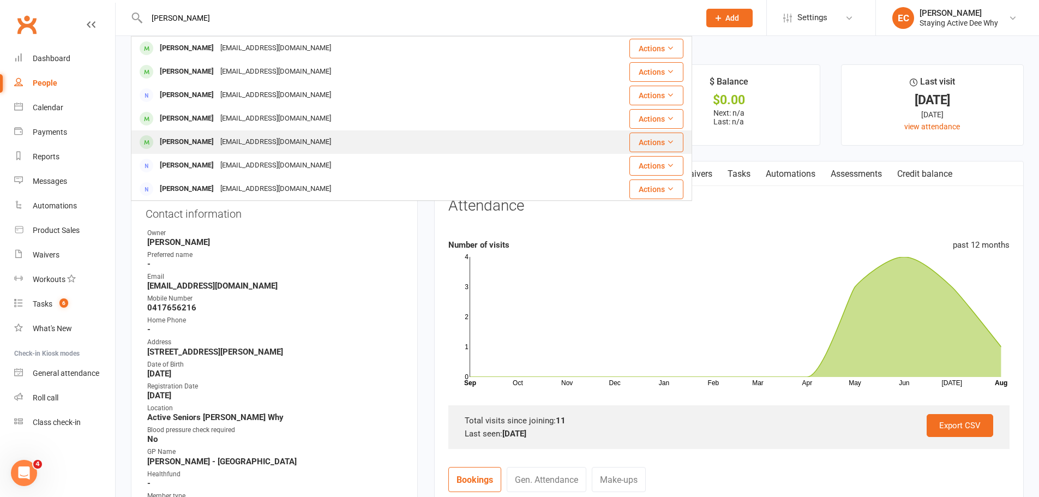
type input "[PERSON_NAME]"
click at [198, 142] on div "[PERSON_NAME]" at bounding box center [187, 142] width 61 height 16
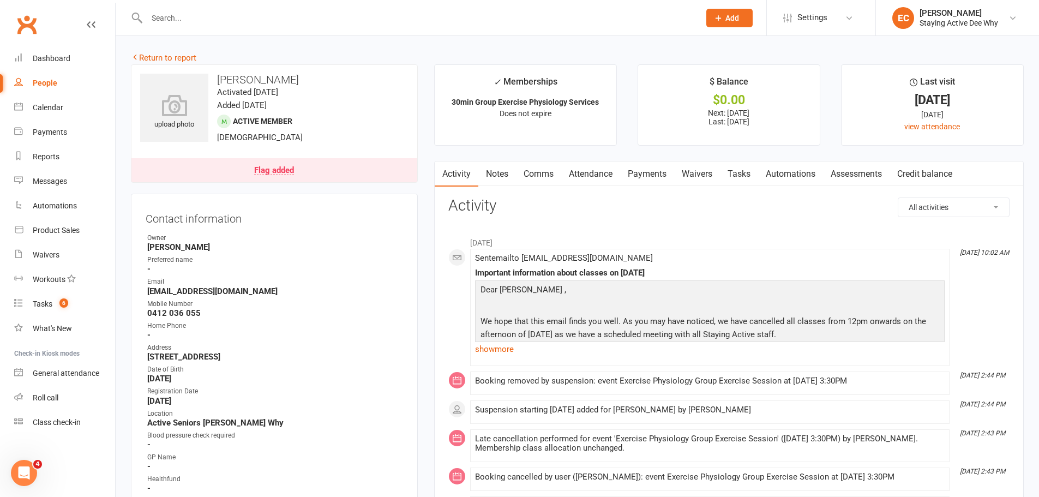
click at [641, 170] on link "Payments" at bounding box center [647, 173] width 54 height 25
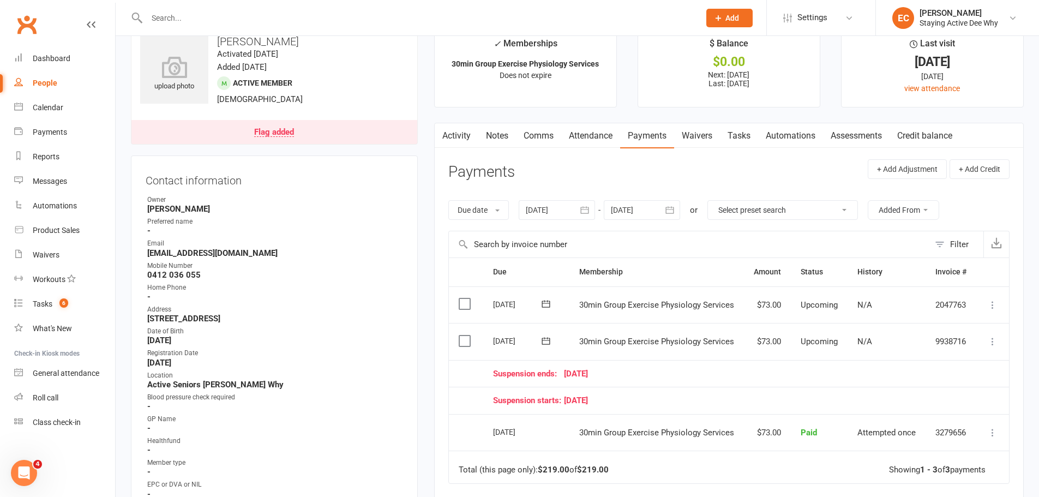
scroll to position [55, 0]
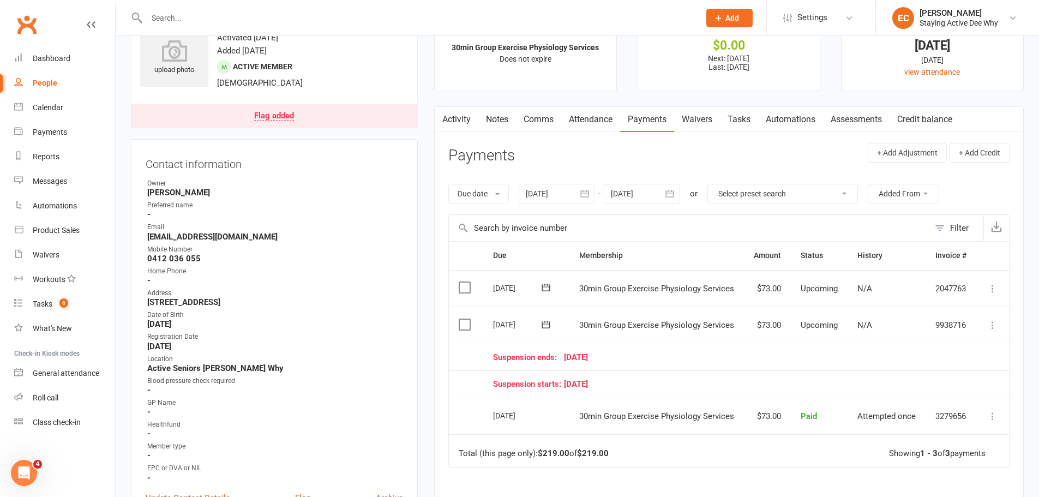
click at [489, 123] on link "Notes" at bounding box center [497, 119] width 38 height 25
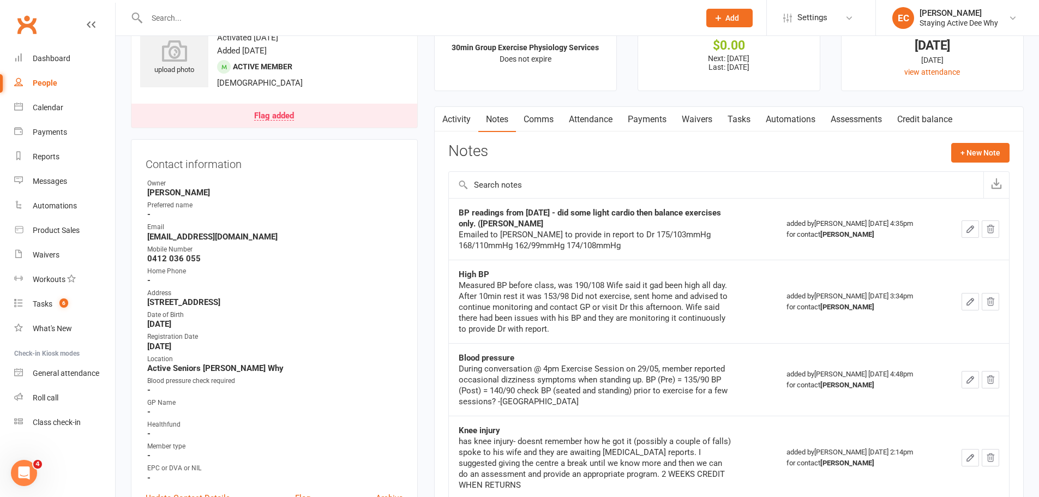
click at [454, 122] on link "Activity" at bounding box center [457, 119] width 44 height 25
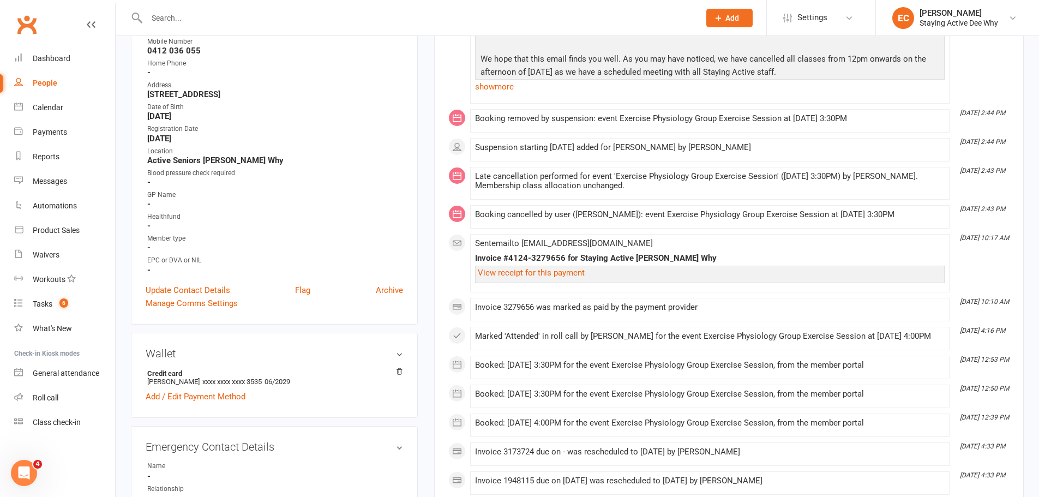
scroll to position [55, 0]
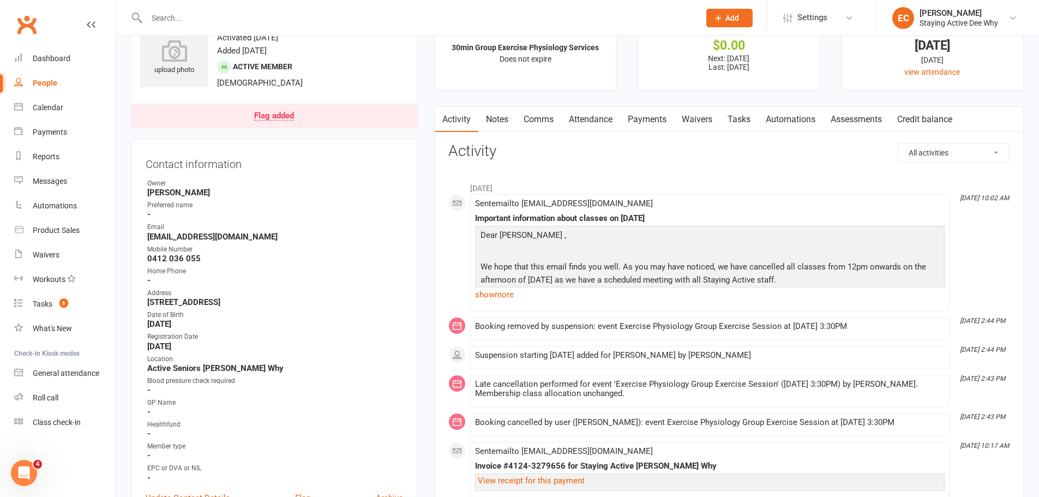
click at [644, 116] on link "Payments" at bounding box center [647, 119] width 54 height 25
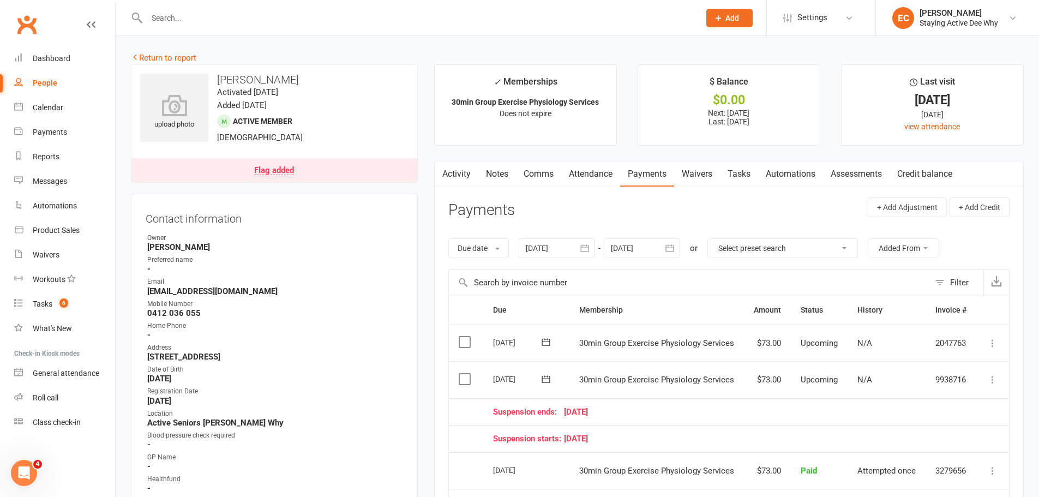
click at [194, 15] on input "text" at bounding box center [417, 17] width 549 height 15
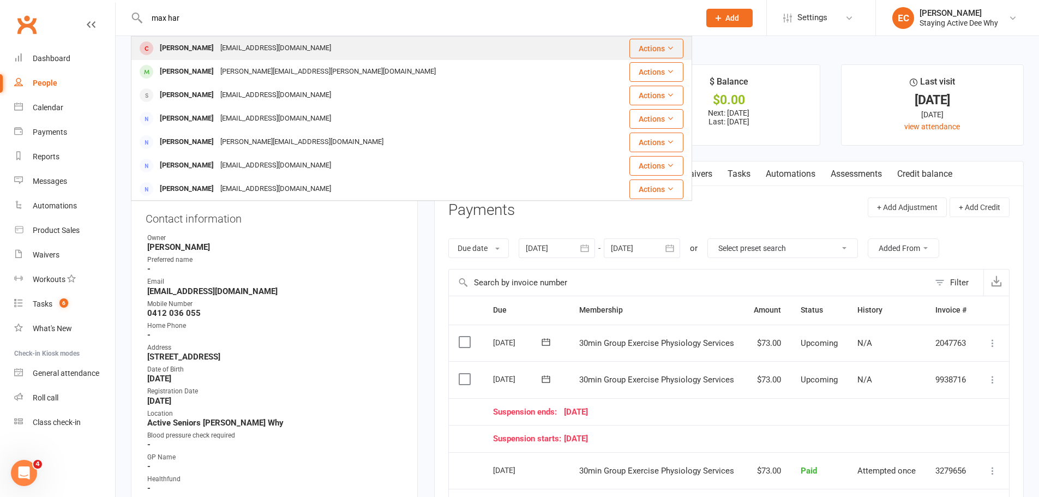
type input "max har"
click at [169, 44] on div "[PERSON_NAME]" at bounding box center [187, 48] width 61 height 16
